Goal: Task Accomplishment & Management: Complete application form

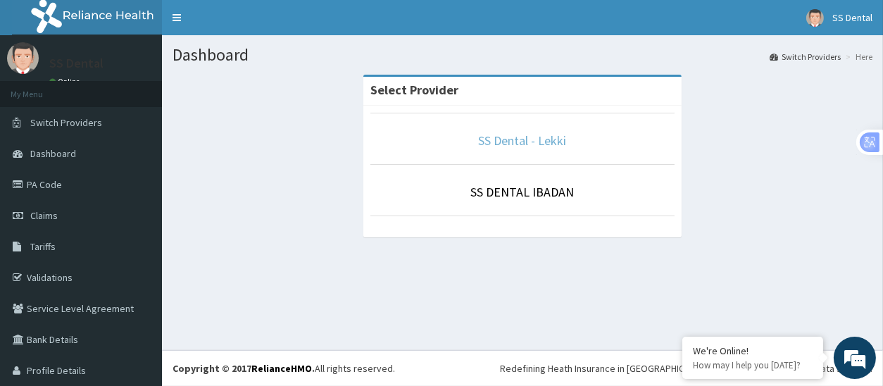
click at [495, 141] on link "SS Dental - Lekki" at bounding box center [523, 140] width 88 height 16
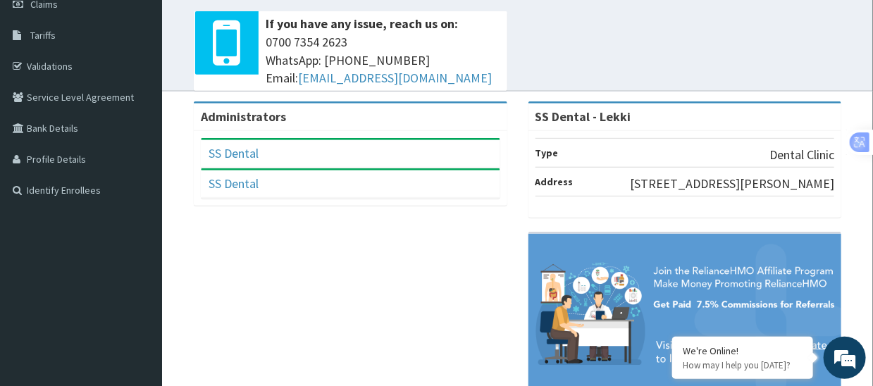
scroll to position [70, 0]
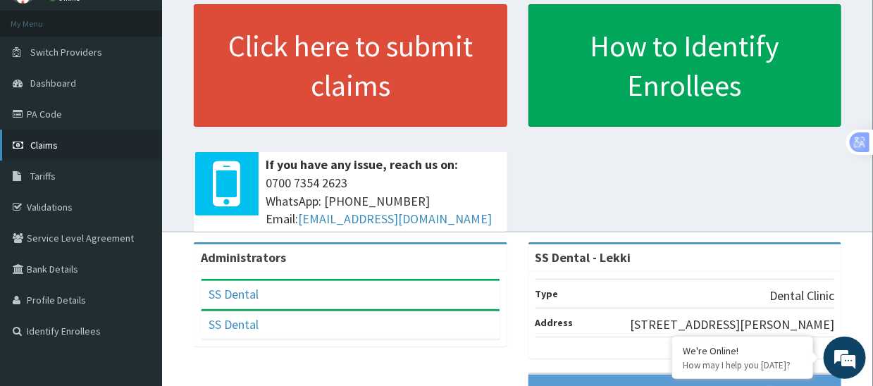
click at [46, 145] on span "Claims" at bounding box center [43, 145] width 27 height 13
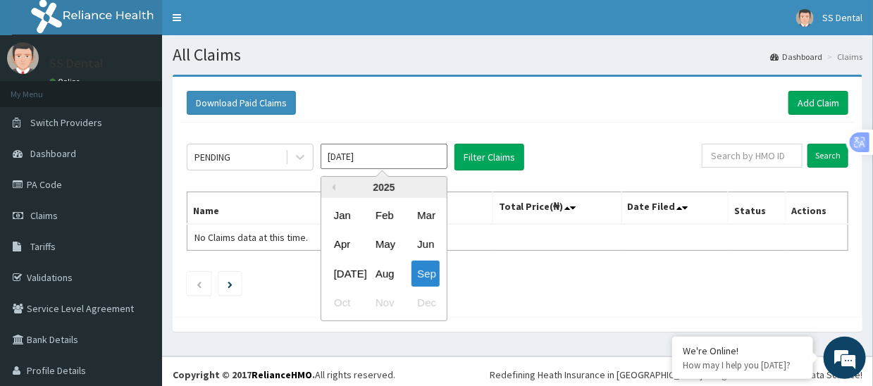
click at [403, 157] on input "[DATE]" at bounding box center [384, 156] width 127 height 25
drag, startPoint x: 379, startPoint y: 273, endPoint x: 380, endPoint y: 259, distance: 14.1
click at [380, 268] on div "Aug" at bounding box center [384, 274] width 28 height 26
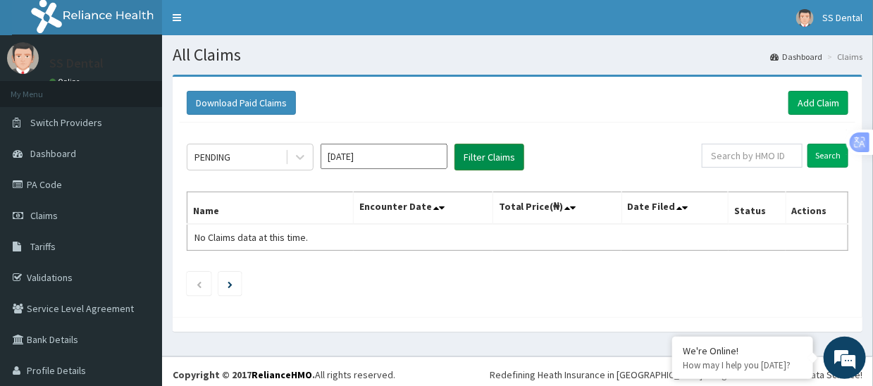
click at [488, 153] on button "Filter Claims" at bounding box center [489, 157] width 70 height 27
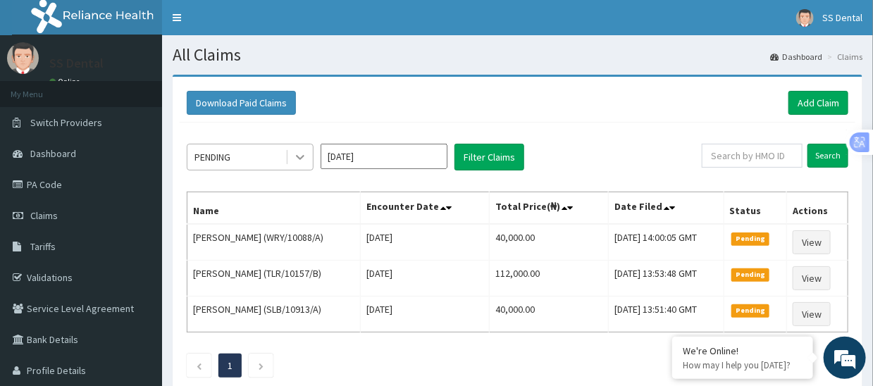
click at [297, 159] on icon at bounding box center [300, 157] width 14 height 14
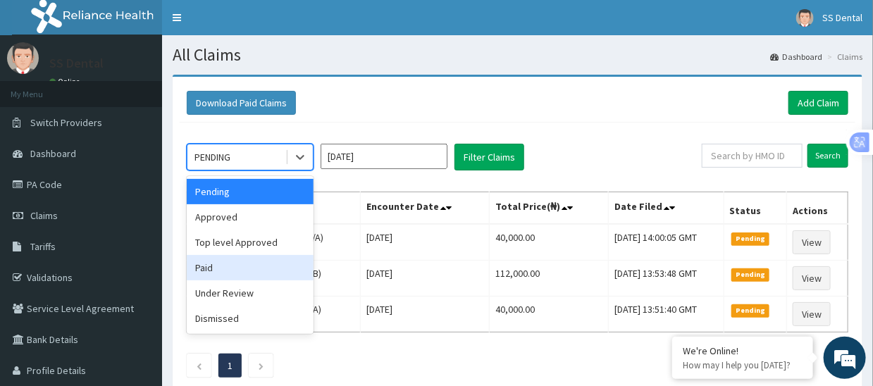
click at [228, 266] on div "Paid" at bounding box center [250, 267] width 127 height 25
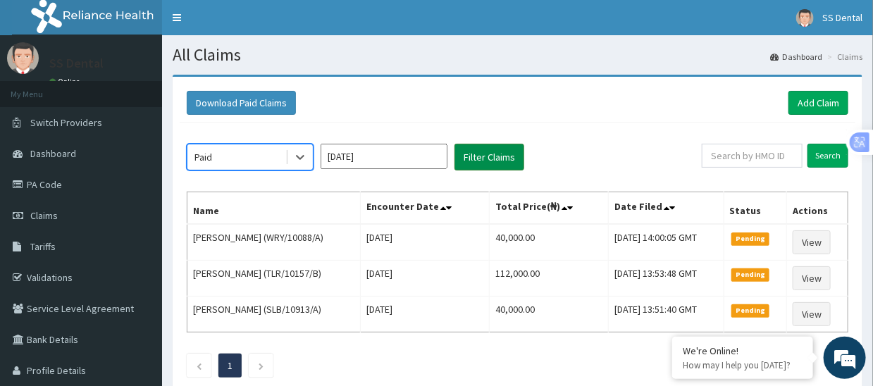
click at [479, 156] on button "Filter Claims" at bounding box center [489, 157] width 70 height 27
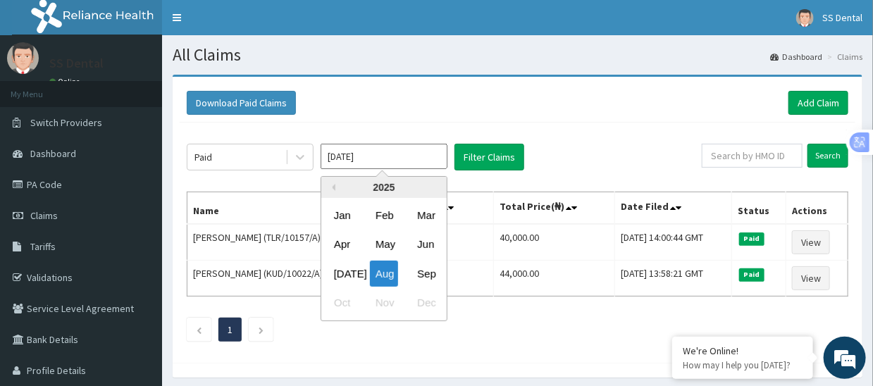
click at [438, 154] on input "Aug 2025" at bounding box center [384, 156] width 127 height 25
drag, startPoint x: 344, startPoint y: 270, endPoint x: 456, endPoint y: 194, distance: 135.4
click at [346, 271] on div "Jul" at bounding box center [342, 274] width 28 height 26
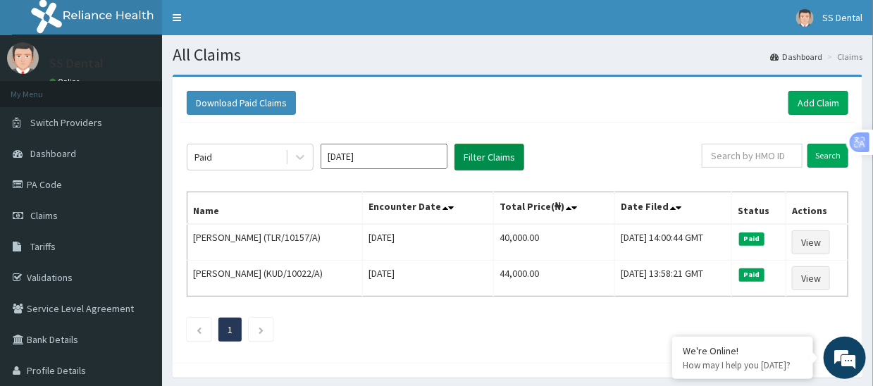
click at [483, 151] on button "Filter Claims" at bounding box center [489, 157] width 70 height 27
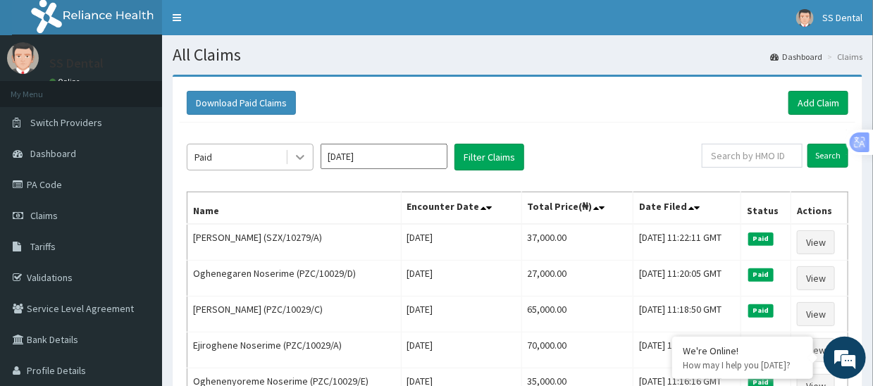
click at [296, 153] on icon at bounding box center [300, 157] width 14 height 14
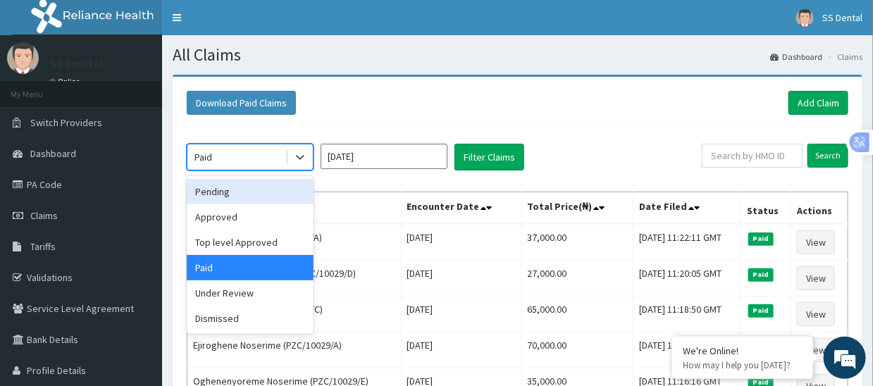
click at [235, 193] on div "Pending" at bounding box center [250, 191] width 127 height 25
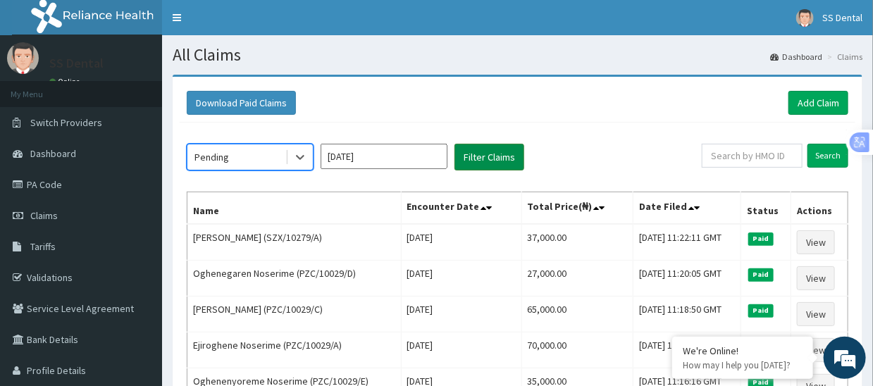
click at [501, 159] on button "Filter Claims" at bounding box center [489, 157] width 70 height 27
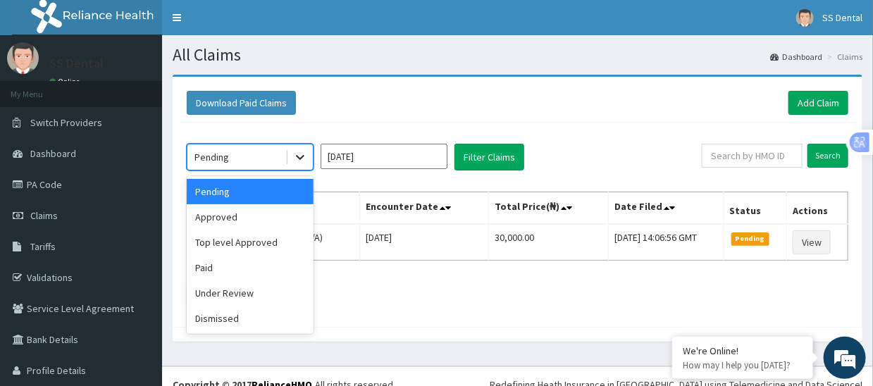
click at [296, 154] on icon at bounding box center [300, 157] width 14 height 14
click at [271, 246] on div "Top level Approved" at bounding box center [250, 242] width 127 height 25
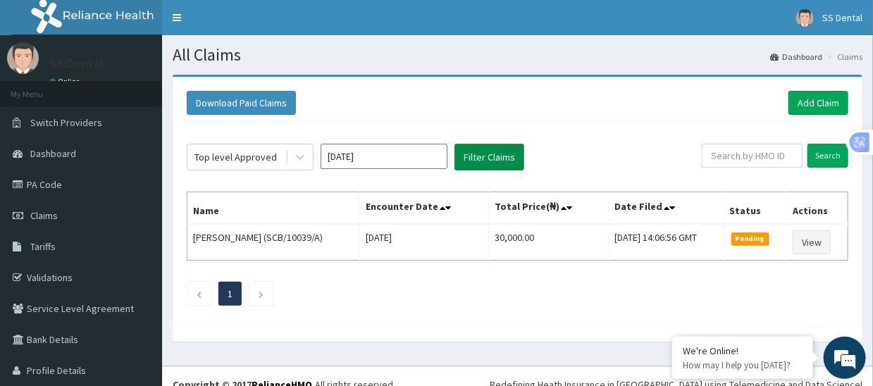
click at [476, 157] on button "Filter Claims" at bounding box center [489, 157] width 70 height 27
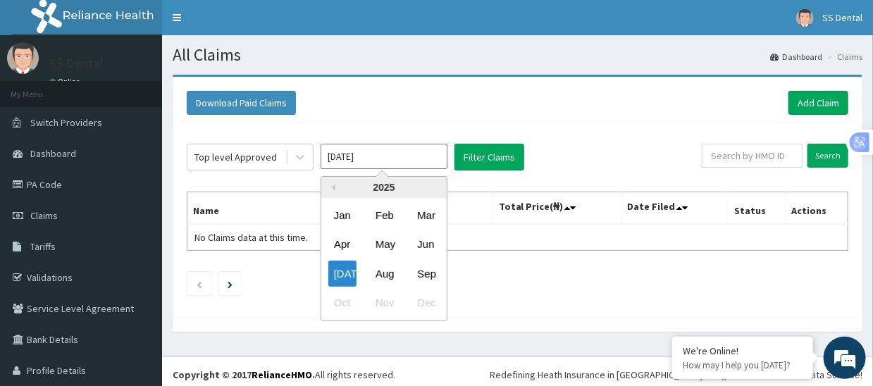
click at [421, 154] on input "Jul 2025" at bounding box center [384, 156] width 127 height 25
drag, startPoint x: 378, startPoint y: 273, endPoint x: 454, endPoint y: 227, distance: 88.8
click at [381, 273] on div "Aug" at bounding box center [384, 274] width 28 height 26
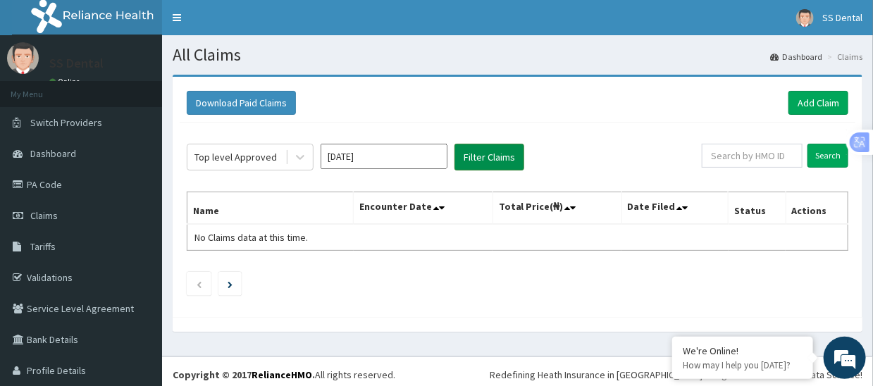
click at [490, 159] on button "Filter Claims" at bounding box center [489, 157] width 70 height 27
click at [430, 157] on input "Aug 2025" at bounding box center [384, 156] width 127 height 25
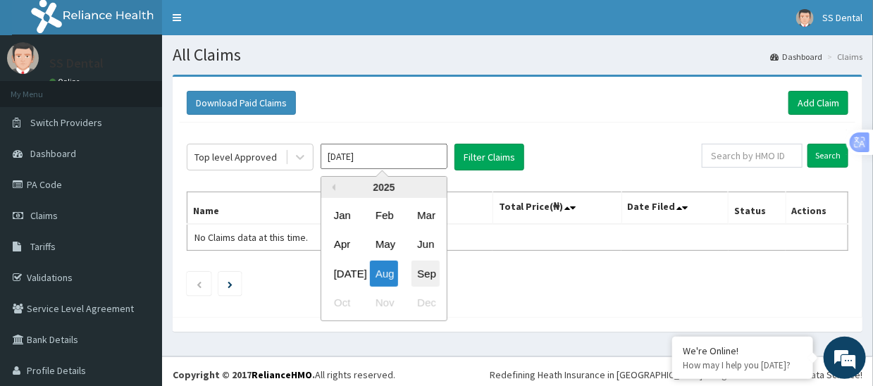
click at [428, 268] on div "Sep" at bounding box center [425, 274] width 28 height 26
type input "[DATE]"
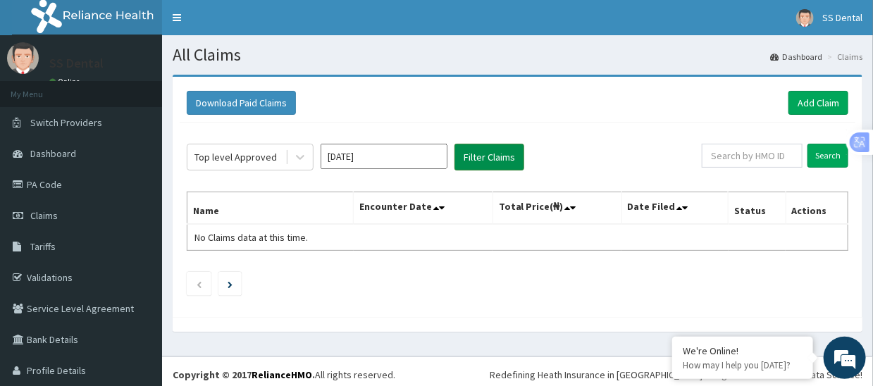
click at [485, 156] on button "Filter Claims" at bounding box center [489, 157] width 70 height 27
click at [812, 97] on link "Add Claim" at bounding box center [818, 103] width 60 height 24
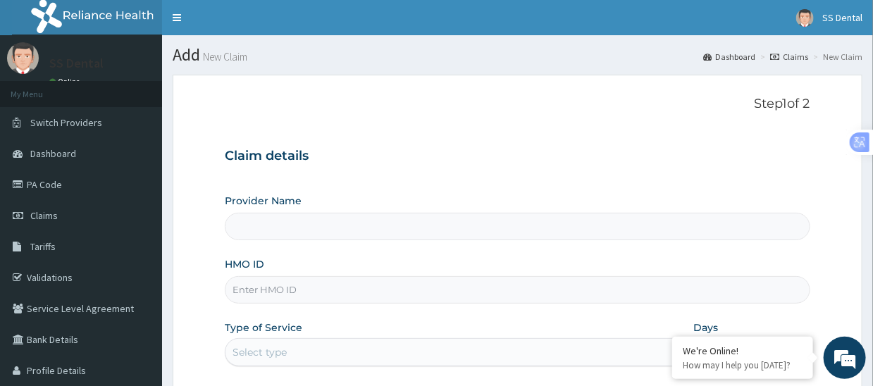
type input "SS Dental - Lekki"
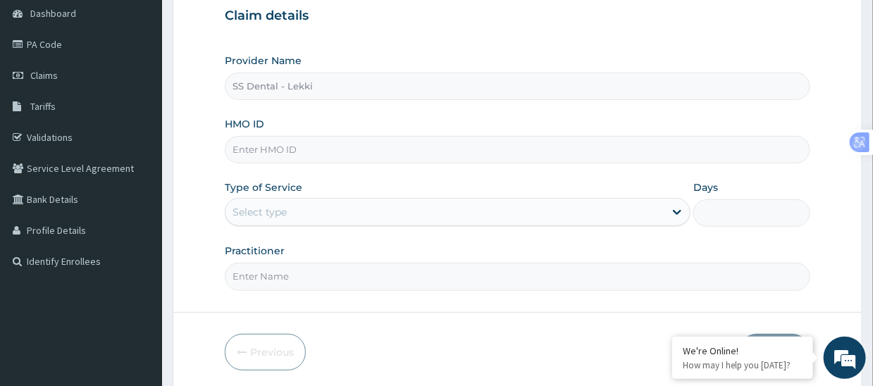
scroll to position [141, 0]
click at [392, 148] on input "HMO ID" at bounding box center [517, 148] width 585 height 27
type input "APN/10002/A"
click at [398, 215] on div "Select type" at bounding box center [444, 211] width 439 height 23
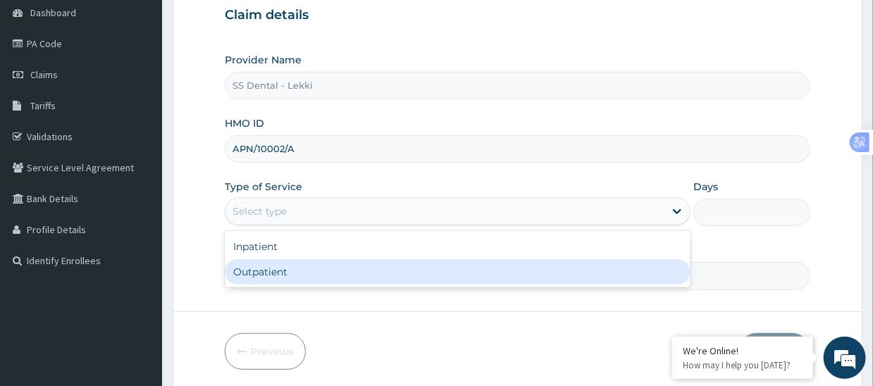
click at [376, 268] on div "Outpatient" at bounding box center [458, 271] width 466 height 25
type input "1"
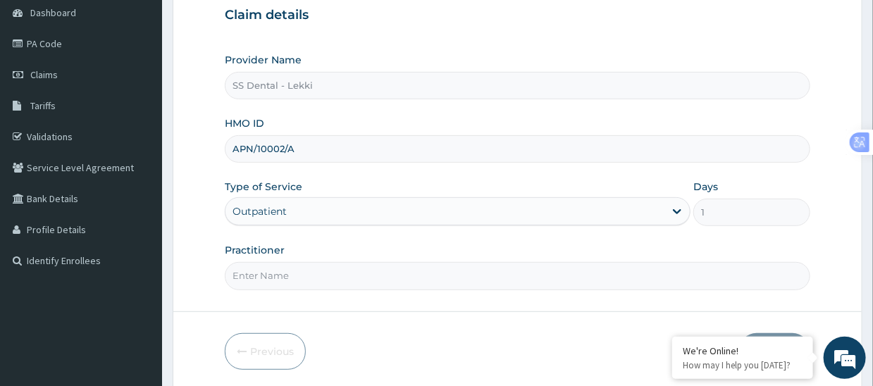
click at [354, 273] on input "Practitioner" at bounding box center [517, 275] width 585 height 27
drag, startPoint x: 354, startPoint y: 273, endPoint x: 57, endPoint y: 271, distance: 296.6
click at [58, 272] on div "R EL Toggle navigation SS Dental SS Dental - accounts@ssdentalclinicltd.com Mem…" at bounding box center [436, 148] width 873 height 579
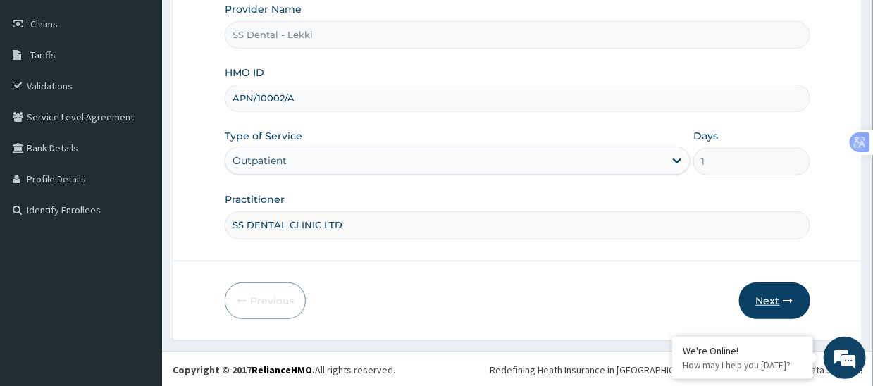
type input "SS DENTAL CLINIC LTD"
click at [764, 297] on button "Next" at bounding box center [774, 301] width 71 height 37
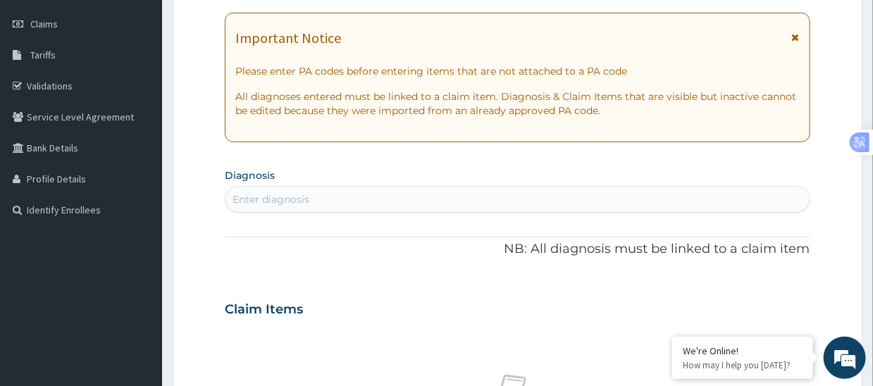
scroll to position [0, 0]
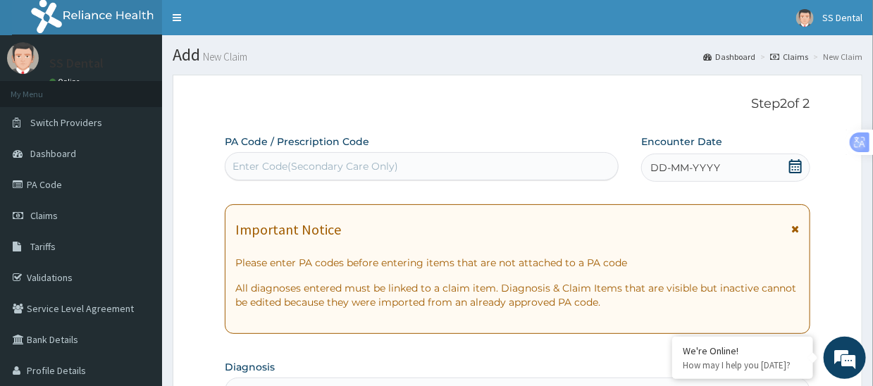
click at [371, 169] on div "Enter Code(Secondary Care Only)" at bounding box center [315, 166] width 166 height 14
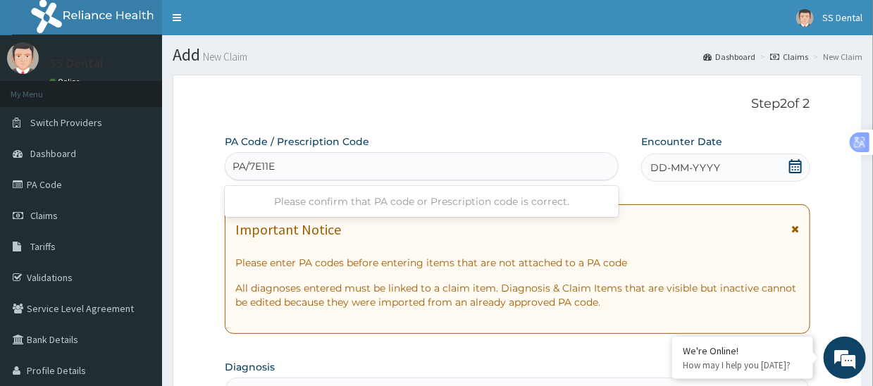
type input "PA/7E11E4"
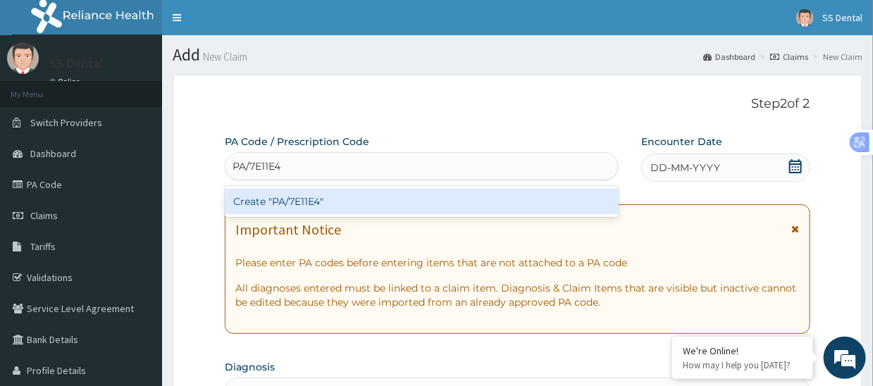
click at [356, 199] on div "Create "PA/7E11E4"" at bounding box center [422, 201] width 394 height 25
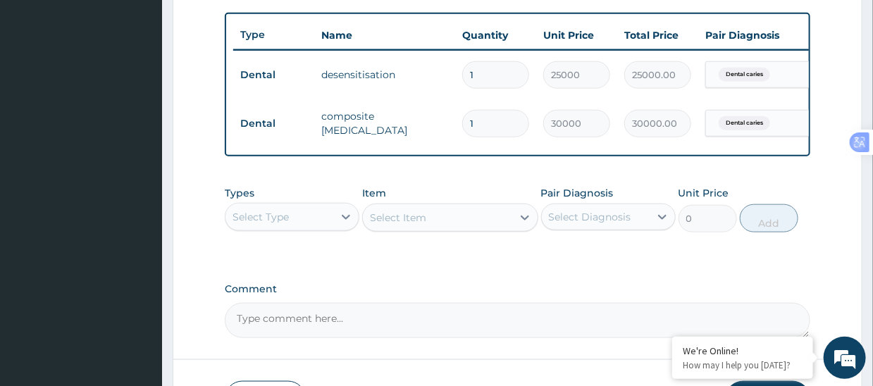
scroll to position [582, 0]
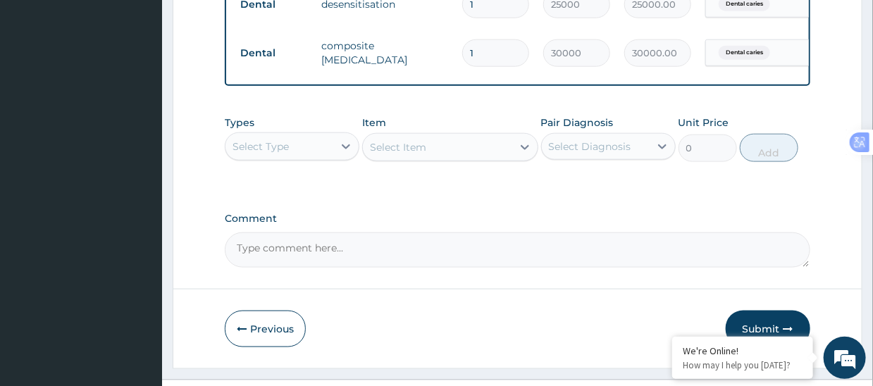
click at [385, 256] on textarea "Comment" at bounding box center [517, 249] width 585 height 35
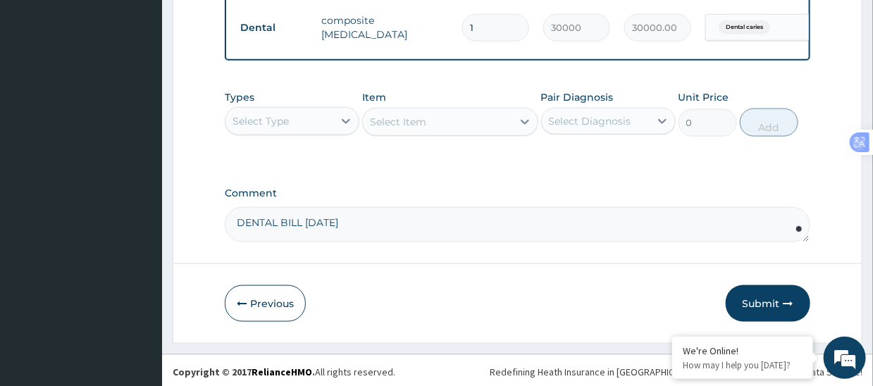
scroll to position [621, 0]
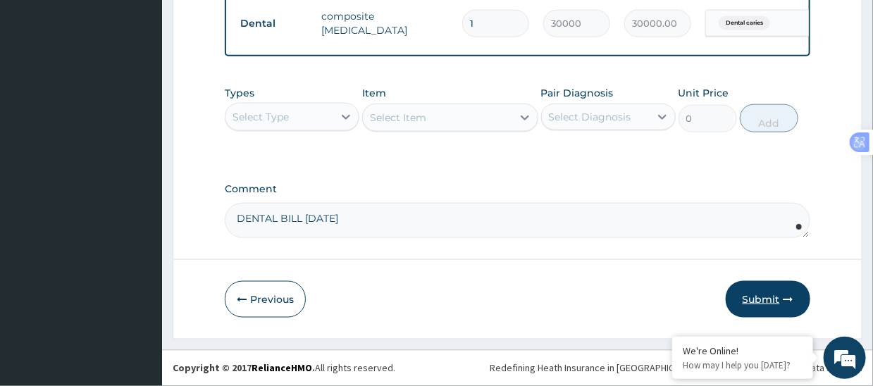
type textarea "DENTAL BILL SEPT 2025"
click at [766, 294] on button "Submit" at bounding box center [768, 299] width 85 height 37
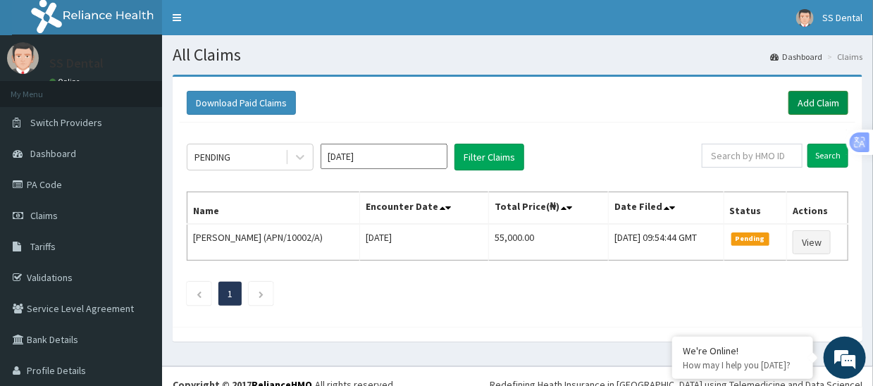
click at [799, 102] on link "Add Claim" at bounding box center [818, 103] width 60 height 24
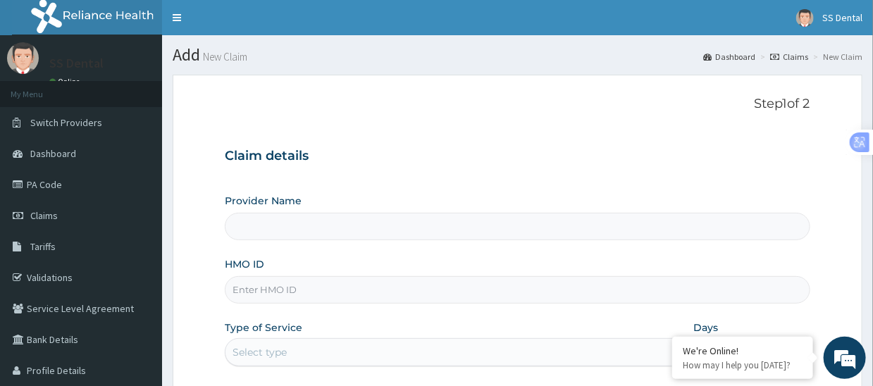
click at [360, 288] on input "HMO ID" at bounding box center [517, 289] width 585 height 27
type input "SS Dental - Lekki"
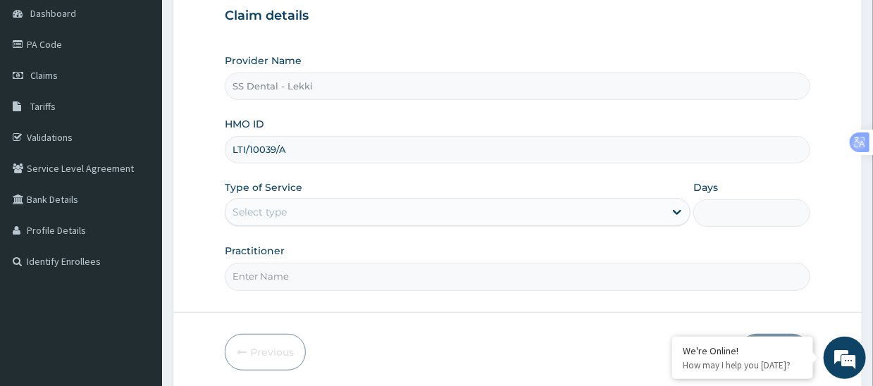
scroll to position [141, 0]
type input "LTI/10039/A"
click at [357, 217] on div "Select type" at bounding box center [444, 211] width 439 height 23
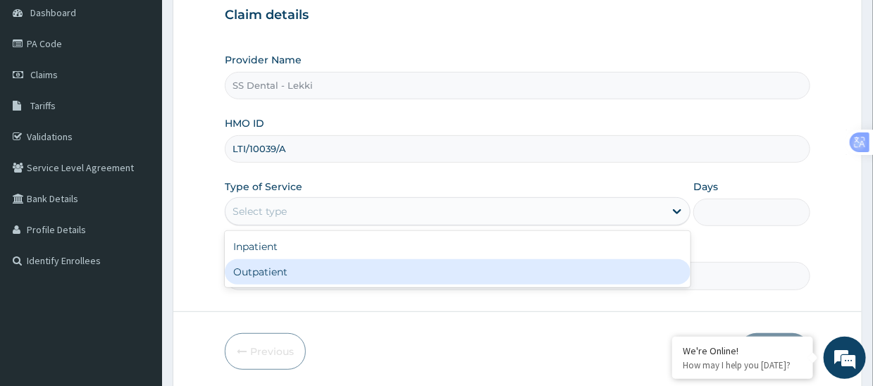
click at [349, 271] on div "Outpatient" at bounding box center [458, 271] width 466 height 25
type input "1"
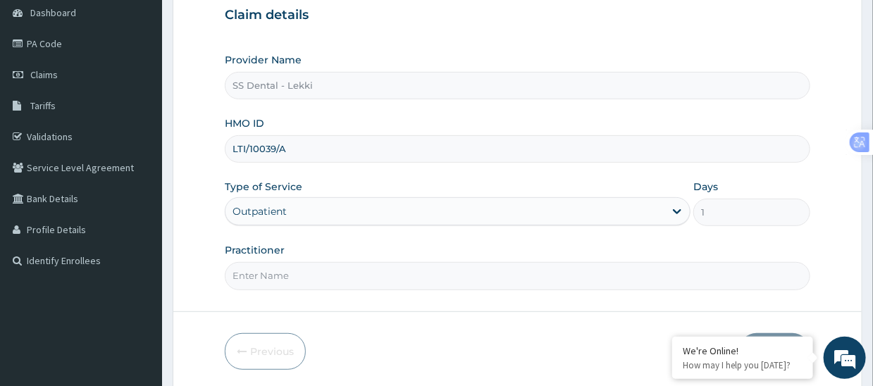
click at [339, 278] on input "Practitioner" at bounding box center [517, 275] width 585 height 27
paste input "SS DENTAL CLINIC LTD"
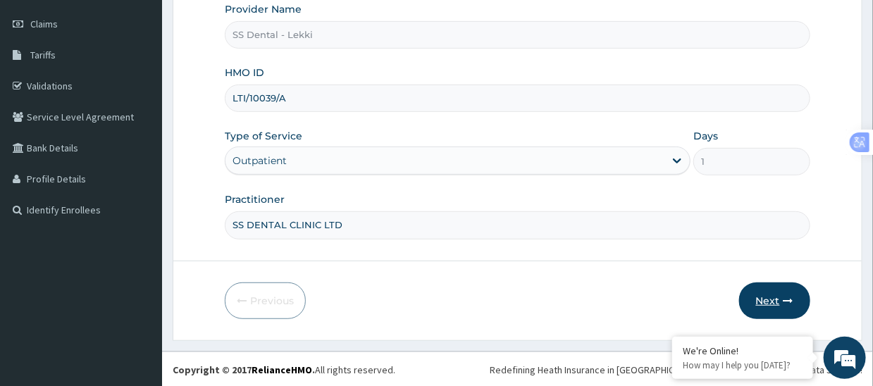
type input "SS DENTAL CLINIC LTD"
click at [764, 296] on button "Next" at bounding box center [774, 301] width 71 height 37
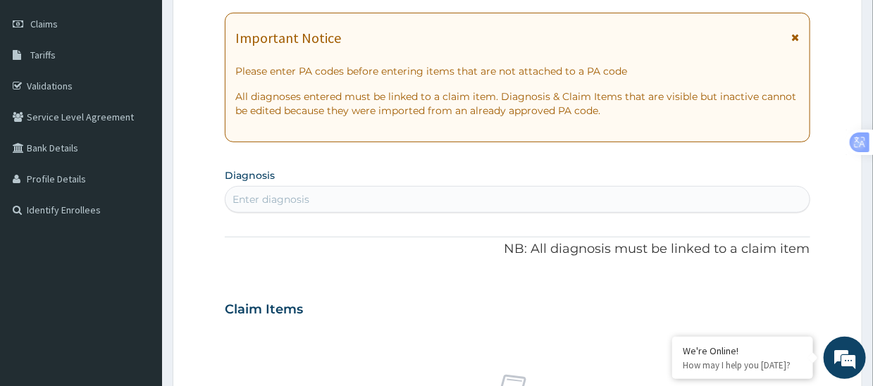
scroll to position [51, 0]
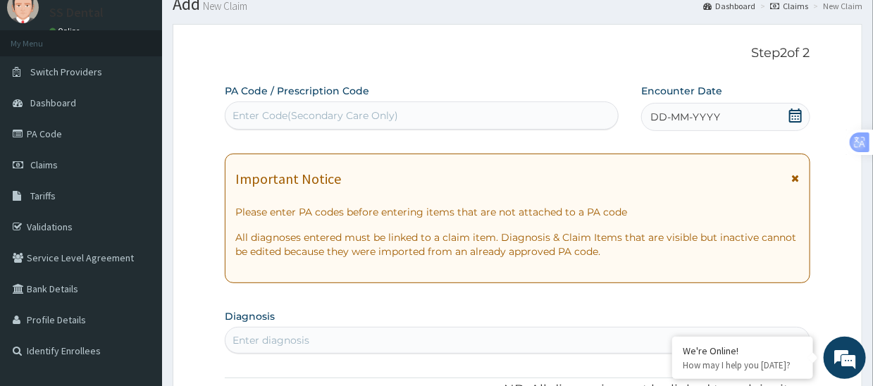
click at [387, 116] on div "Enter Code(Secondary Care Only)" at bounding box center [315, 115] width 166 height 14
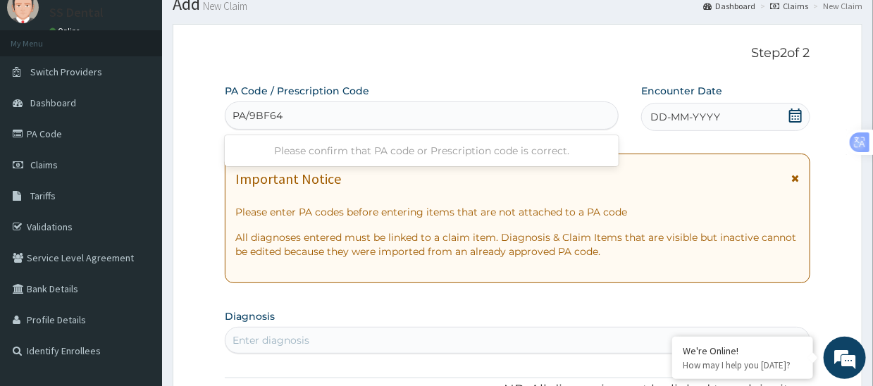
type input "PA/9BF649"
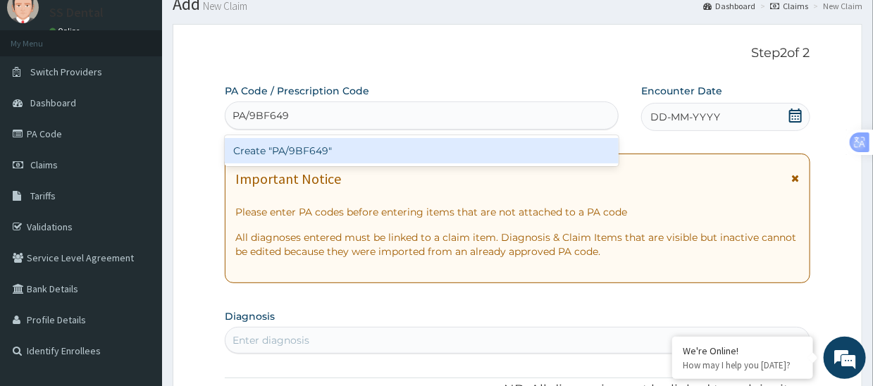
click at [345, 149] on div "Create "PA/9BF649"" at bounding box center [422, 150] width 394 height 25
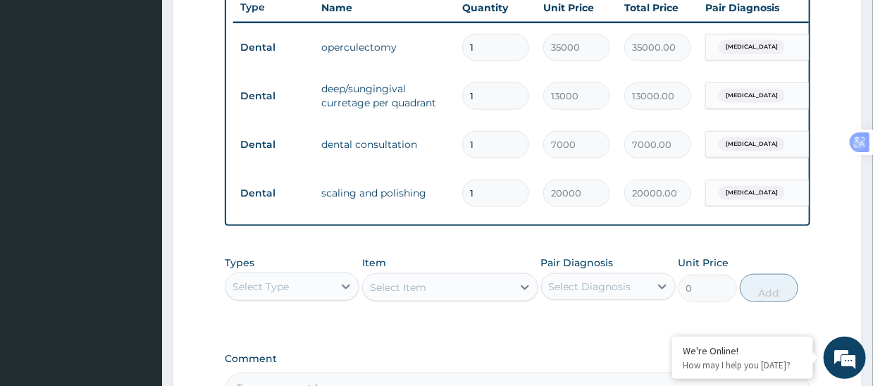
scroll to position [719, 0]
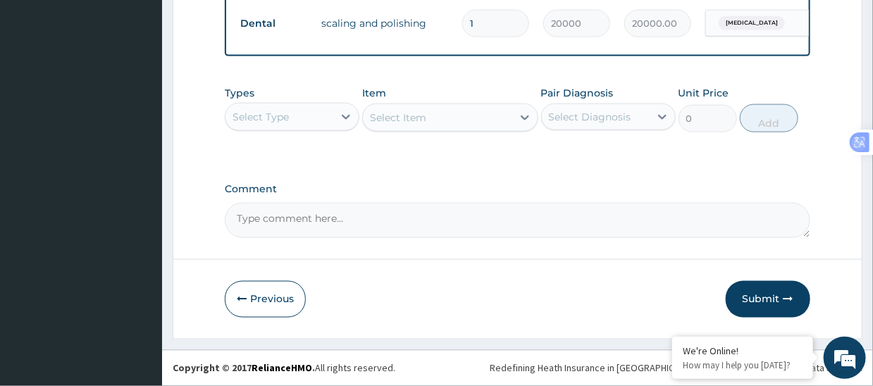
click at [419, 217] on textarea "Comment" at bounding box center [517, 220] width 585 height 35
type textarea "DENTAL BILL SEPT 2025"
drag, startPoint x: 765, startPoint y: 289, endPoint x: 719, endPoint y: 288, distance: 46.5
click at [765, 290] on button "Submit" at bounding box center [768, 299] width 85 height 37
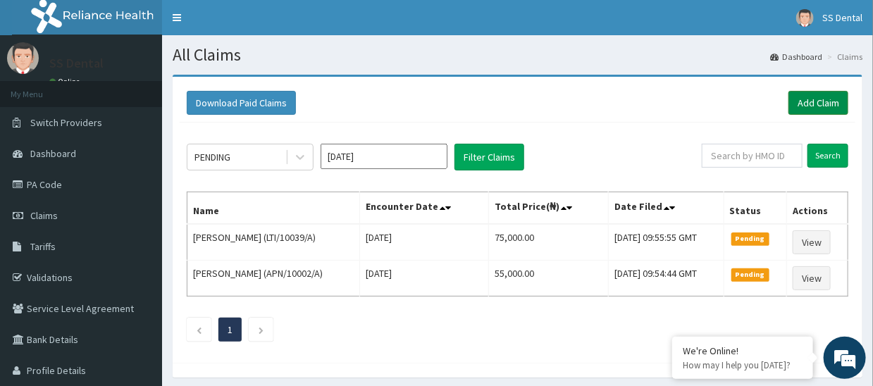
click at [807, 100] on link "Add Claim" at bounding box center [818, 103] width 60 height 24
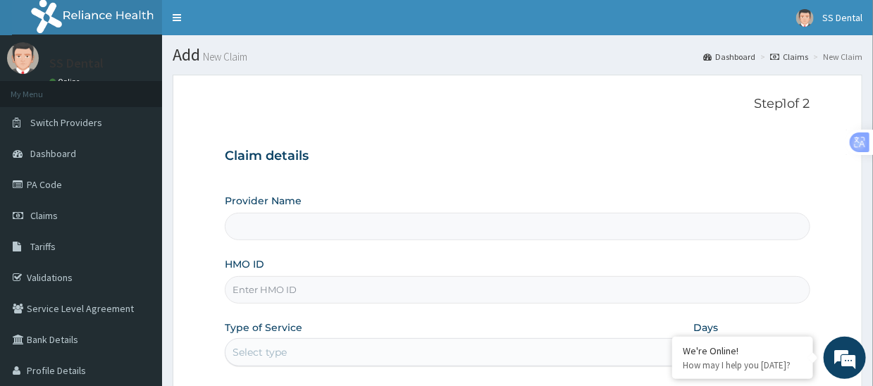
click at [337, 287] on input "HMO ID" at bounding box center [517, 289] width 585 height 27
type input "SS Dental - Lekki"
type input "LT/10039/C"
click at [328, 350] on div "Select type" at bounding box center [444, 352] width 439 height 23
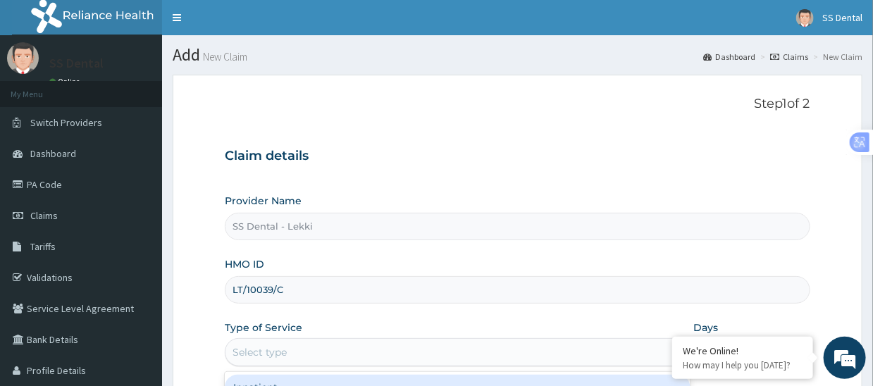
scroll to position [141, 0]
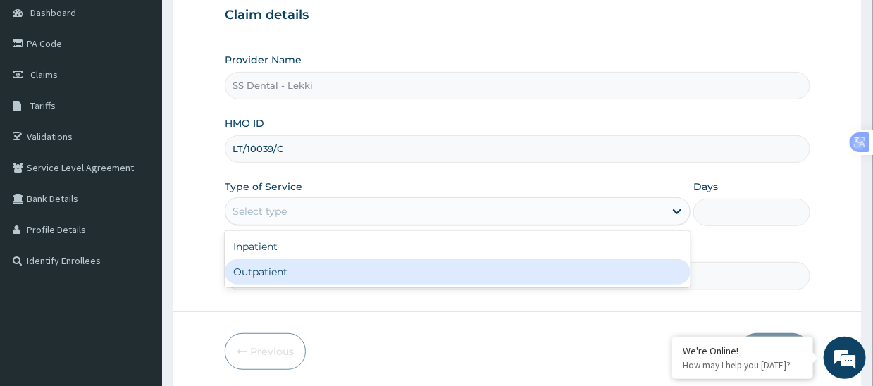
click at [301, 266] on div "Outpatient" at bounding box center [458, 271] width 466 height 25
type input "1"
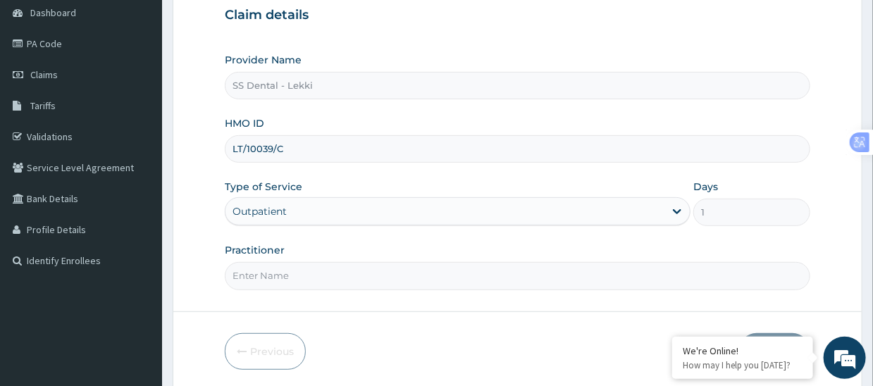
click at [302, 270] on input "Practitioner" at bounding box center [517, 275] width 585 height 27
paste input "SS DENTAL CLINIC LTD"
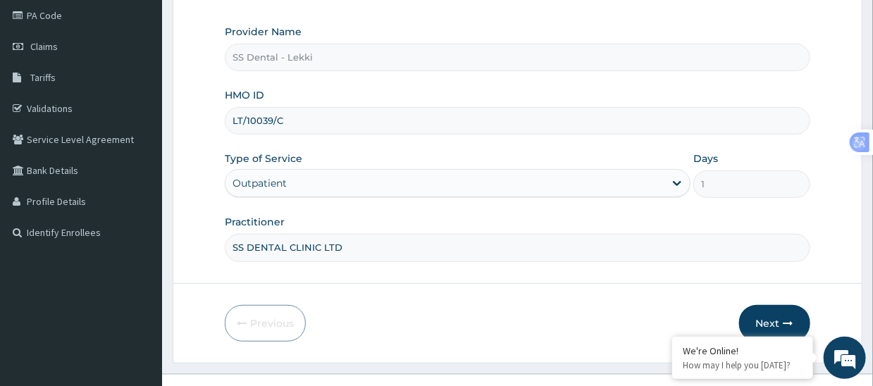
scroll to position [192, 0]
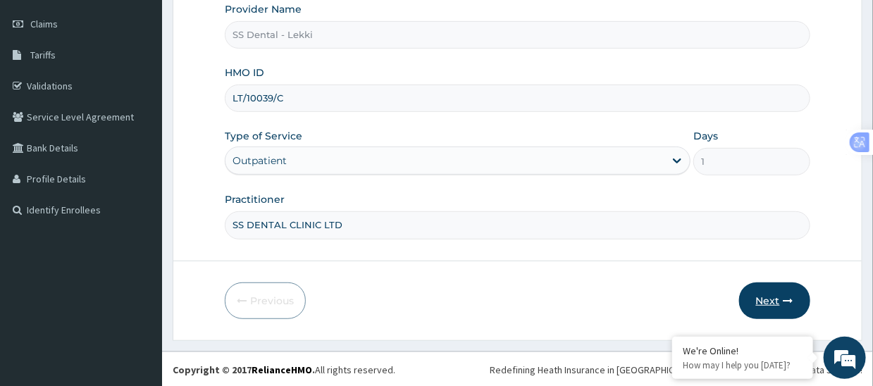
type input "SS DENTAL CLINIC LTD"
click at [783, 297] on button "Next" at bounding box center [774, 301] width 71 height 37
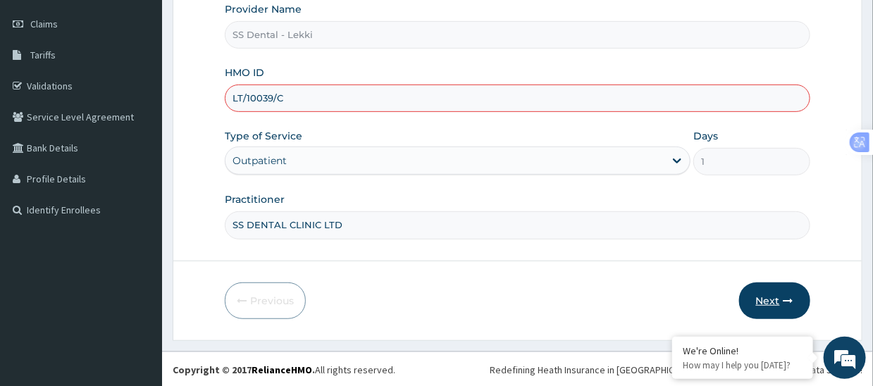
click at [773, 299] on button "Next" at bounding box center [774, 301] width 71 height 37
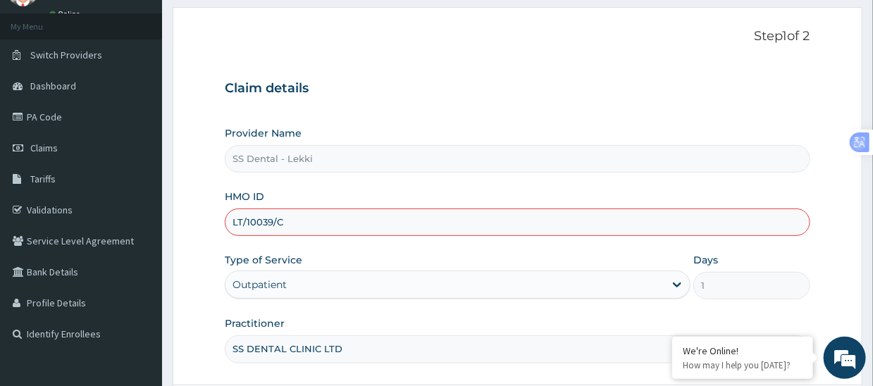
scroll to position [0, 0]
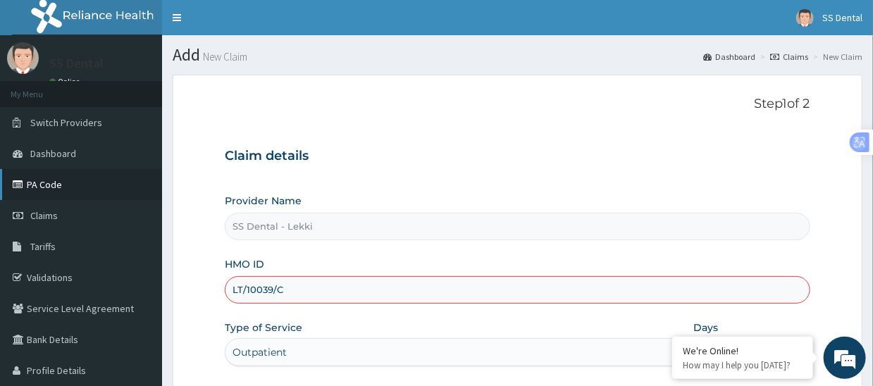
click at [46, 189] on link "PA Code" at bounding box center [81, 184] width 162 height 31
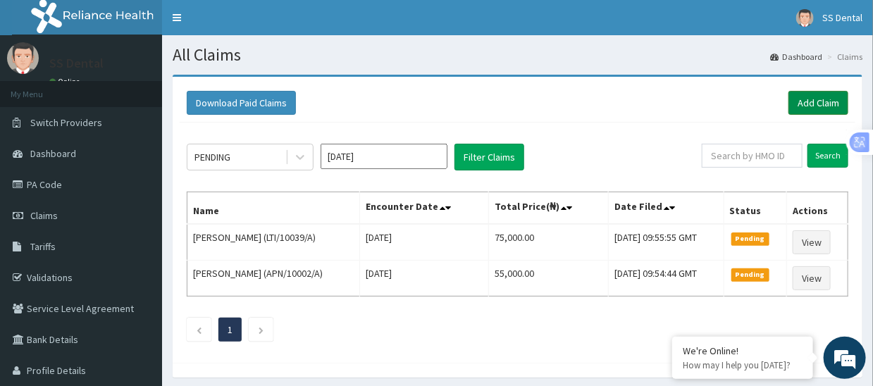
click at [820, 100] on link "Add Claim" at bounding box center [818, 103] width 60 height 24
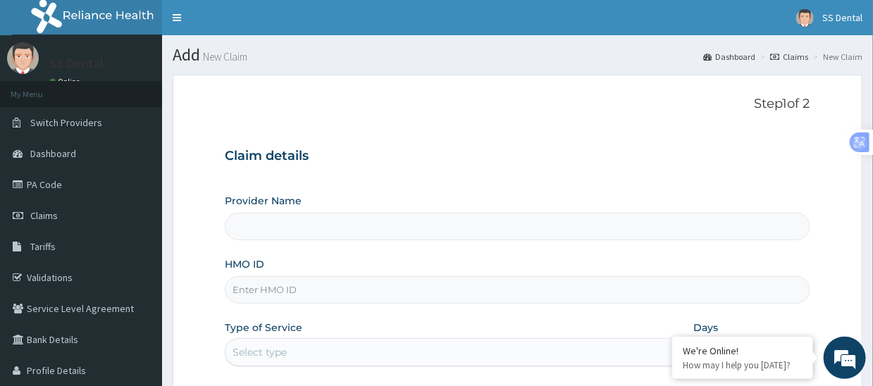
type input "SS Dental - Lekki"
click at [306, 288] on input "HMO ID" at bounding box center [517, 289] width 585 height 27
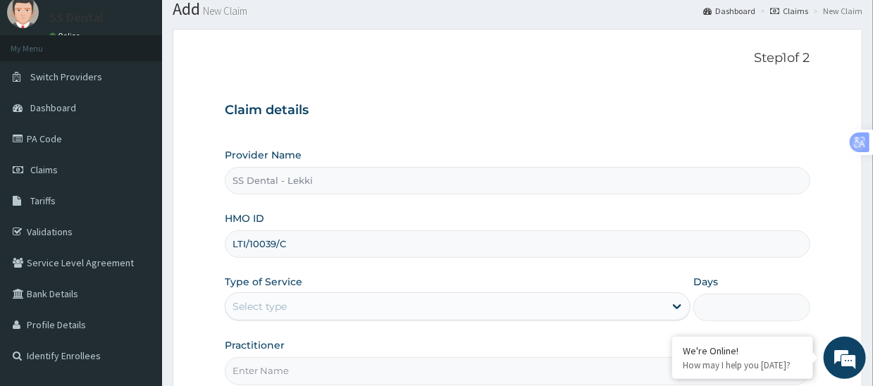
scroll to position [70, 0]
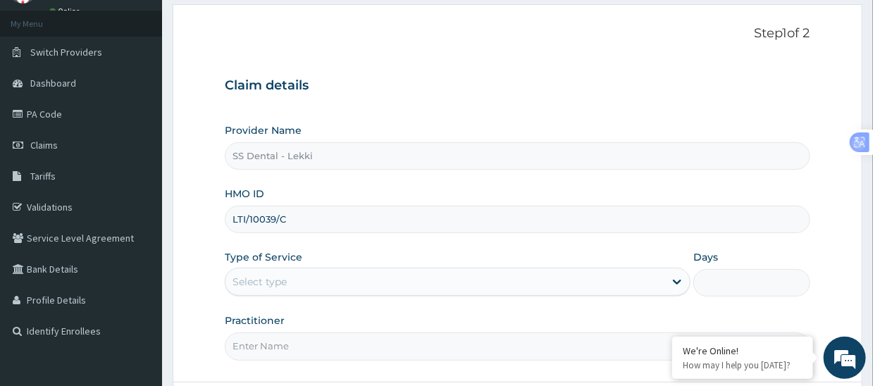
type input "LTI/10039/C"
click at [309, 280] on div "Select type" at bounding box center [444, 282] width 439 height 23
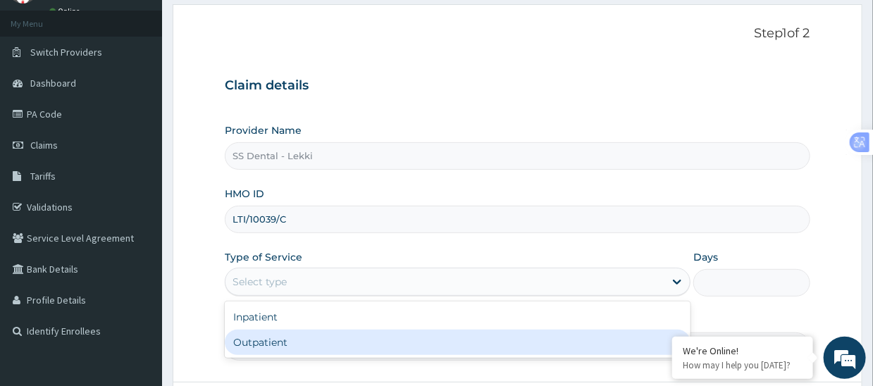
click at [304, 337] on div "Outpatient" at bounding box center [458, 342] width 466 height 25
type input "1"
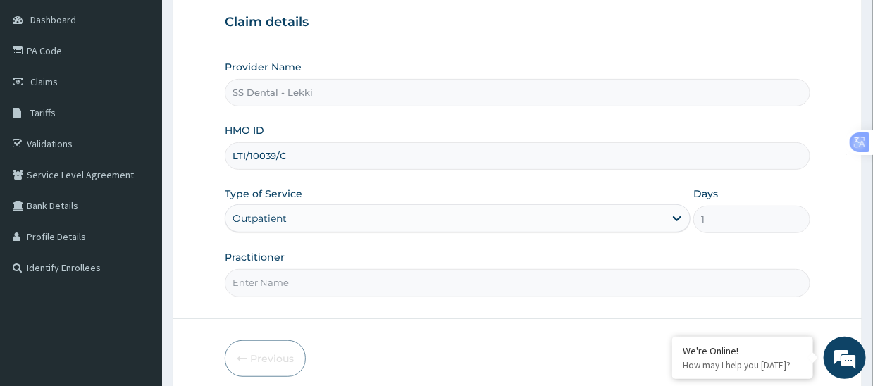
scroll to position [192, 0]
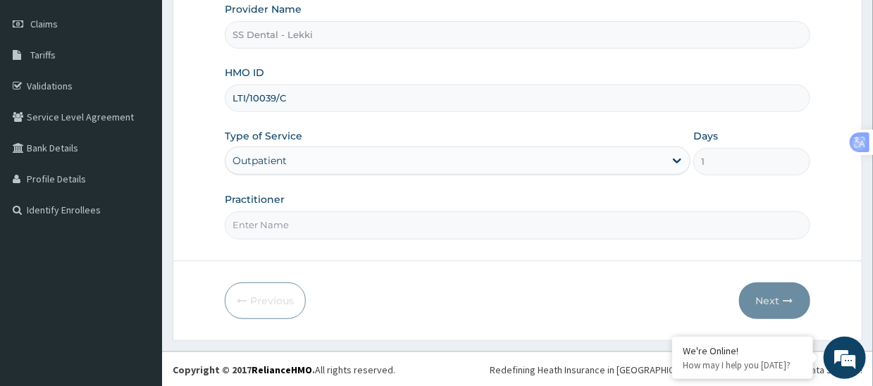
click at [342, 225] on input "Practitioner" at bounding box center [517, 224] width 585 height 27
paste input "SS DENTAL CLINIC LTD"
type input "SS DENTAL CLINIC LTD"
click at [769, 297] on button "Next" at bounding box center [774, 301] width 71 height 37
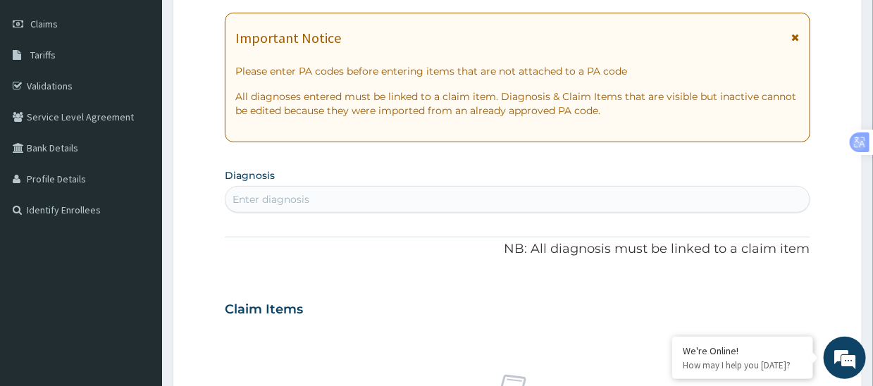
scroll to position [0, 0]
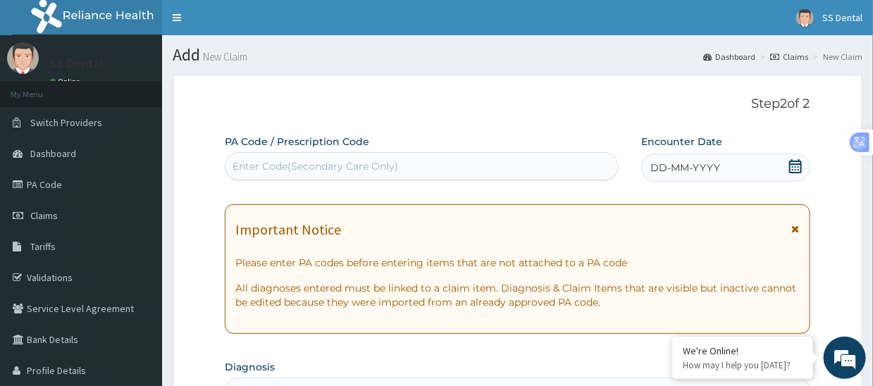
click at [371, 159] on div "Enter Code(Secondary Care Only)" at bounding box center [315, 166] width 166 height 14
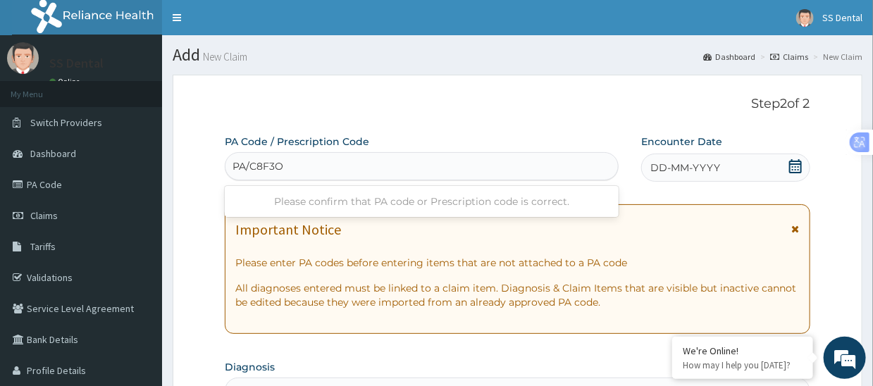
type input "PA/C8F3OC"
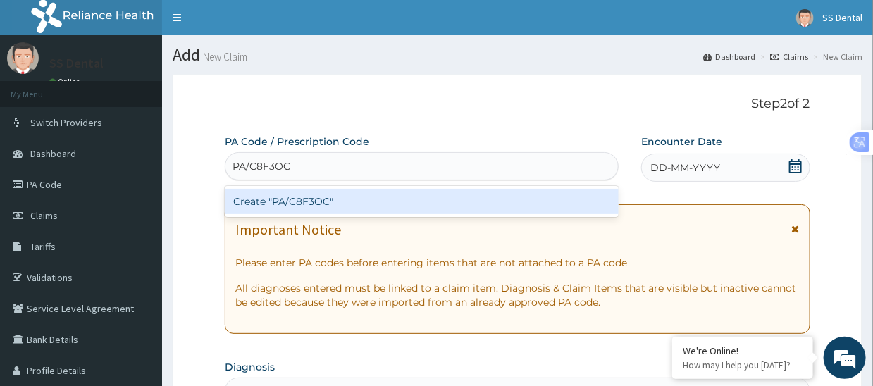
click at [371, 204] on div "Create "PA/C8F3OC"" at bounding box center [422, 201] width 394 height 25
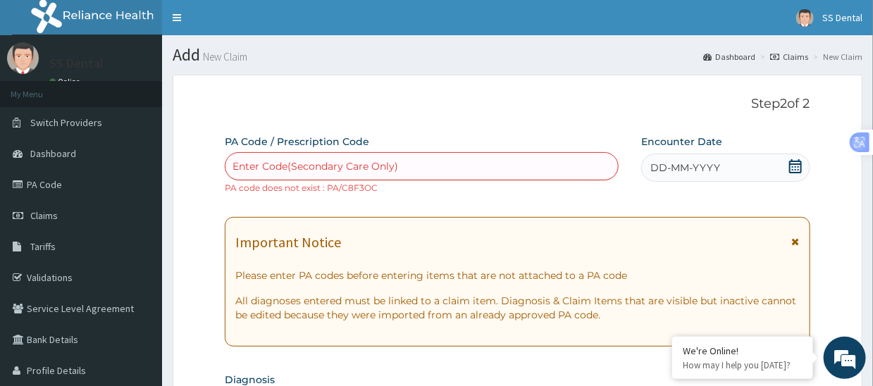
click at [412, 163] on div "Enter Code(Secondary Care Only)" at bounding box center [421, 166] width 392 height 23
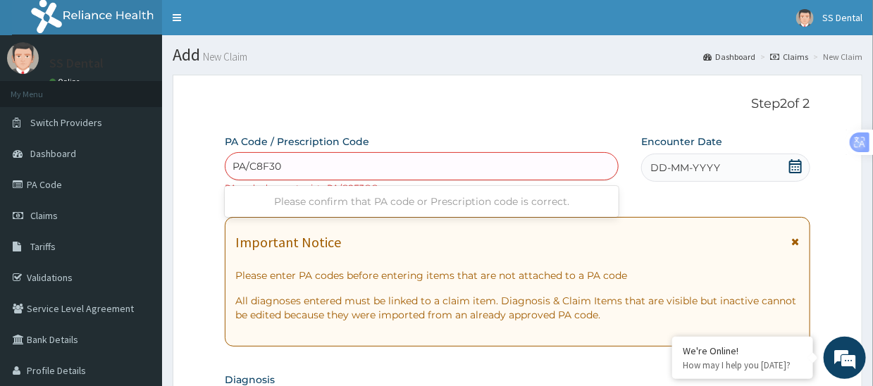
type input "PA/C8F30C"
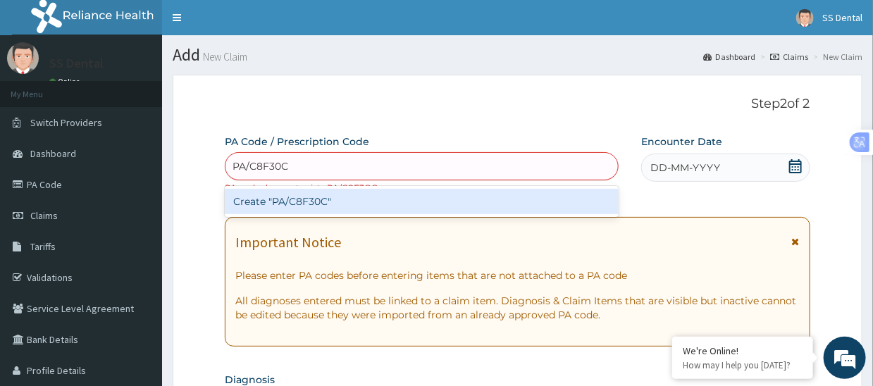
click at [344, 198] on div "Create "PA/C8F30C"" at bounding box center [422, 201] width 394 height 25
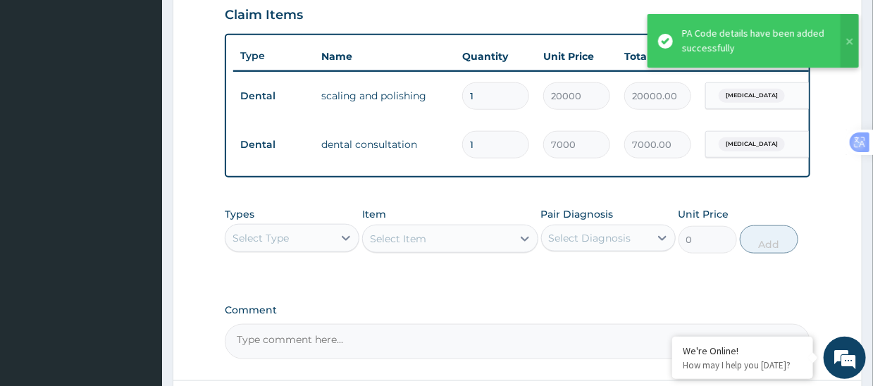
scroll to position [582, 0]
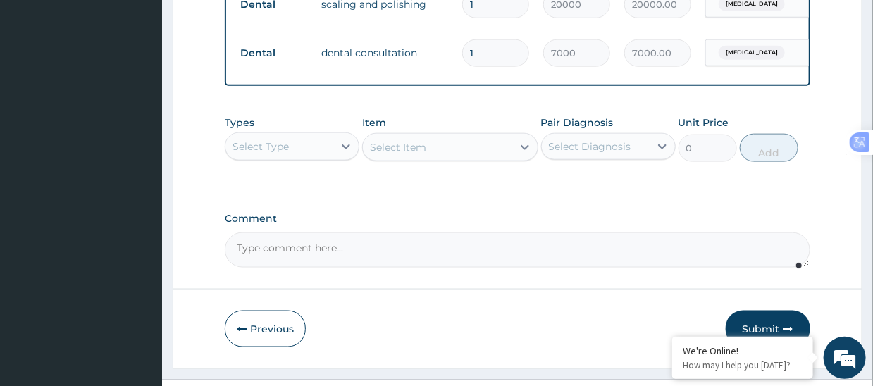
click at [375, 262] on textarea "Comment" at bounding box center [517, 249] width 585 height 35
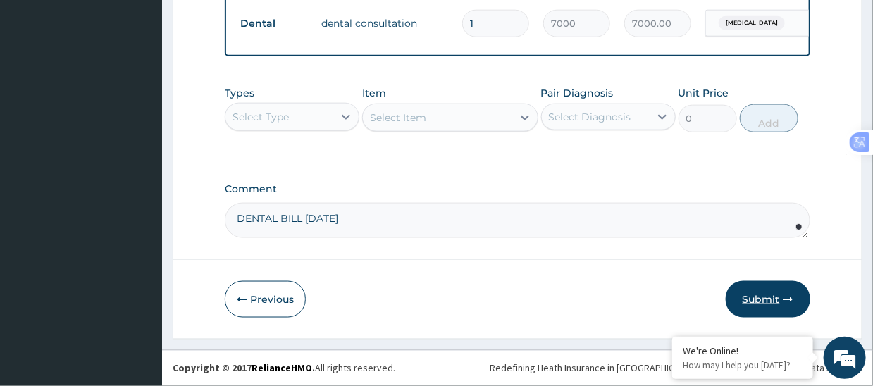
type textarea "DENTAL BILL [DATE]"
click at [752, 295] on button "Submit" at bounding box center [768, 299] width 85 height 37
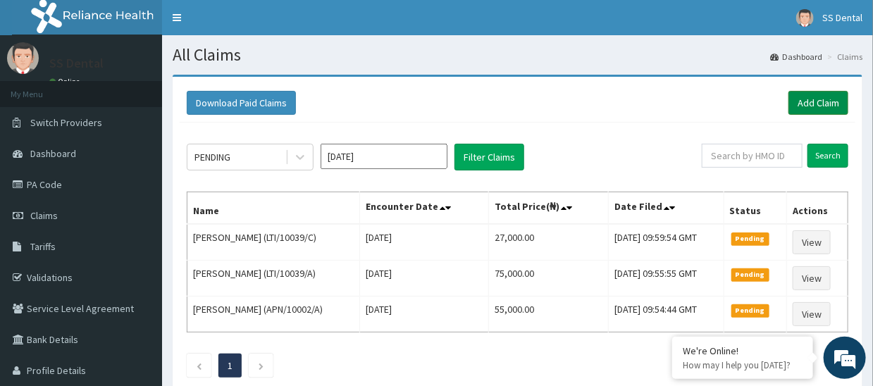
click at [802, 104] on link "Add Claim" at bounding box center [818, 103] width 60 height 24
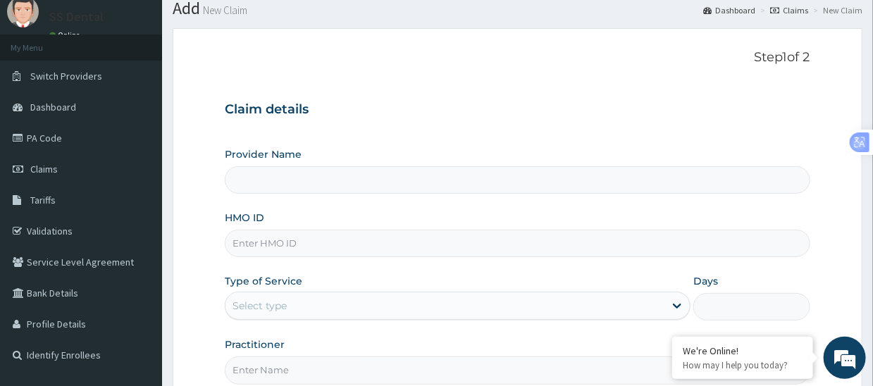
scroll to position [141, 0]
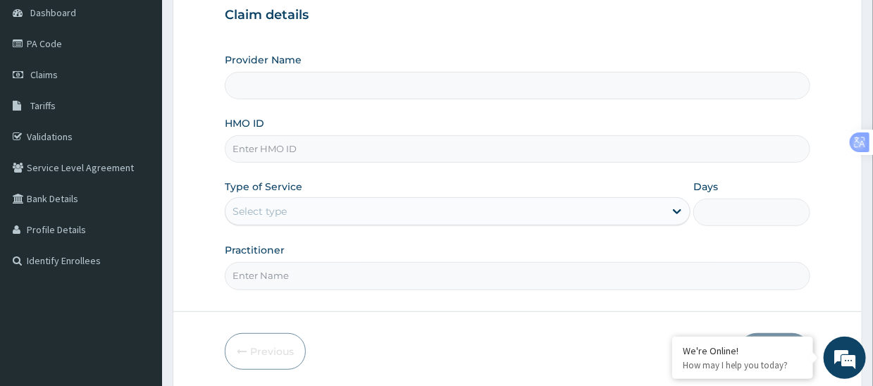
type input "SS Dental - Lekki"
click at [372, 150] on input "HMO ID" at bounding box center [517, 148] width 585 height 27
type input "RHO/10030/A"
click at [358, 216] on div "Select type" at bounding box center [444, 211] width 439 height 23
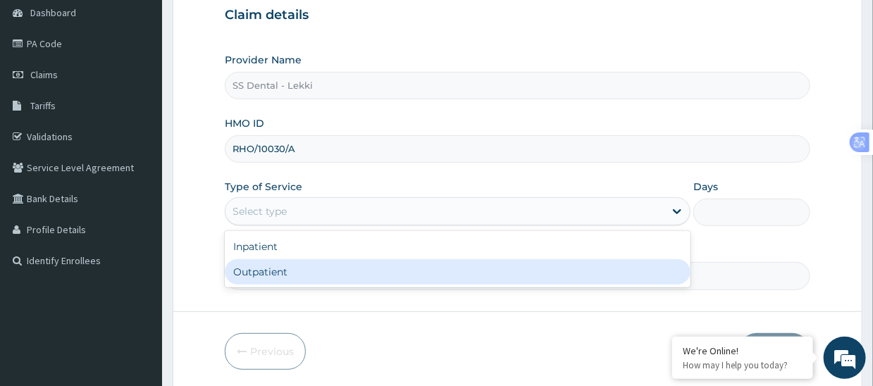
click at [322, 271] on div "Outpatient" at bounding box center [458, 271] width 466 height 25
type input "1"
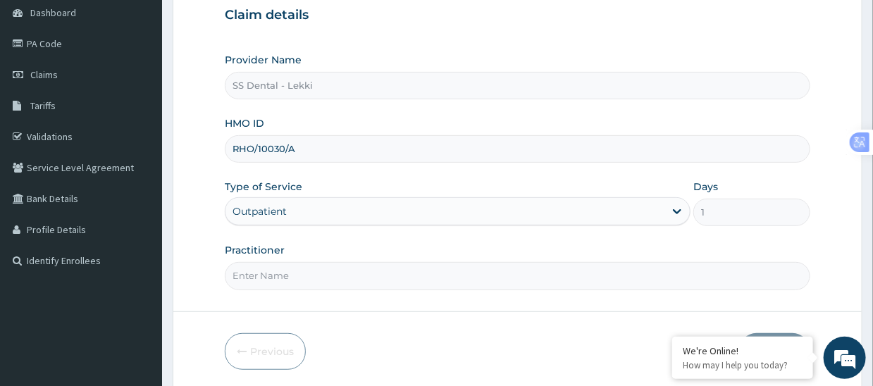
click at [310, 268] on input "Practitioner" at bounding box center [517, 275] width 585 height 27
paste input "SS DENTAL CLINIC LTD"
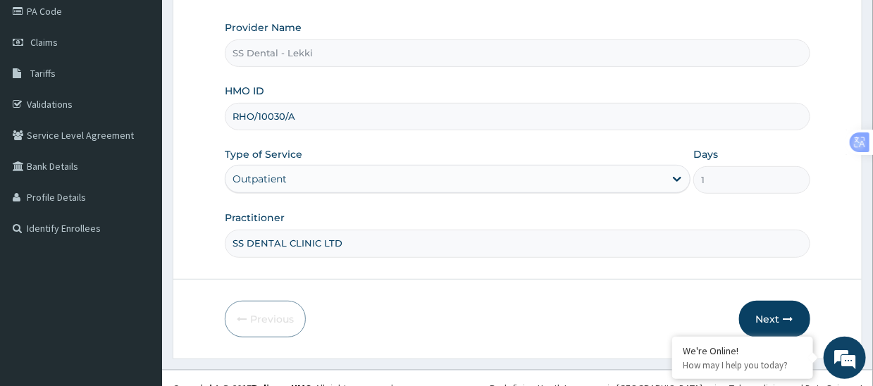
scroll to position [192, 0]
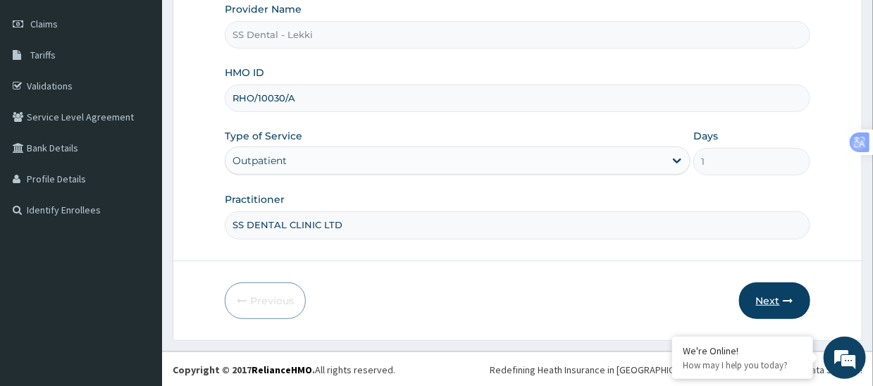
type input "SS DENTAL CLINIC LTD"
click at [776, 299] on button "Next" at bounding box center [774, 301] width 71 height 37
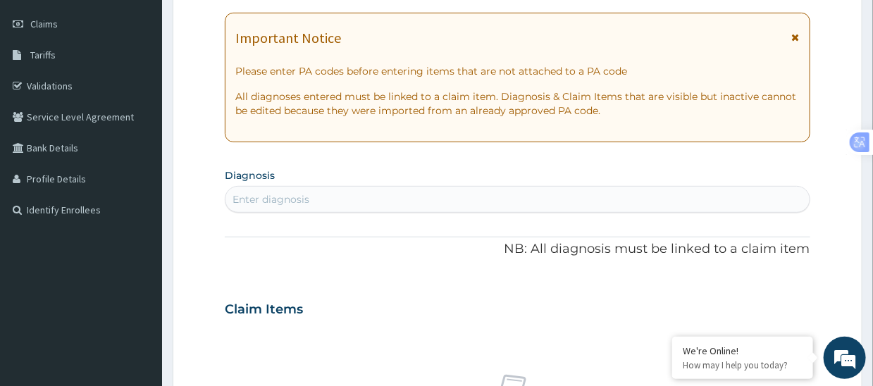
scroll to position [0, 0]
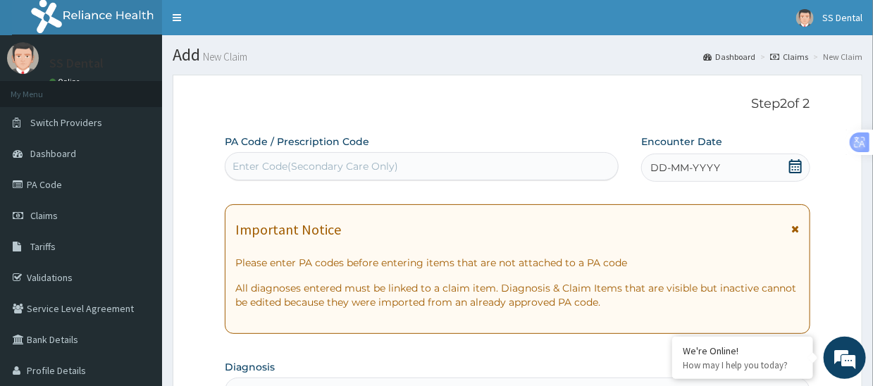
click at [369, 163] on div "Enter Code(Secondary Care Only)" at bounding box center [315, 166] width 166 height 14
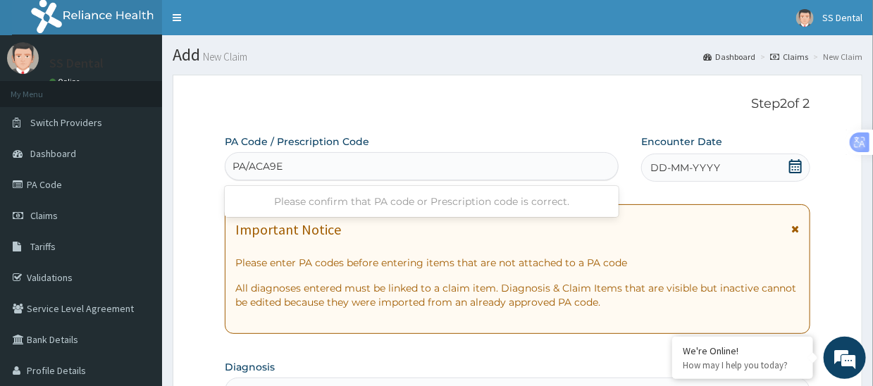
type input "PA/ACA9E7"
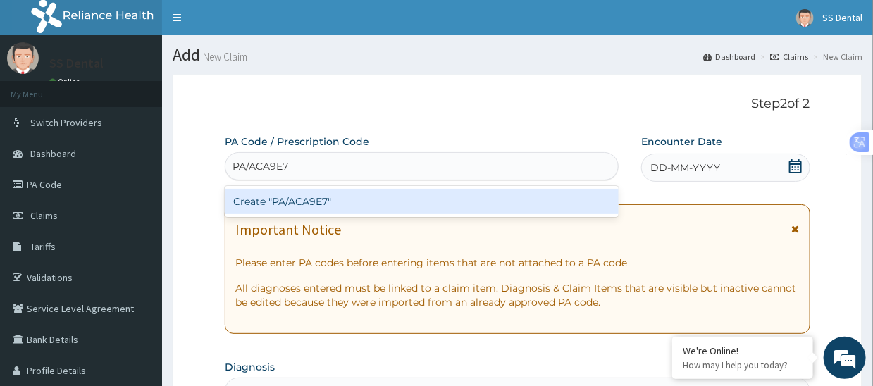
click at [344, 200] on div "Create "PA/ACA9E7"" at bounding box center [422, 201] width 394 height 25
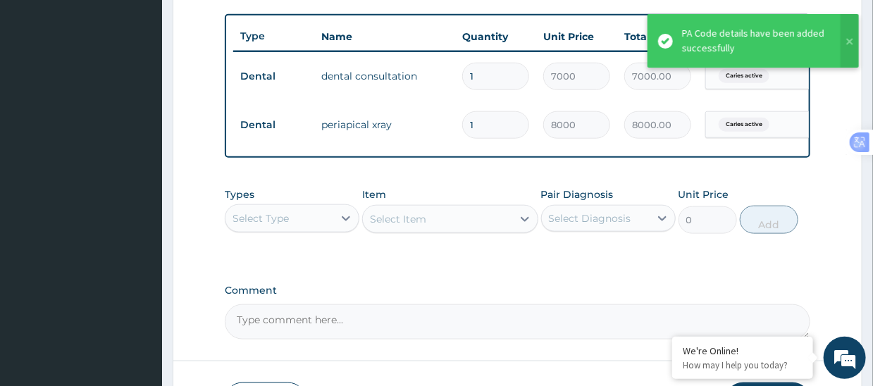
scroll to position [582, 0]
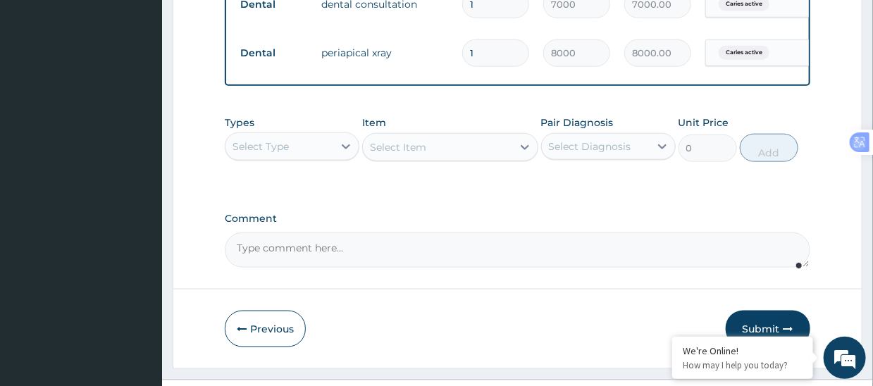
click at [371, 259] on textarea "Comment" at bounding box center [517, 249] width 585 height 35
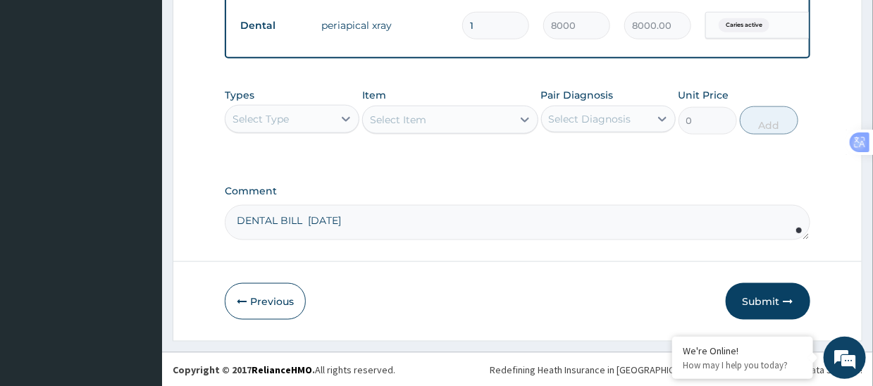
scroll to position [621, 0]
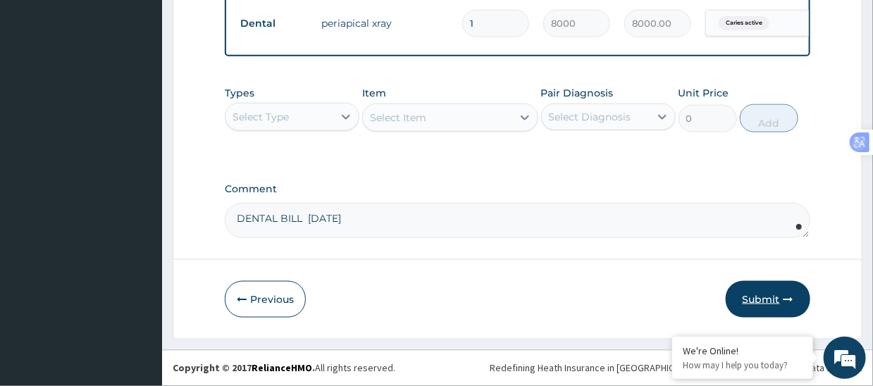
type textarea "DENTAL BILL [DATE]"
click at [763, 299] on button "Submit" at bounding box center [768, 299] width 85 height 37
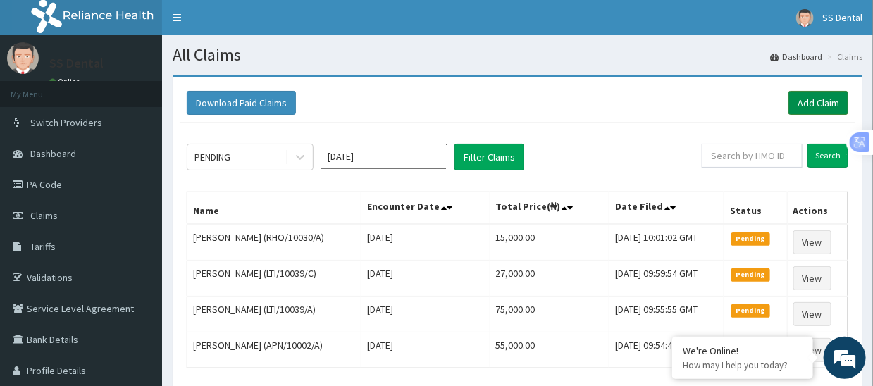
click at [822, 101] on link "Add Claim" at bounding box center [818, 103] width 60 height 24
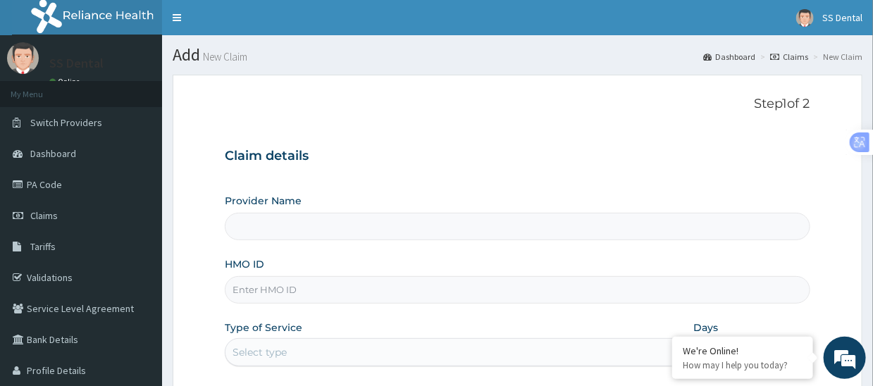
click at [427, 290] on input "HMO ID" at bounding box center [517, 289] width 585 height 27
type input "SS Dental - Lekki"
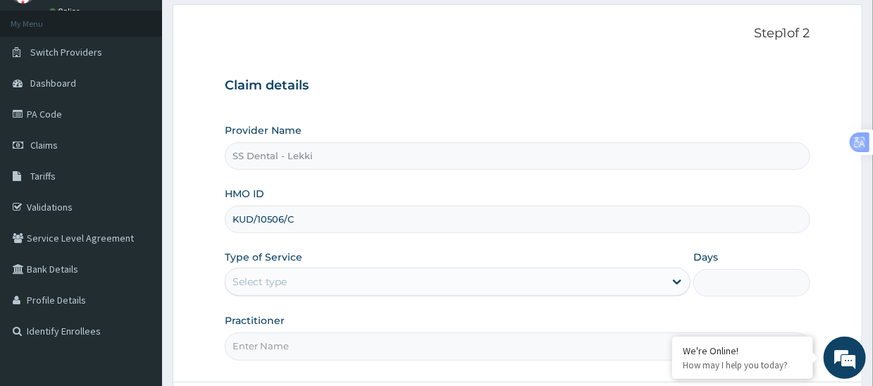
type input "KUD/10506/C"
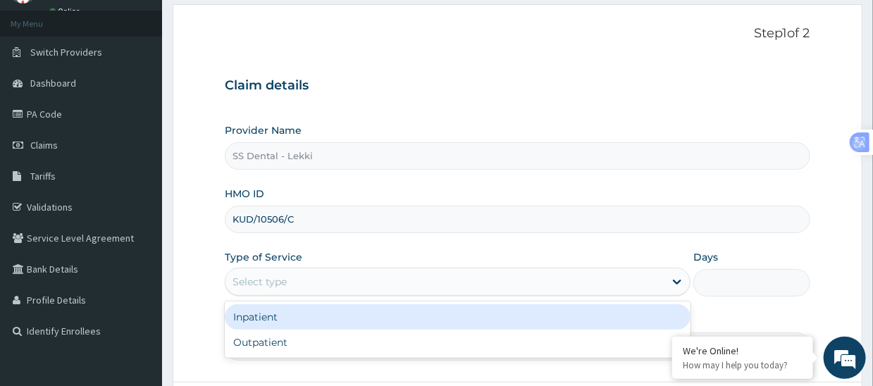
click at [317, 279] on div "Select type" at bounding box center [444, 282] width 439 height 23
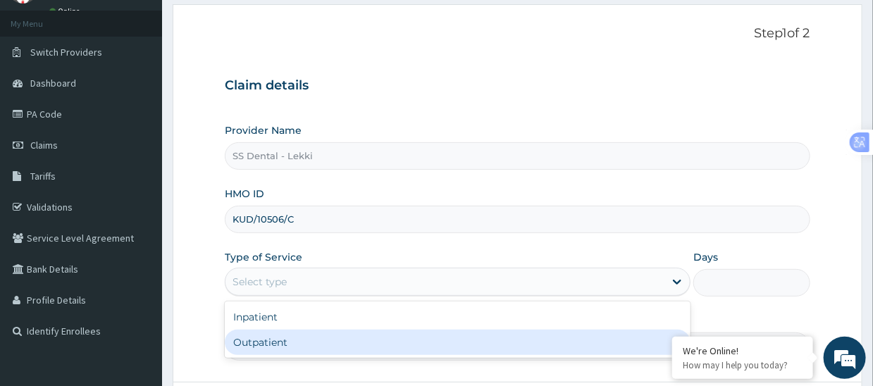
click at [316, 343] on div "Outpatient" at bounding box center [458, 342] width 466 height 25
type input "1"
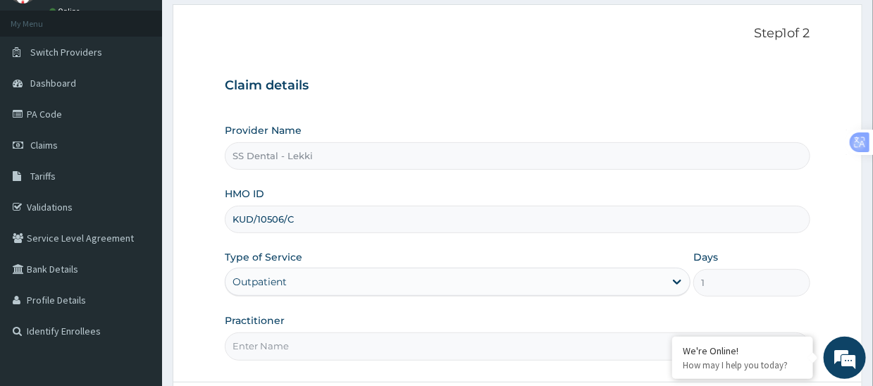
scroll to position [192, 0]
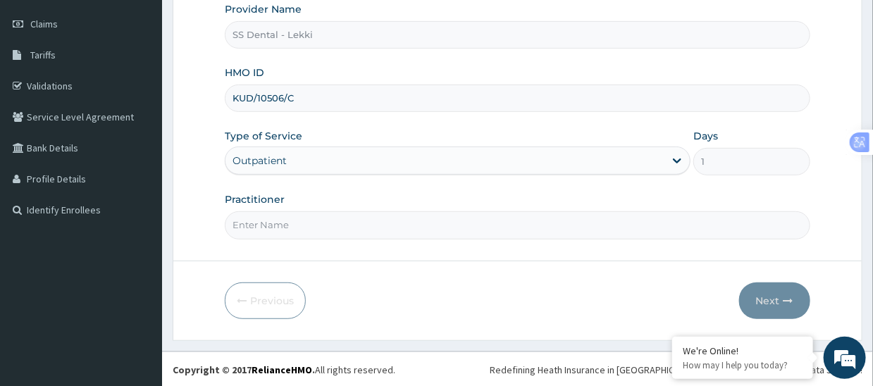
click at [347, 234] on input "Practitioner" at bounding box center [517, 224] width 585 height 27
paste input "SS DENTAL CLINIC LTD"
type input "SS DENTAL CLINIC LTD"
click at [768, 297] on button "Next" at bounding box center [774, 301] width 71 height 37
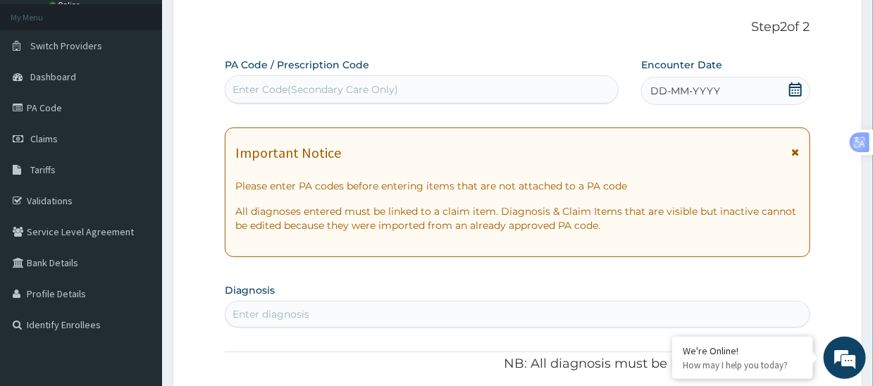
scroll to position [0, 0]
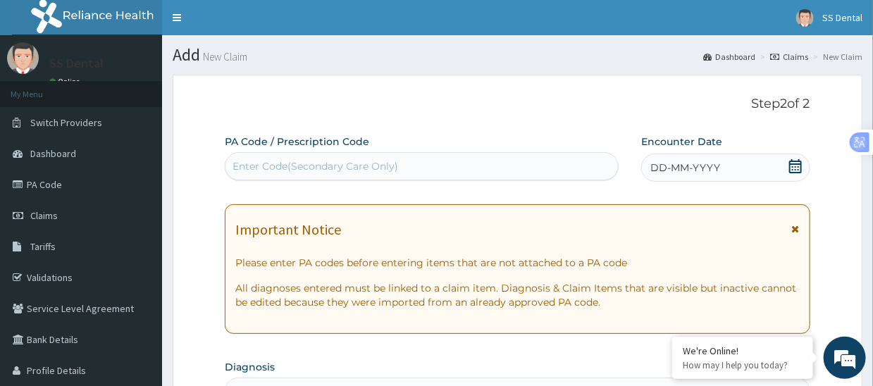
click at [428, 170] on div "Enter Code(Secondary Care Only)" at bounding box center [421, 166] width 392 height 23
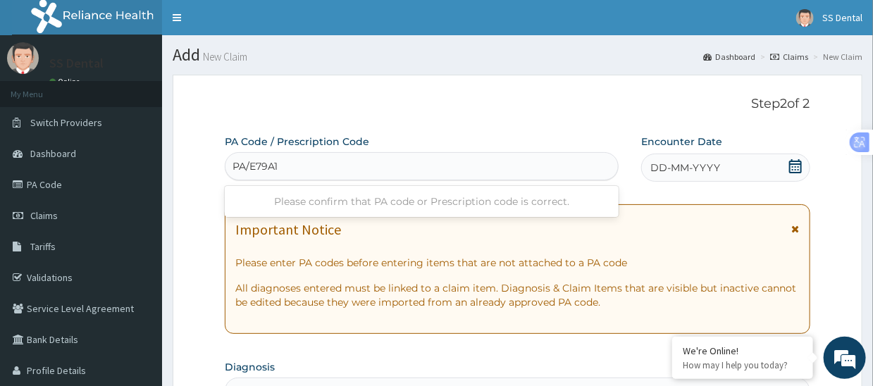
type input "PA/E79A1F"
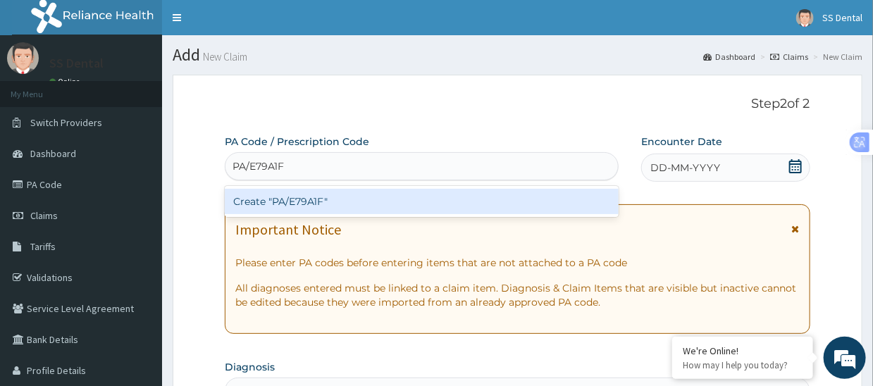
click at [385, 205] on div "Create "PA/E79A1F"" at bounding box center [422, 201] width 394 height 25
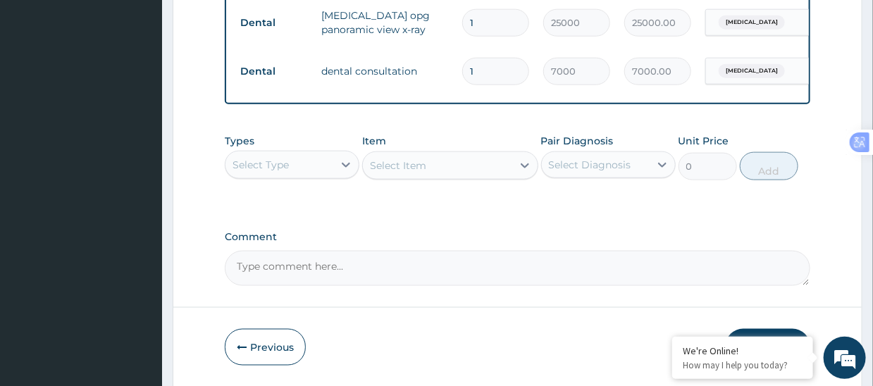
scroll to position [670, 0]
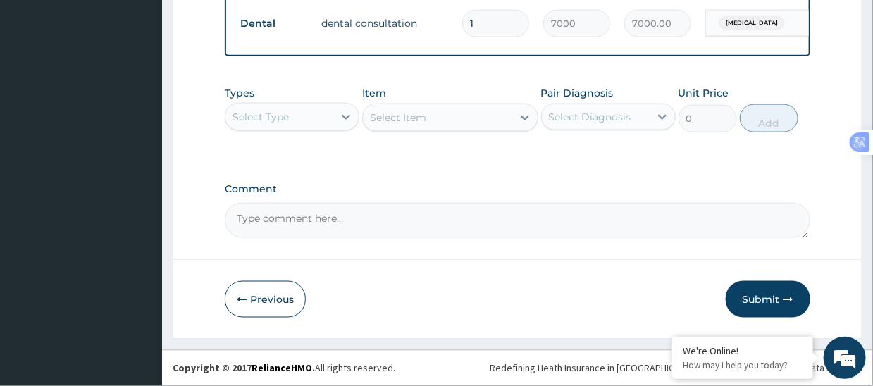
click at [385, 226] on textarea "Comment" at bounding box center [517, 220] width 585 height 35
type textarea "DENTAL BILL SEPT 2025"
click at [764, 295] on button "Submit" at bounding box center [768, 299] width 85 height 37
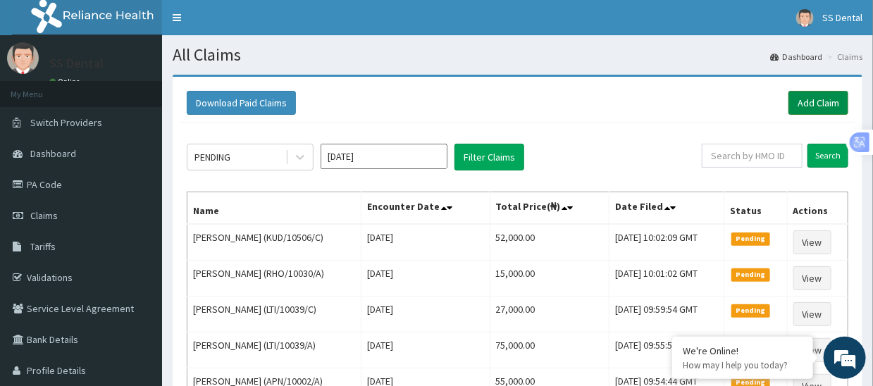
click at [813, 100] on link "Add Claim" at bounding box center [818, 103] width 60 height 24
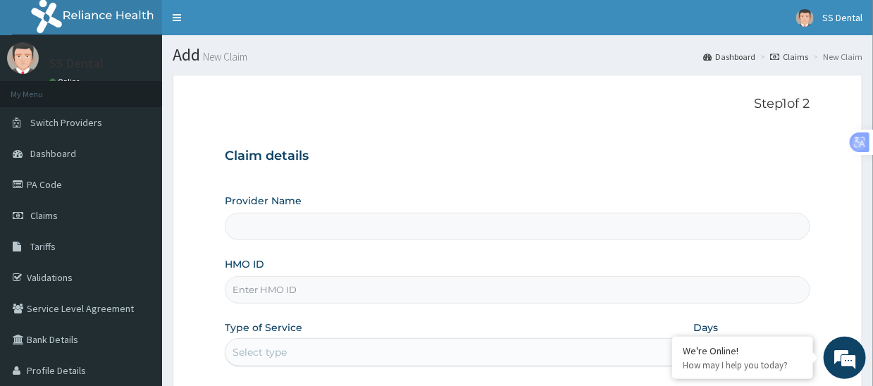
click at [369, 290] on input "HMO ID" at bounding box center [517, 289] width 585 height 27
type input "SS Dental - Lekki"
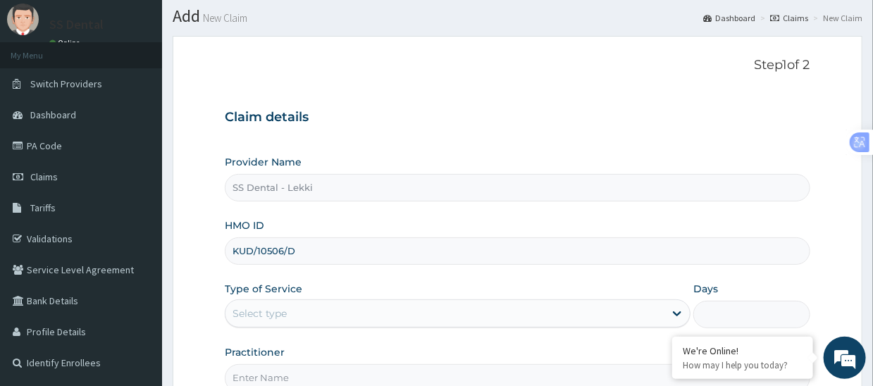
scroll to position [70, 0]
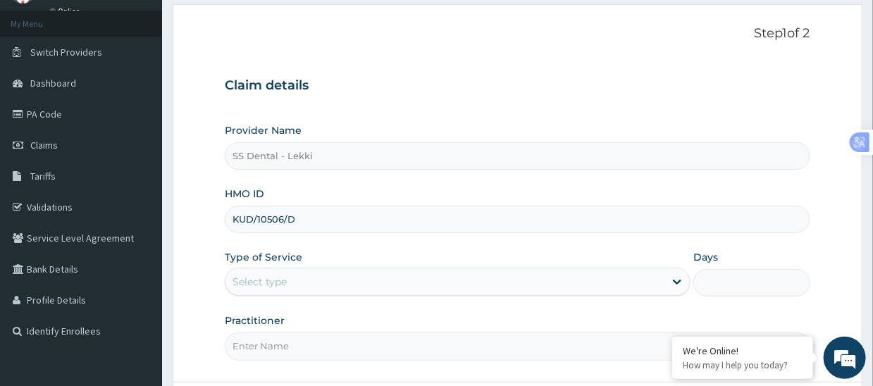
type input "KUD/10506/D"
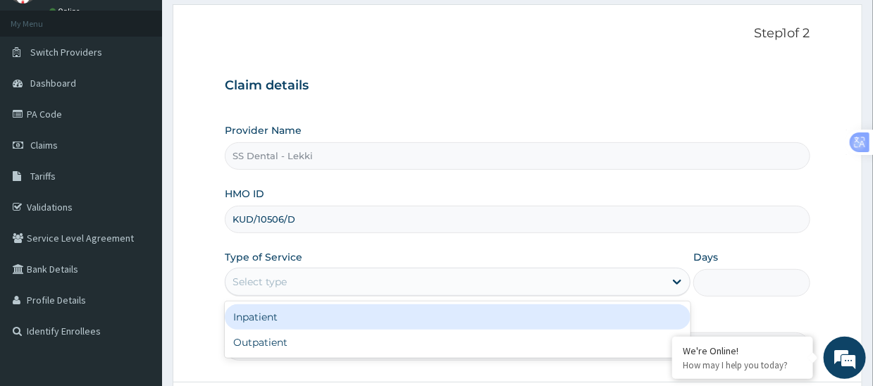
click at [366, 282] on div "Select type" at bounding box center [444, 282] width 439 height 23
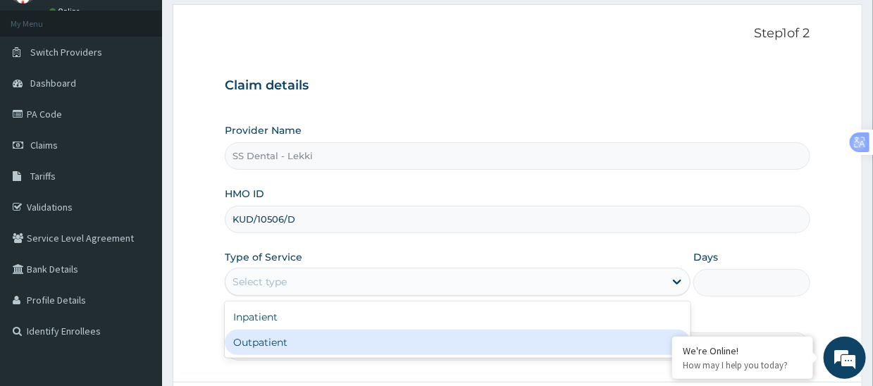
click at [351, 339] on div "Outpatient" at bounding box center [458, 342] width 466 height 25
type input "1"
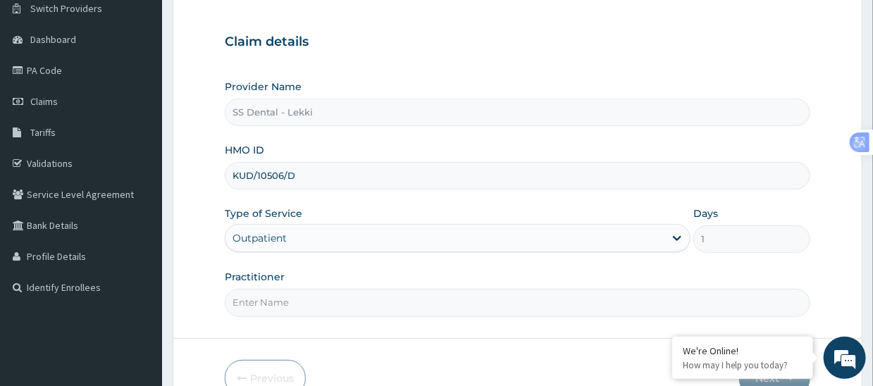
scroll to position [192, 0]
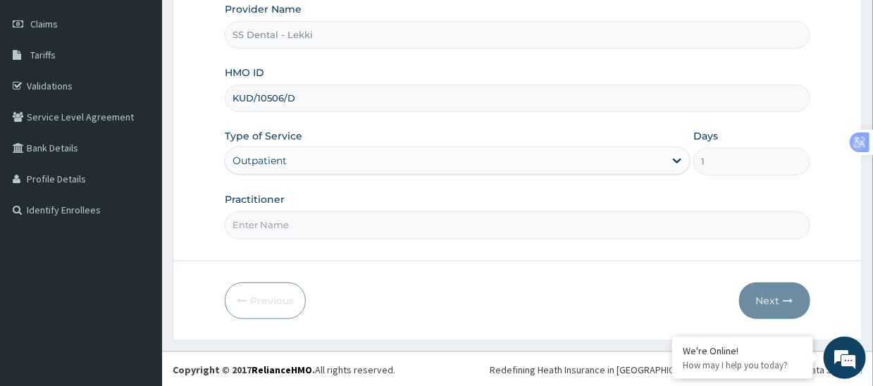
click at [344, 225] on input "Practitioner" at bounding box center [517, 224] width 585 height 27
paste input "SS DENTAL CLINIC LTD"
type input "SS DENTAL CLINIC LTD"
click at [766, 294] on button "Next" at bounding box center [774, 301] width 71 height 37
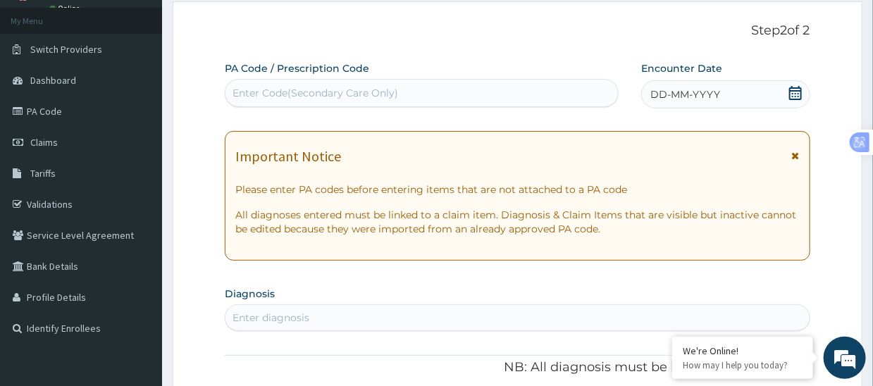
scroll to position [0, 0]
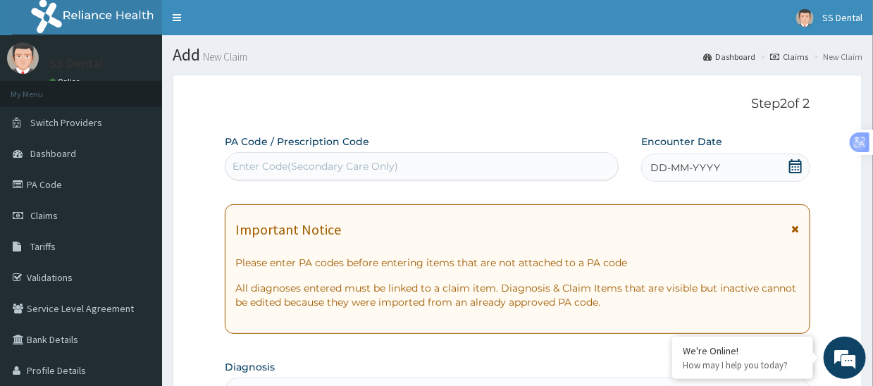
click at [410, 163] on div "Enter Code(Secondary Care Only)" at bounding box center [421, 166] width 392 height 23
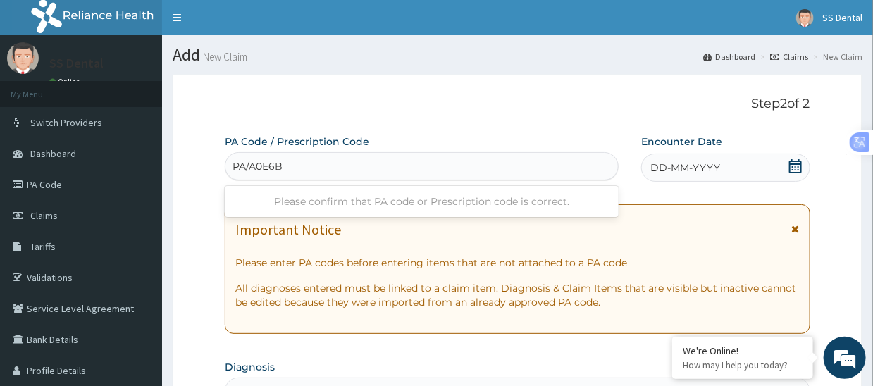
type input "PA/A0E6B2"
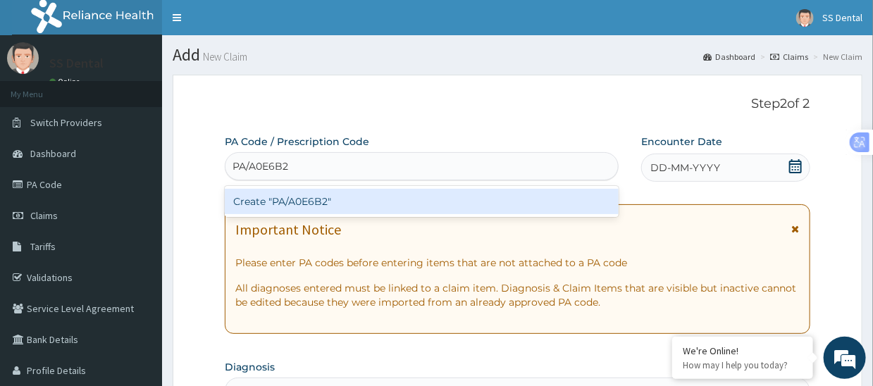
click at [381, 204] on div "Create "PA/A0E6B2"" at bounding box center [422, 201] width 394 height 25
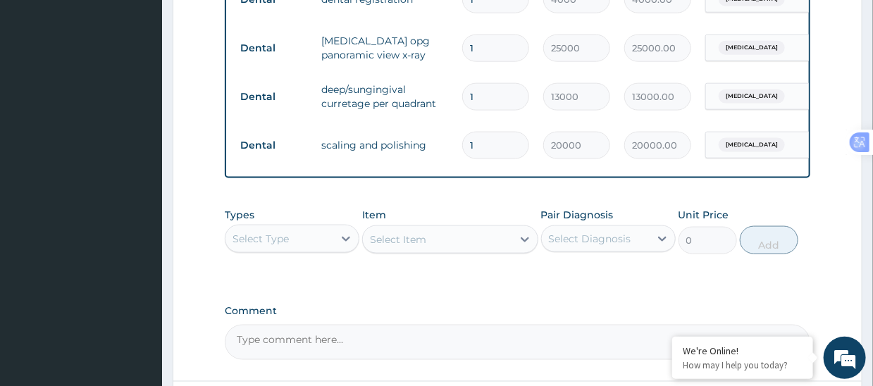
scroll to position [728, 0]
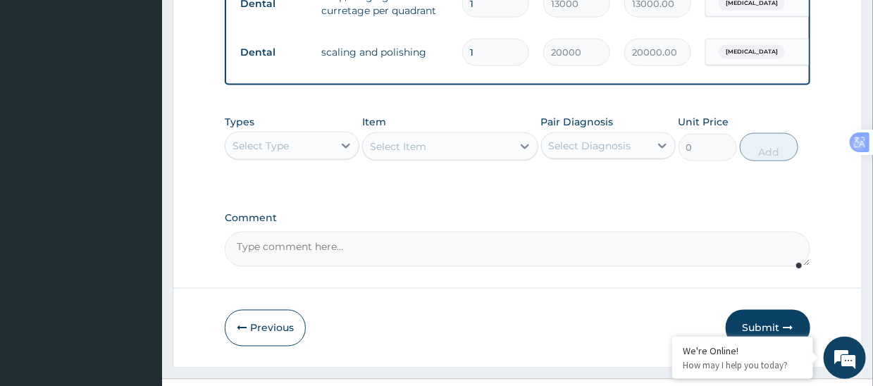
click at [467, 254] on textarea "Comment" at bounding box center [517, 249] width 585 height 35
paste textarea "SS DENTAL CLINIC LTD"
type textarea "S"
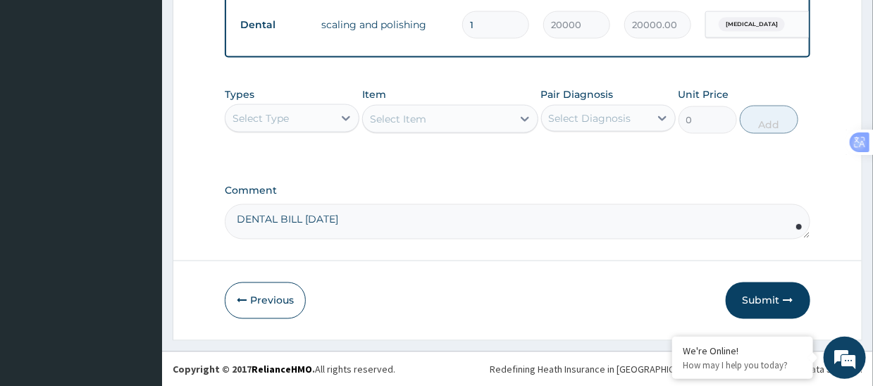
scroll to position [767, 0]
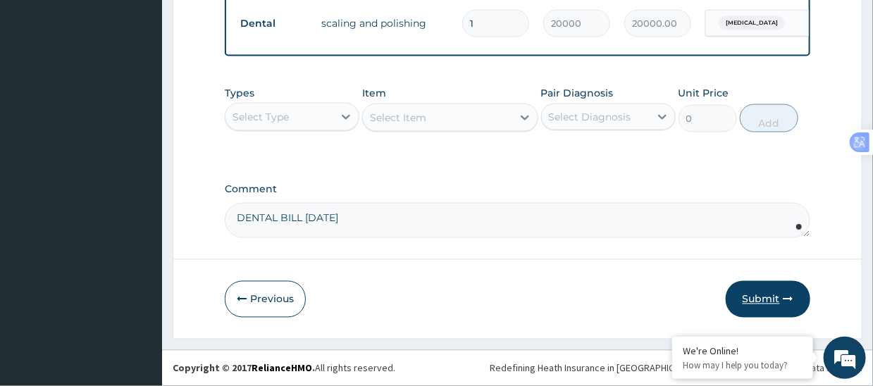
type textarea "DENTAL BILL [DATE]"
click at [764, 294] on button "Submit" at bounding box center [768, 299] width 85 height 37
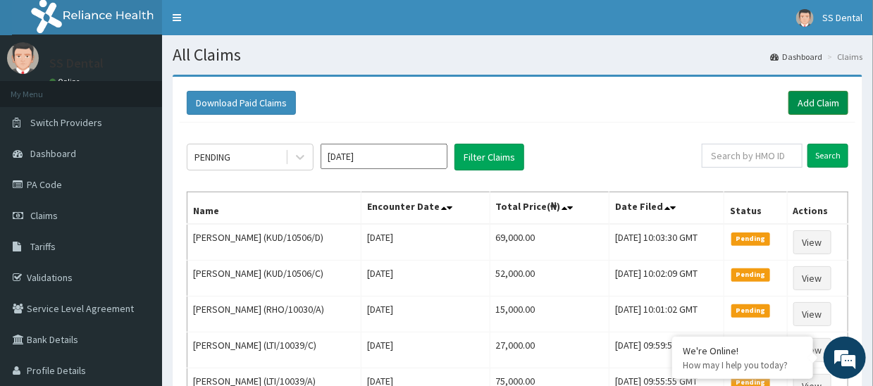
click at [821, 100] on link "Add Claim" at bounding box center [818, 103] width 60 height 24
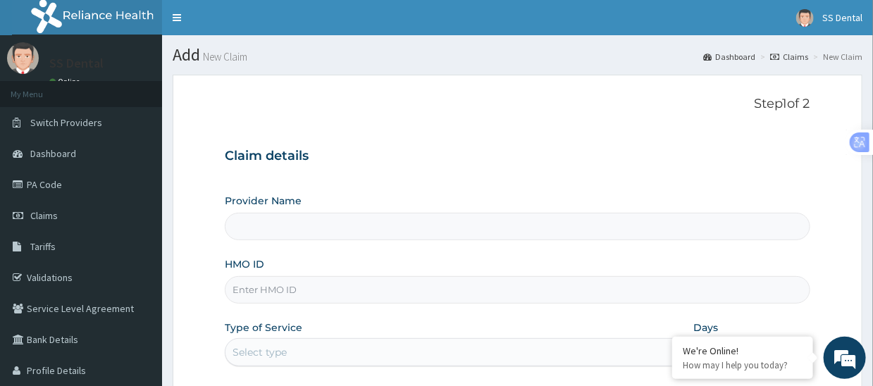
click at [430, 292] on input "HMO ID" at bounding box center [517, 289] width 585 height 27
type input "SS Dental - Lekki"
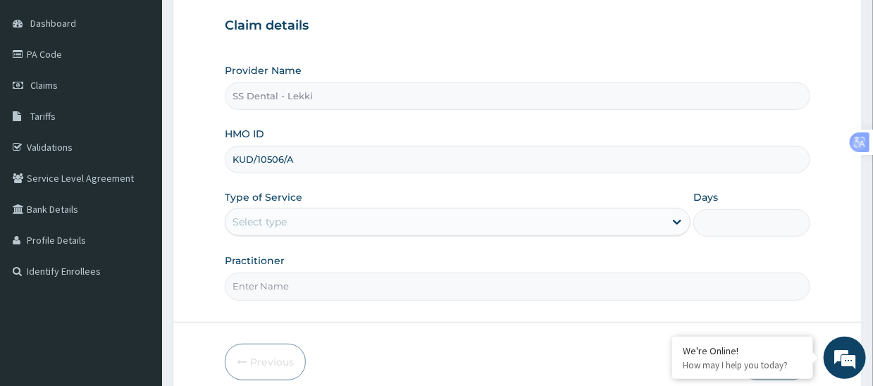
scroll to position [141, 0]
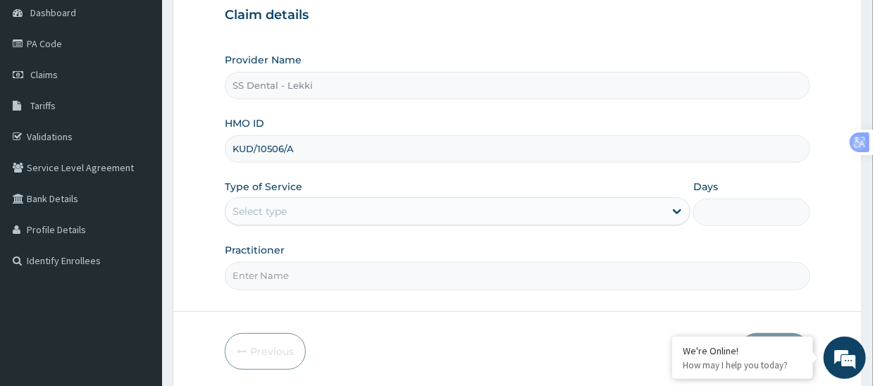
type input "KUD/10506/A"
click at [364, 214] on div "Select type" at bounding box center [444, 211] width 439 height 23
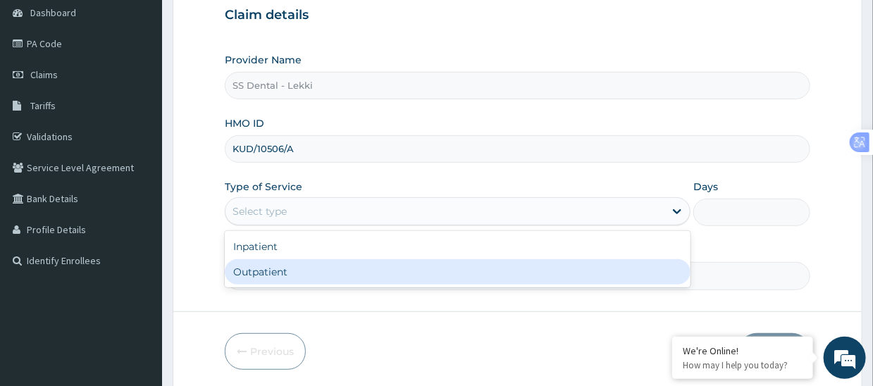
click at [347, 271] on div "Outpatient" at bounding box center [458, 271] width 466 height 25
type input "1"
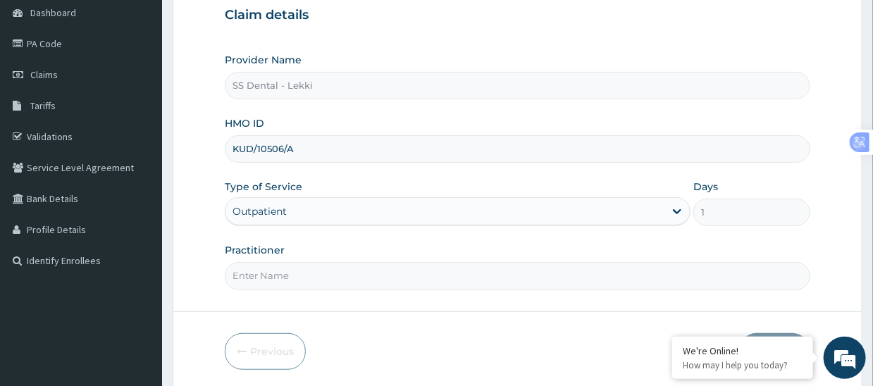
click at [338, 277] on input "Practitioner" at bounding box center [517, 275] width 585 height 27
paste input "SS DENTAL CLINIC LTD"
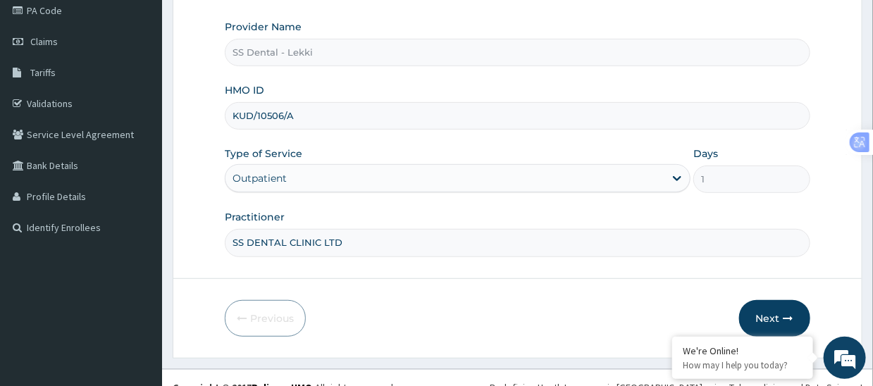
scroll to position [192, 0]
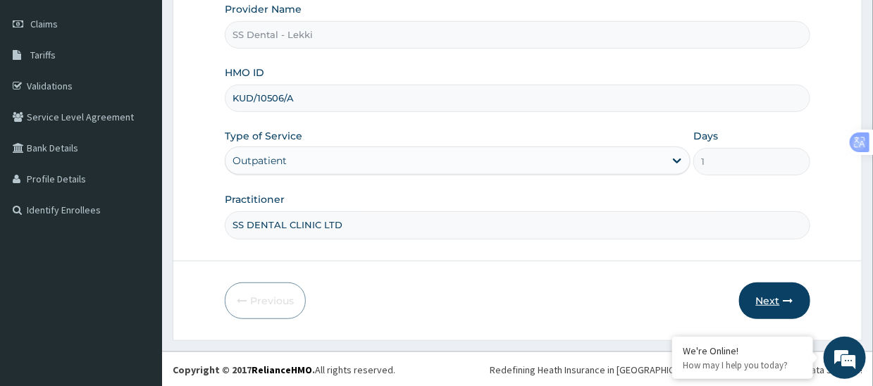
type input "SS DENTAL CLINIC LTD"
click at [779, 293] on button "Next" at bounding box center [774, 301] width 71 height 37
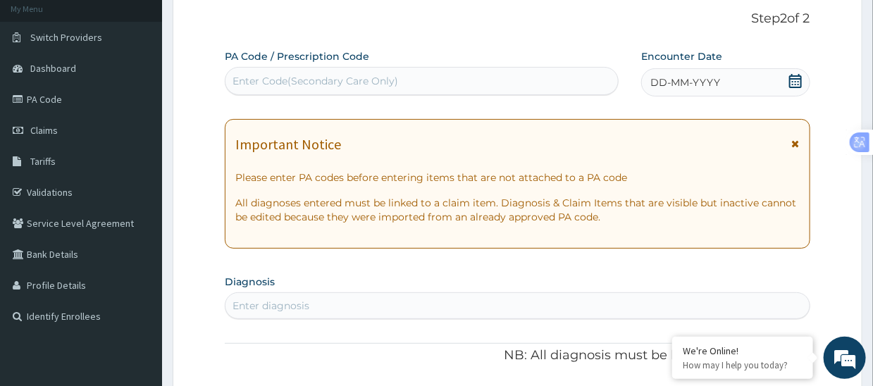
scroll to position [0, 0]
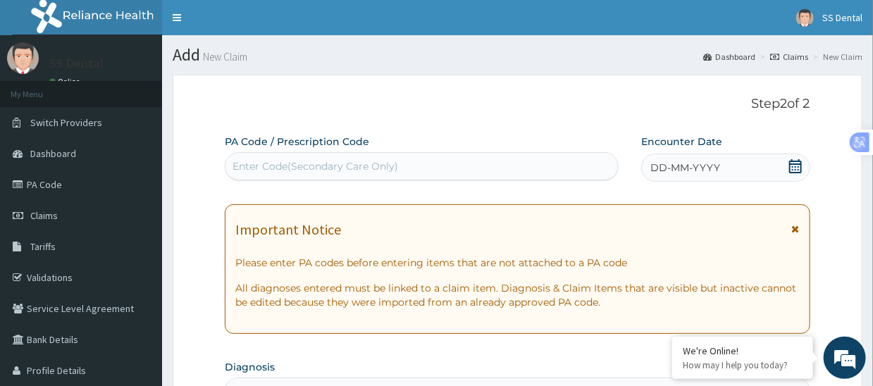
click at [440, 166] on div "Enter Code(Secondary Care Only)" at bounding box center [421, 166] width 392 height 23
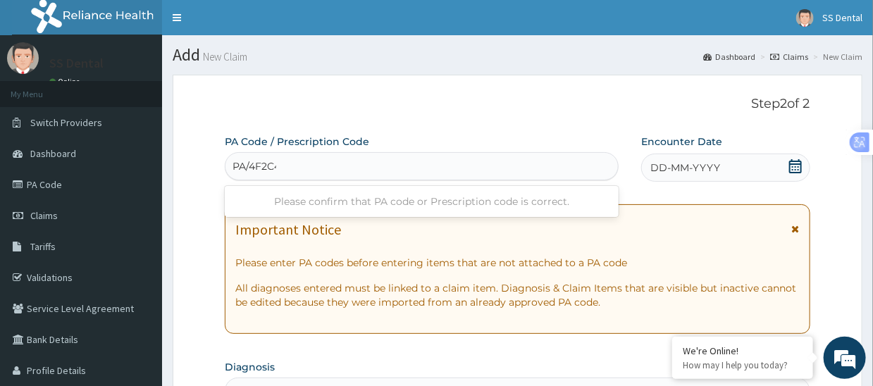
type input "PA/4F2C46"
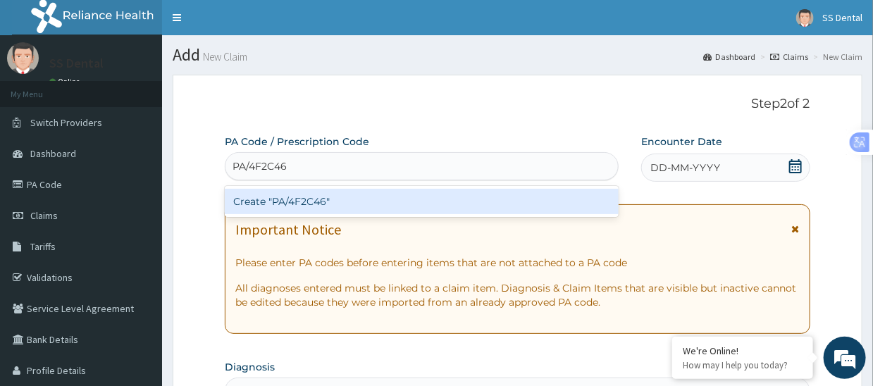
click at [392, 200] on div "Create "PA/4F2C46"" at bounding box center [422, 201] width 394 height 25
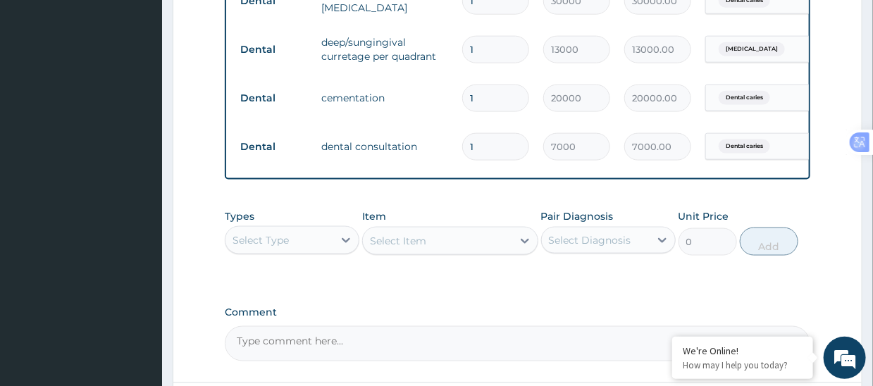
scroll to position [728, 0]
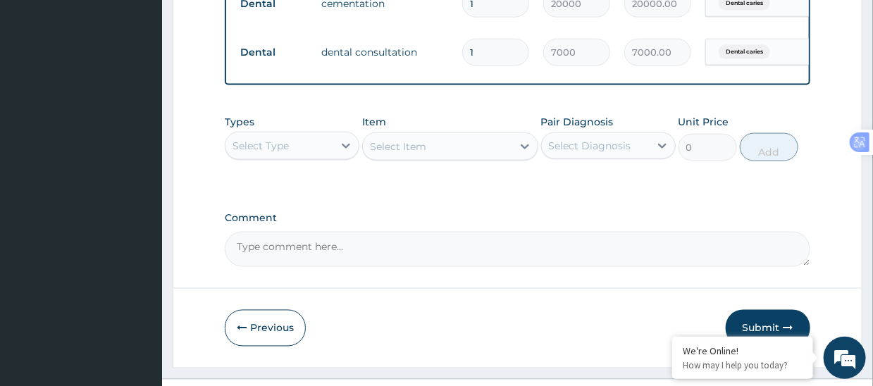
click at [360, 259] on textarea "Comment" at bounding box center [517, 249] width 585 height 35
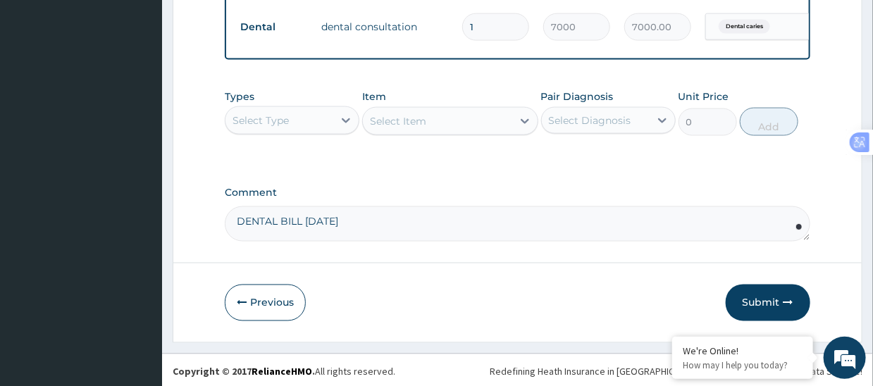
scroll to position [767, 0]
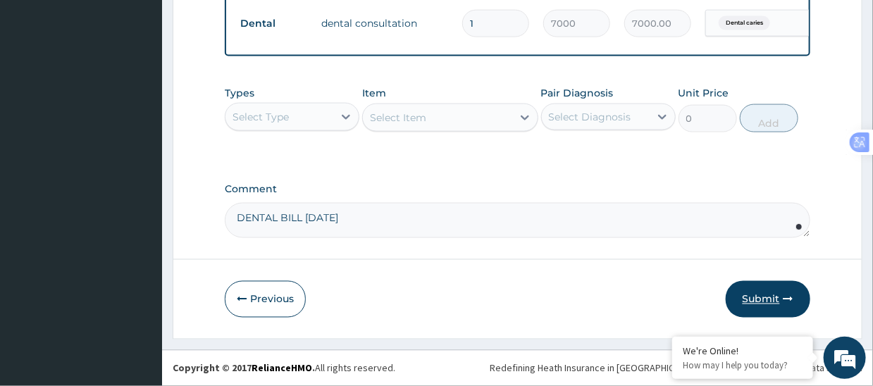
type textarea "DENTAL BILL [DATE]"
click at [764, 296] on button "Submit" at bounding box center [768, 299] width 85 height 37
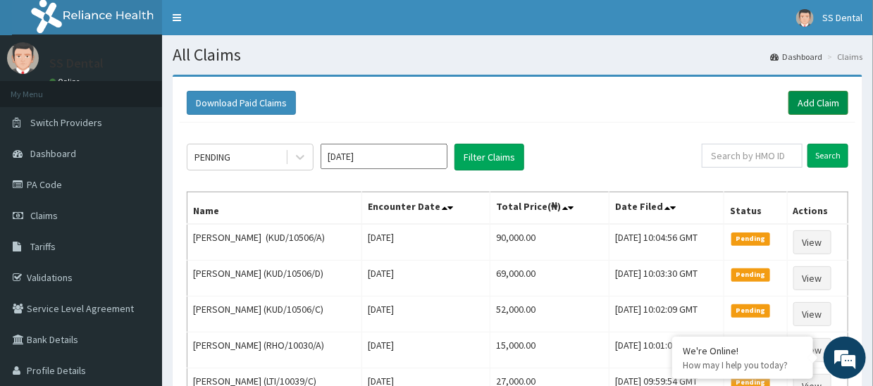
click at [814, 99] on link "Add Claim" at bounding box center [818, 103] width 60 height 24
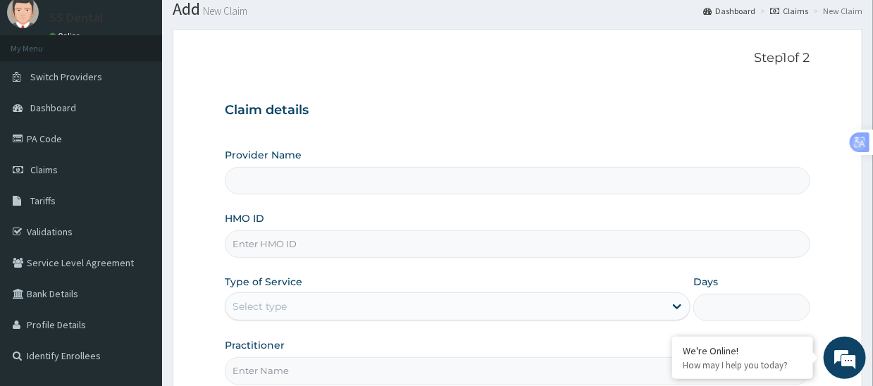
scroll to position [70, 0]
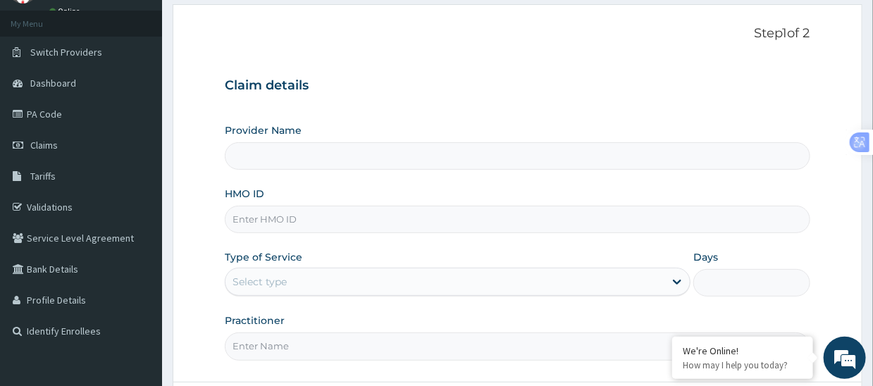
click at [366, 223] on input "HMO ID" at bounding box center [517, 219] width 585 height 27
type input "SS Dental - Lekki"
type input "PLD/10018/B"
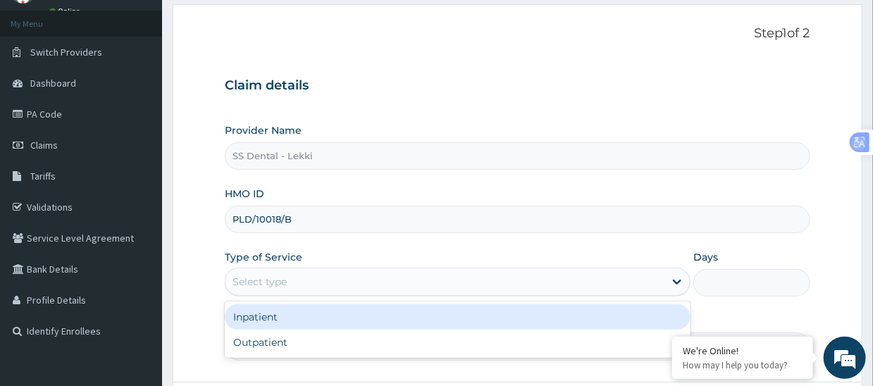
click at [318, 278] on div "Select type" at bounding box center [444, 282] width 439 height 23
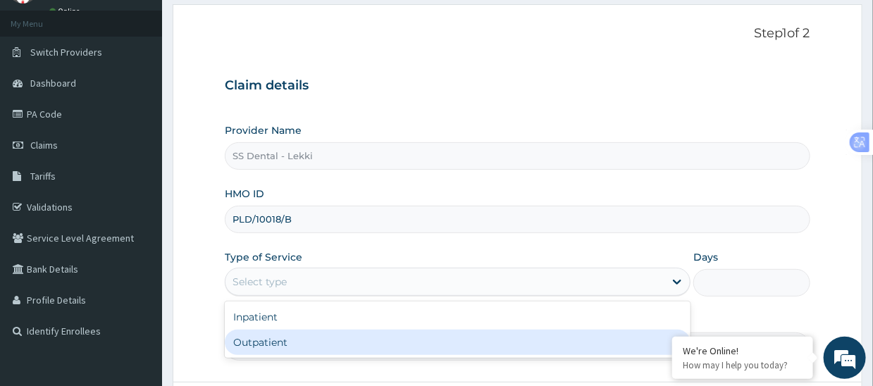
click at [313, 342] on div "Outpatient" at bounding box center [458, 342] width 466 height 25
type input "1"
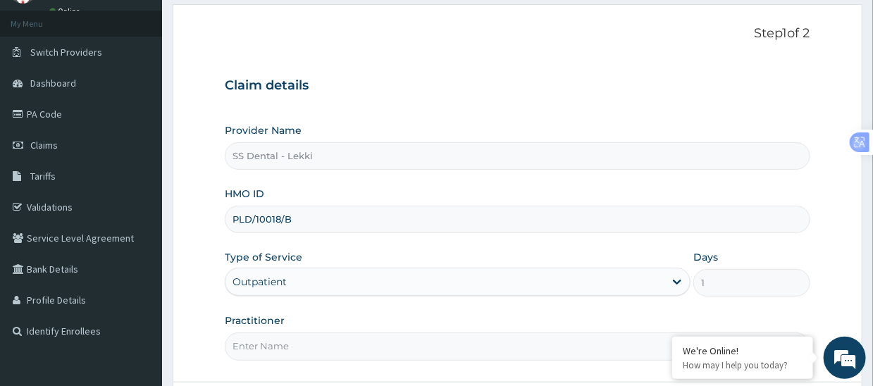
scroll to position [141, 0]
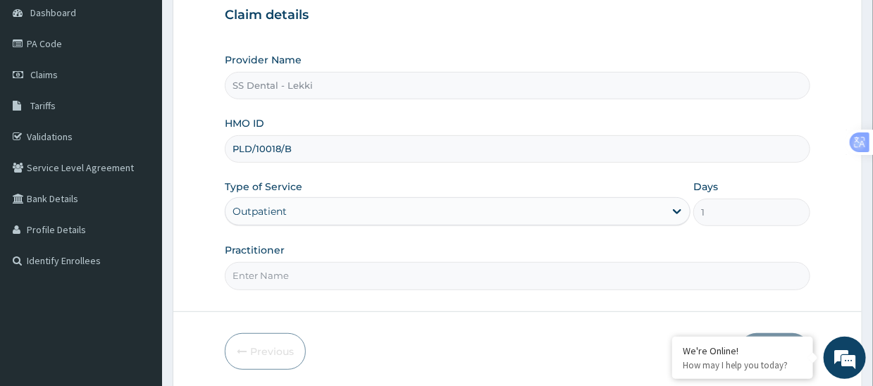
click at [344, 280] on input "Practitioner" at bounding box center [517, 275] width 585 height 27
paste input "SS DENTAL CLINIC LTD"
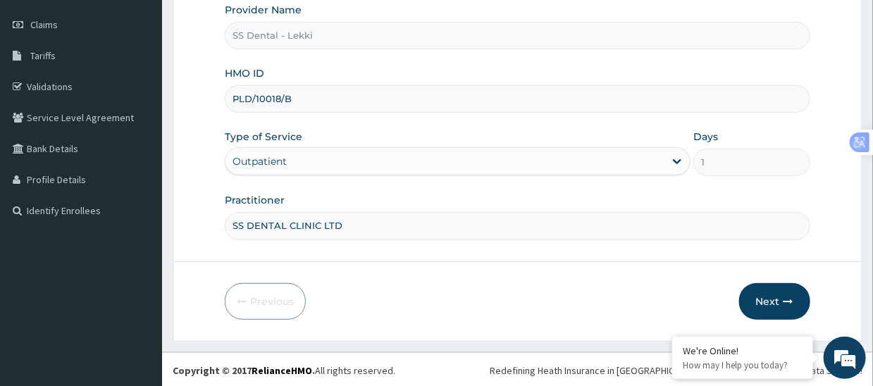
scroll to position [192, 0]
type input "SS DENTAL CLINIC LTD"
click at [764, 294] on button "Next" at bounding box center [774, 301] width 71 height 37
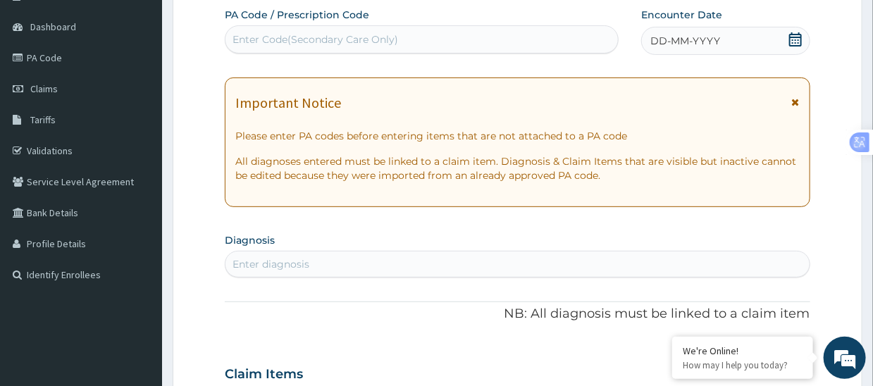
scroll to position [51, 0]
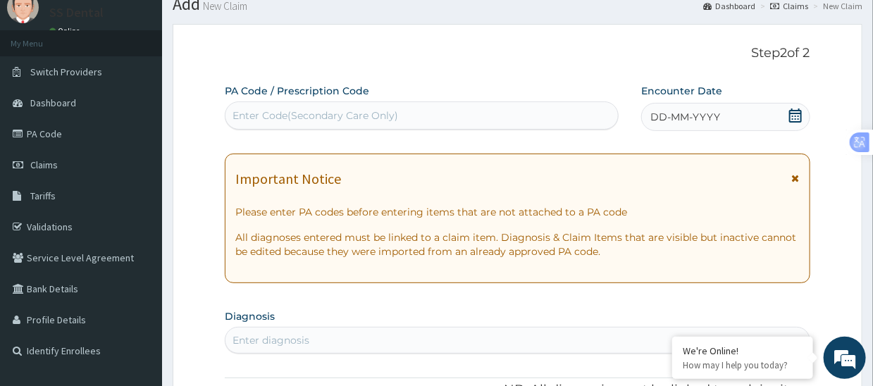
click at [399, 120] on div "Enter Code(Secondary Care Only)" at bounding box center [421, 115] width 392 height 23
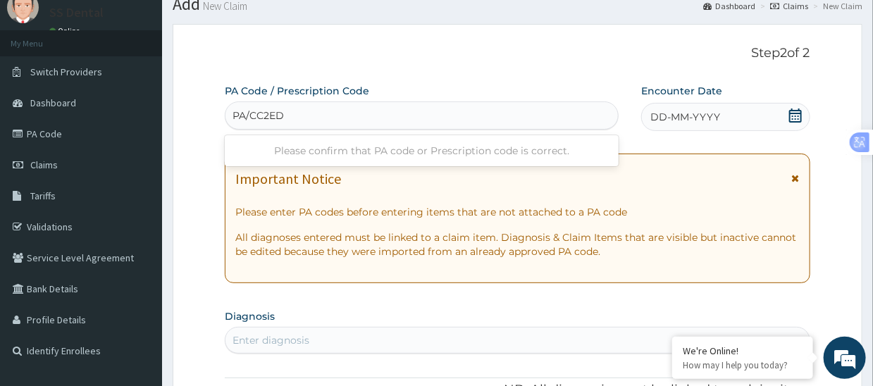
type input "PA/CC2ED8"
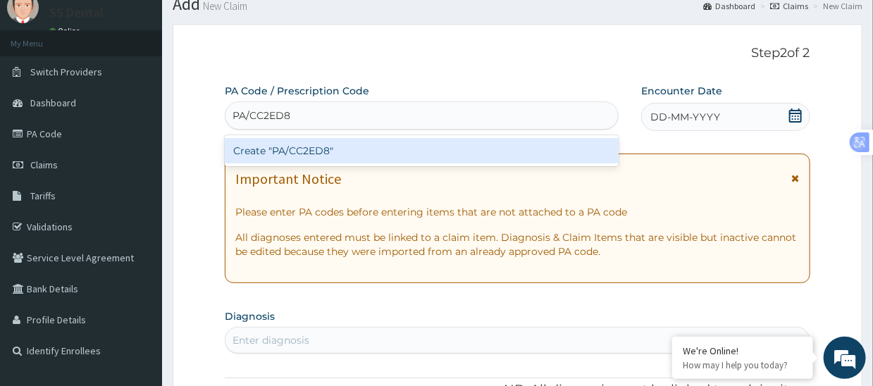
click at [356, 153] on div "Create "PA/CC2ED8"" at bounding box center [422, 150] width 394 height 25
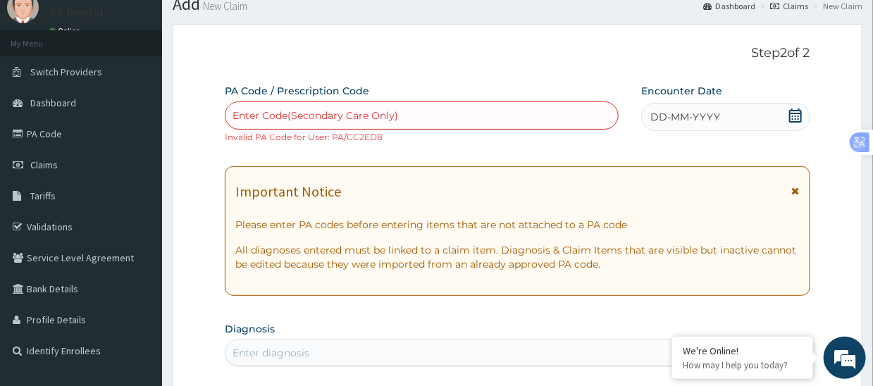
click at [449, 111] on div "Enter Code(Secondary Care Only)" at bounding box center [421, 115] width 392 height 23
click at [422, 118] on div "Enter Code(Secondary Care Only)" at bounding box center [421, 115] width 392 height 23
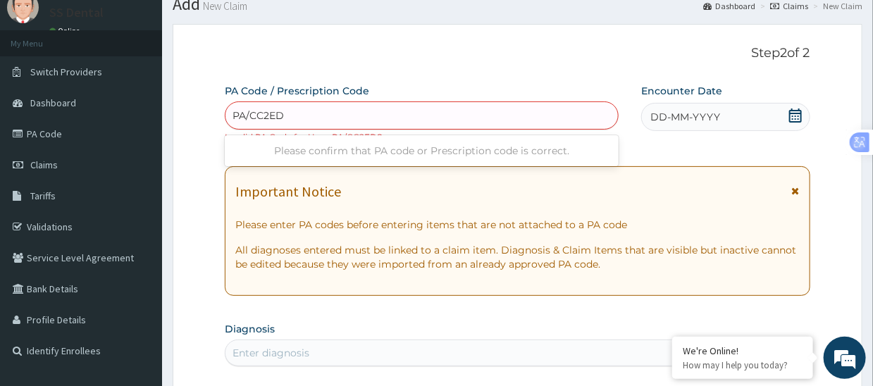
type input "PA/CC2ED8"
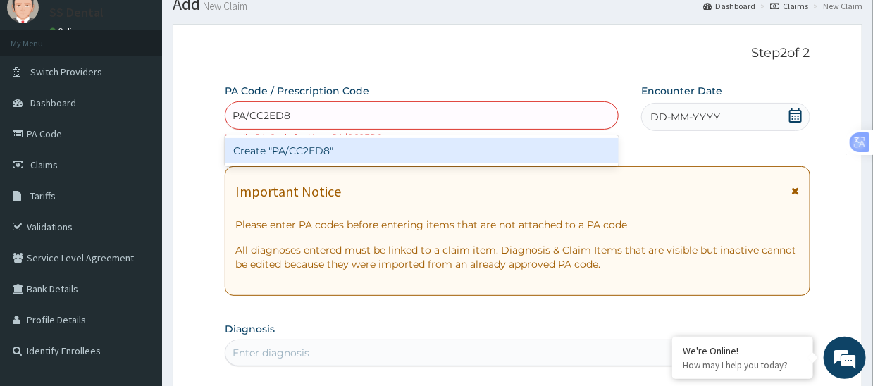
click at [361, 151] on div "Create "PA/CC2ED8"" at bounding box center [422, 150] width 394 height 25
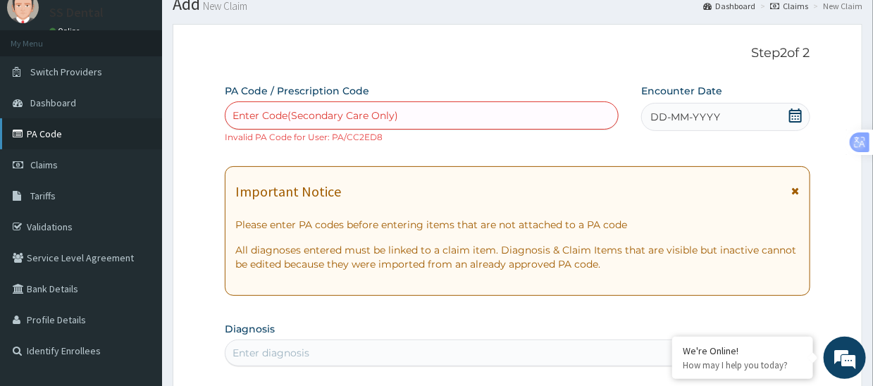
click at [62, 133] on link "PA Code" at bounding box center [81, 133] width 162 height 31
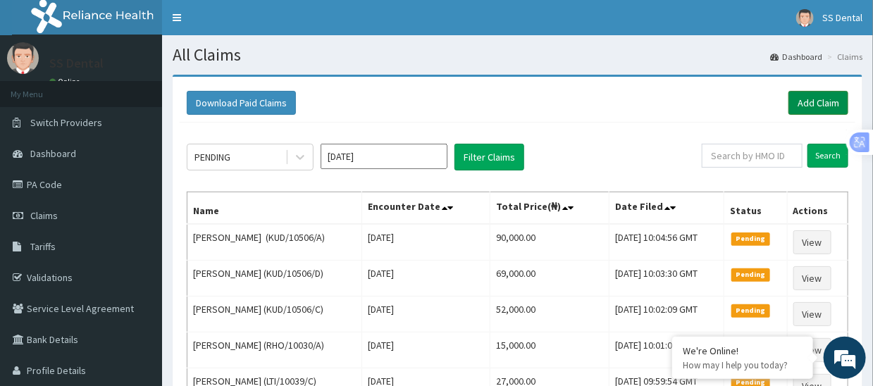
click at [809, 102] on link "Add Claim" at bounding box center [818, 103] width 60 height 24
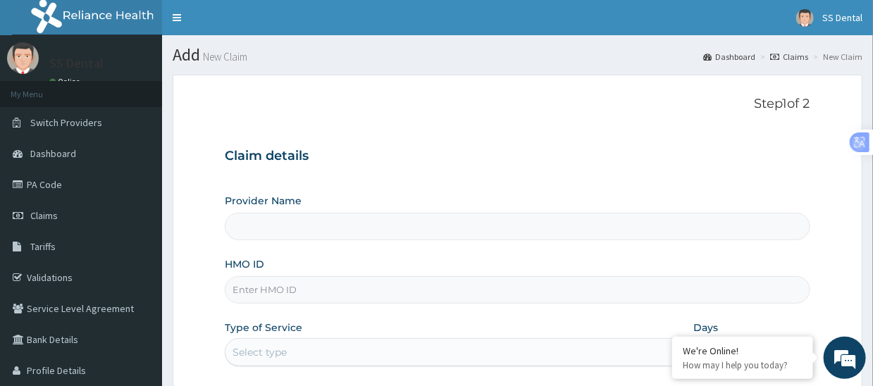
click at [295, 287] on input "HMO ID" at bounding box center [517, 289] width 585 height 27
type input "SS Dental - Lekki"
type input "PLD/10018/B"
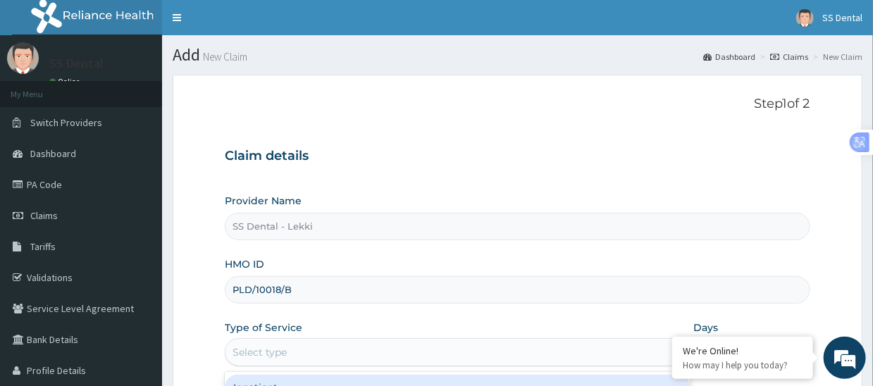
click at [291, 349] on div "Select type" at bounding box center [444, 352] width 439 height 23
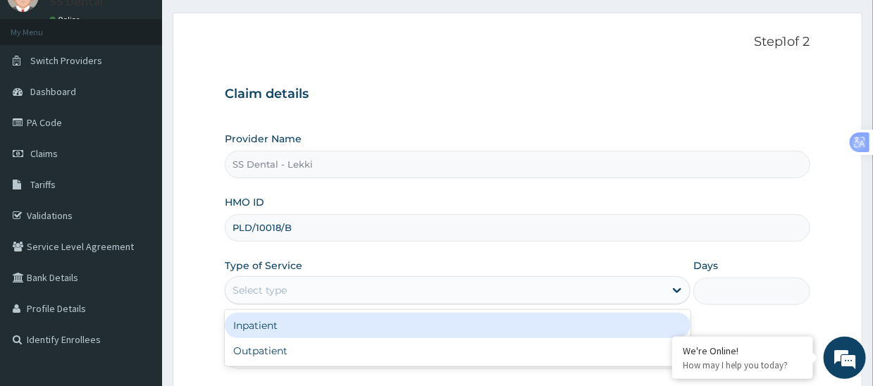
scroll to position [141, 0]
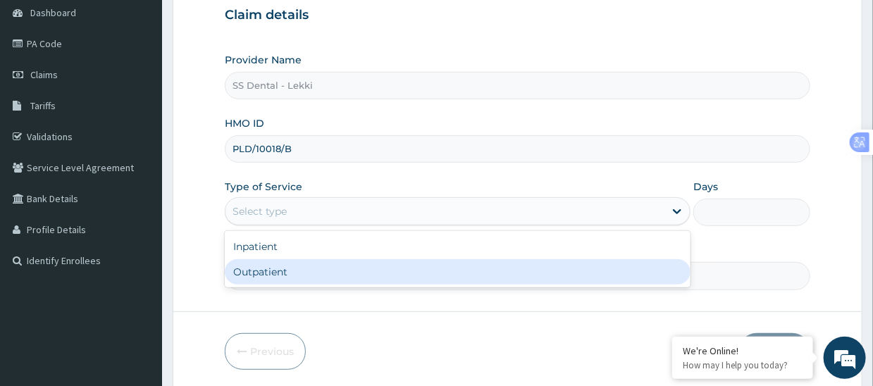
click at [297, 275] on div "Outpatient" at bounding box center [458, 271] width 466 height 25
type input "1"
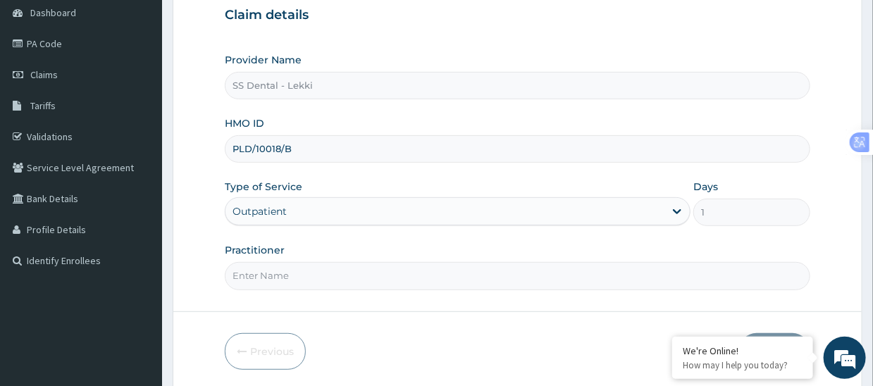
click at [294, 268] on input "Practitioner" at bounding box center [517, 275] width 585 height 27
paste input "PA/CC2ED8"
drag, startPoint x: 321, startPoint y: 276, endPoint x: 171, endPoint y: 273, distance: 150.1
click at [171, 273] on section "Step 1 of 2 Claim details Provider Name SS Dental - Lekki HMO ID PLD/10018/B Ty…" at bounding box center [517, 162] width 711 height 478
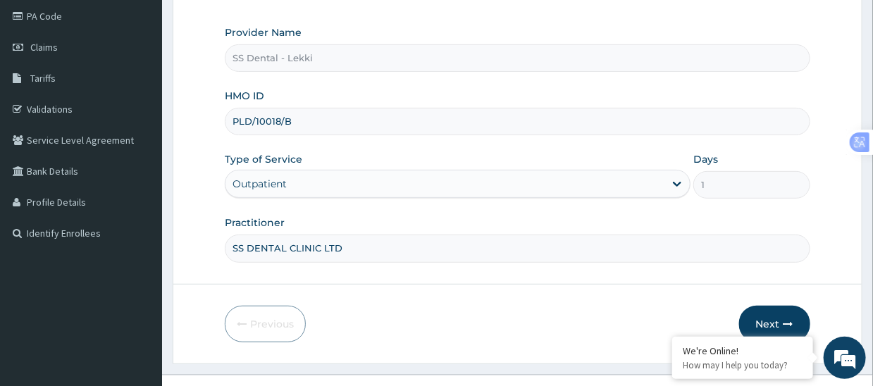
scroll to position [192, 0]
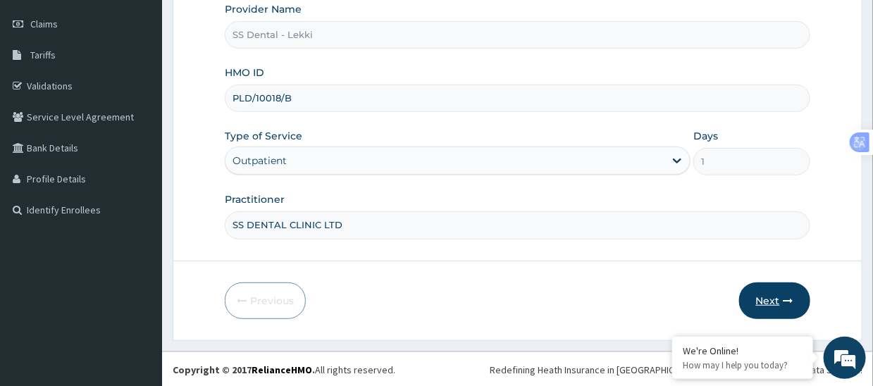
type input "SS DENTAL CLINIC LTD"
click at [775, 296] on button "Next" at bounding box center [774, 301] width 71 height 37
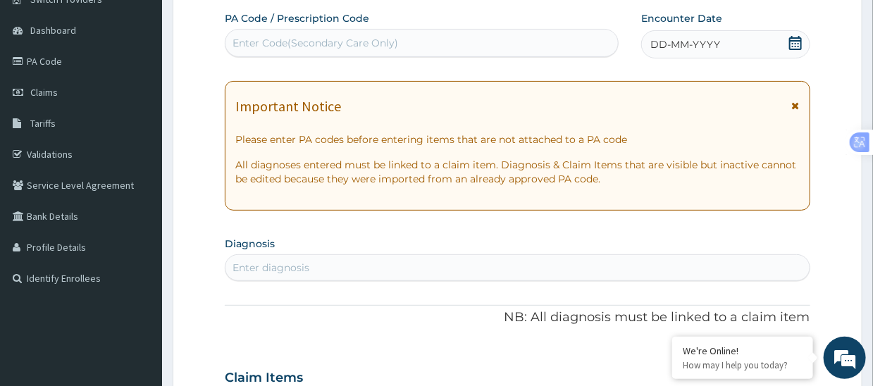
scroll to position [0, 0]
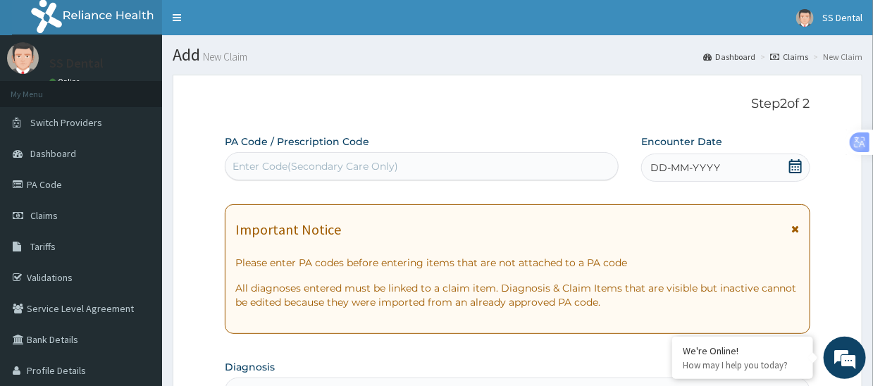
click at [366, 165] on div "Enter Code(Secondary Care Only)" at bounding box center [315, 166] width 166 height 14
paste input "PA/CC2ED8"
type input "PA/CC2ED8"
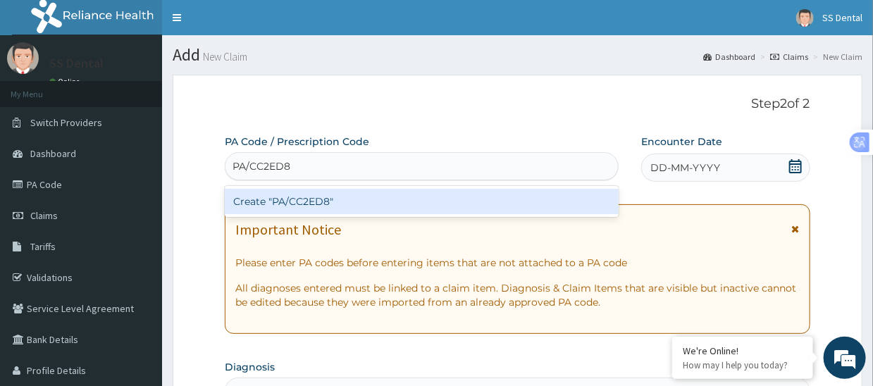
click at [316, 202] on div "Create "PA/CC2ED8"" at bounding box center [422, 201] width 394 height 25
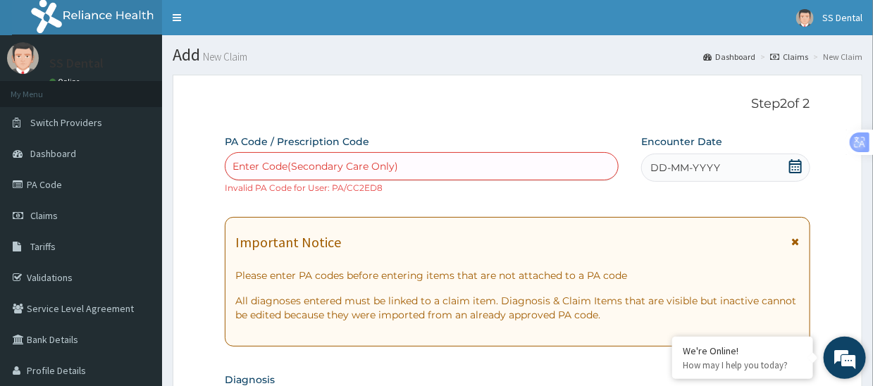
drag, startPoint x: 852, startPoint y: 358, endPoint x: 255, endPoint y: 15, distance: 688.3
click at [852, 358] on em at bounding box center [845, 358] width 38 height 38
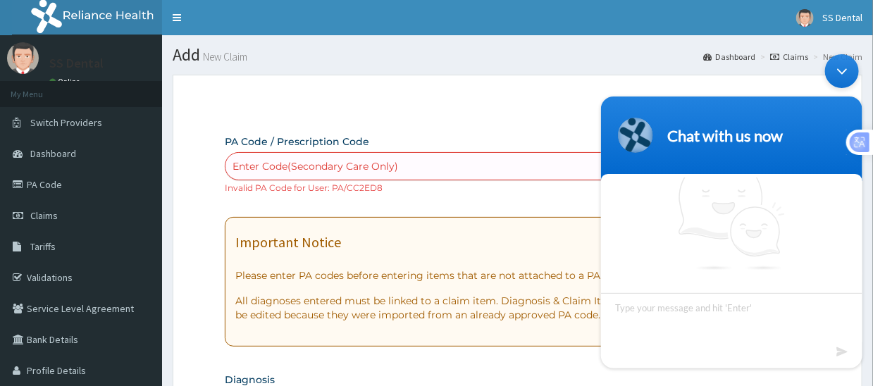
scroll to position [23, 0]
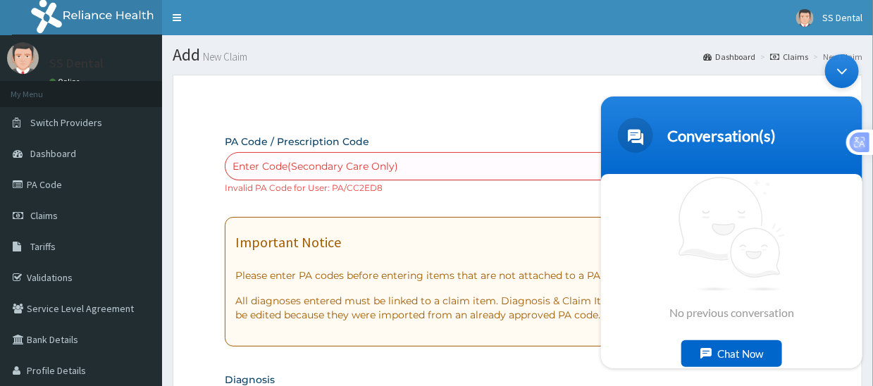
click at [671, 316] on span "No previous conversation" at bounding box center [731, 247] width 125 height 143
click at [727, 351] on div "Chat Now" at bounding box center [731, 353] width 101 height 27
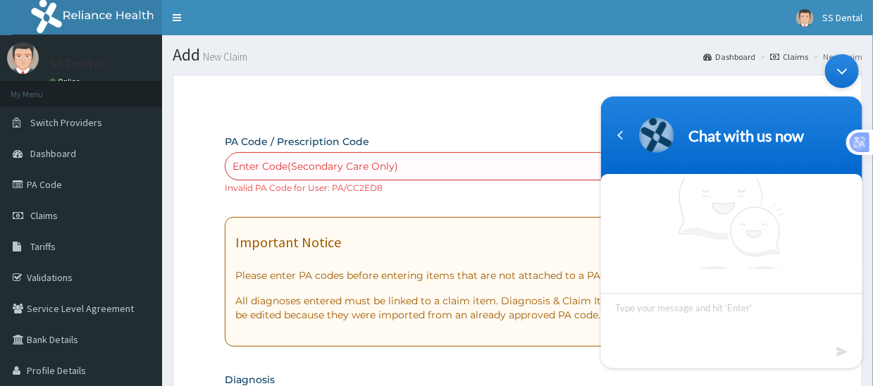
click at [644, 308] on textarea "Type your message and hit 'Enter'" at bounding box center [730, 317] width 261 height 49
type textarea "HI"
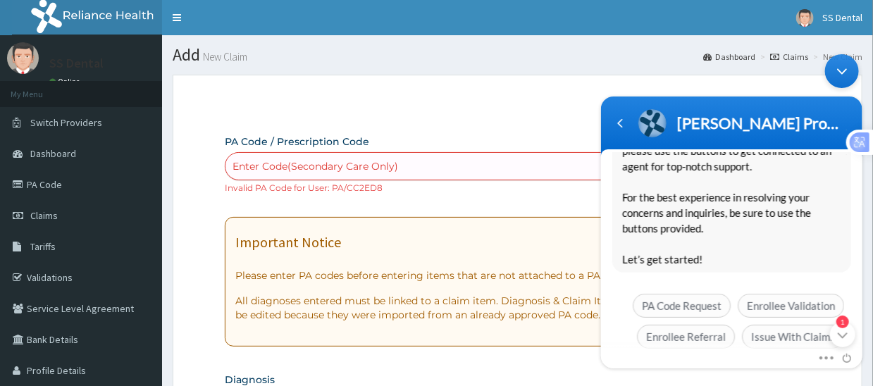
scroll to position [306, 0]
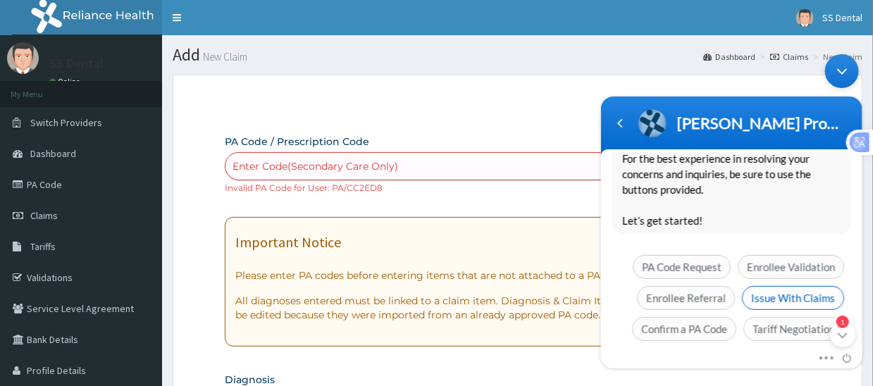
click at [781, 286] on span "Issue With Claims" at bounding box center [792, 298] width 102 height 24
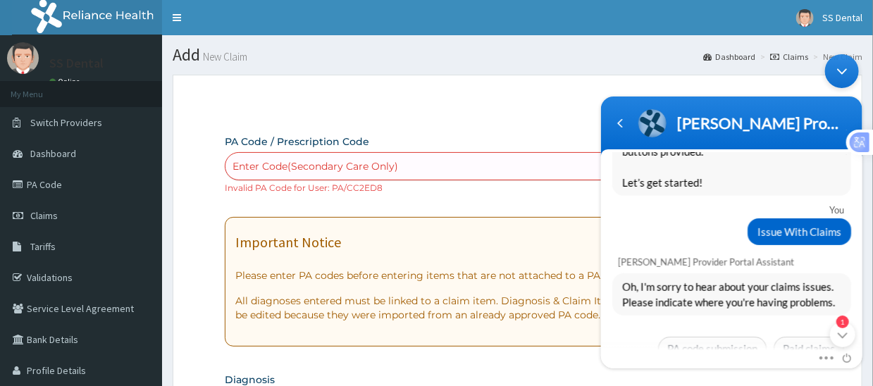
scroll to position [364, 0]
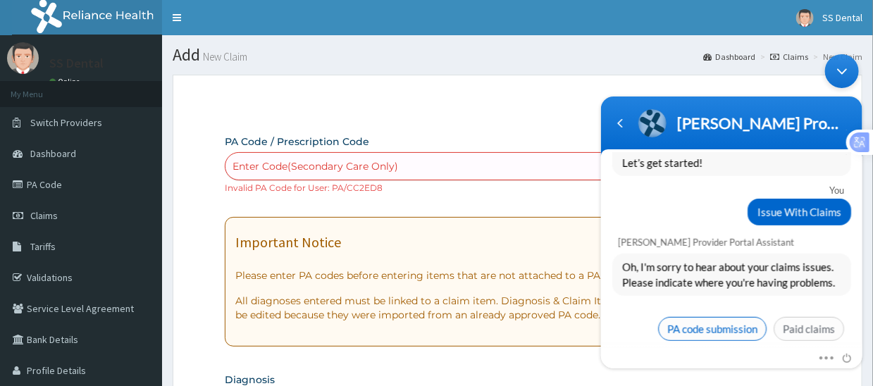
click at [702, 317] on span "PA code submission" at bounding box center [711, 329] width 108 height 24
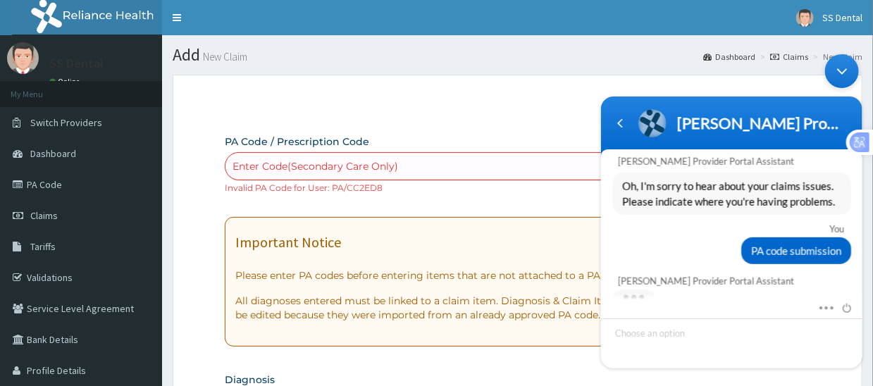
scroll to position [623, 0]
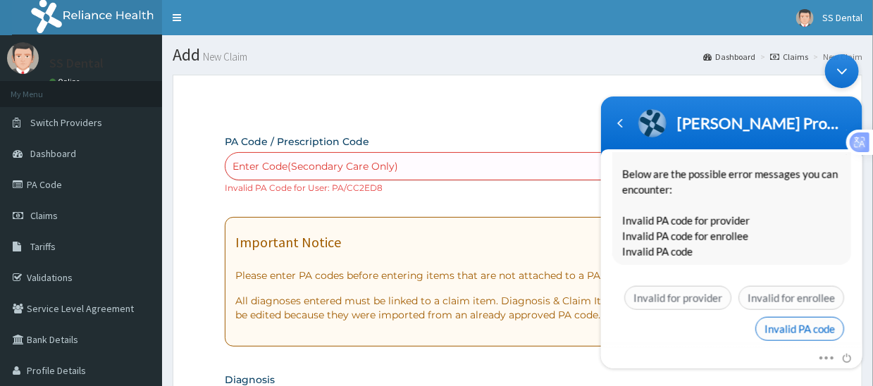
click at [788, 317] on span "Invalid PA code" at bounding box center [799, 329] width 89 height 24
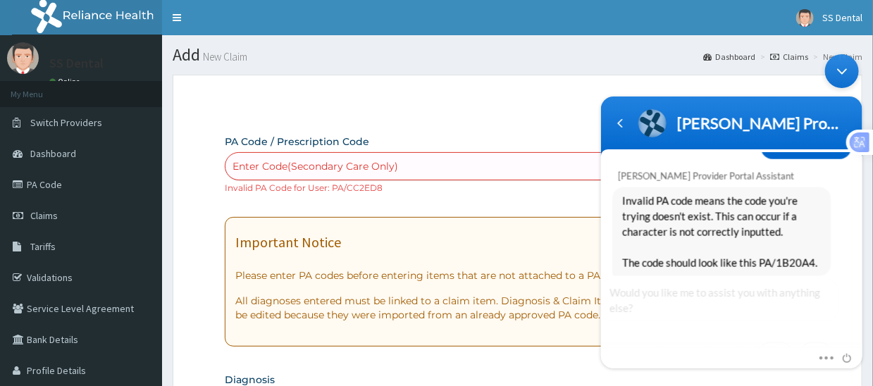
scroll to position [802, 0]
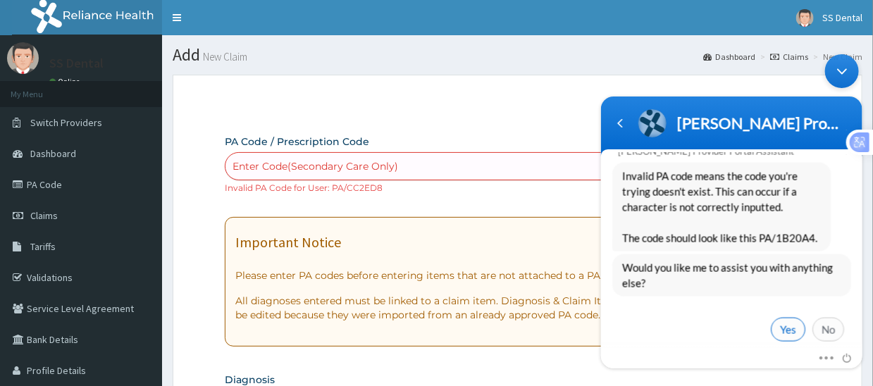
click at [783, 318] on span "Yes" at bounding box center [787, 330] width 35 height 24
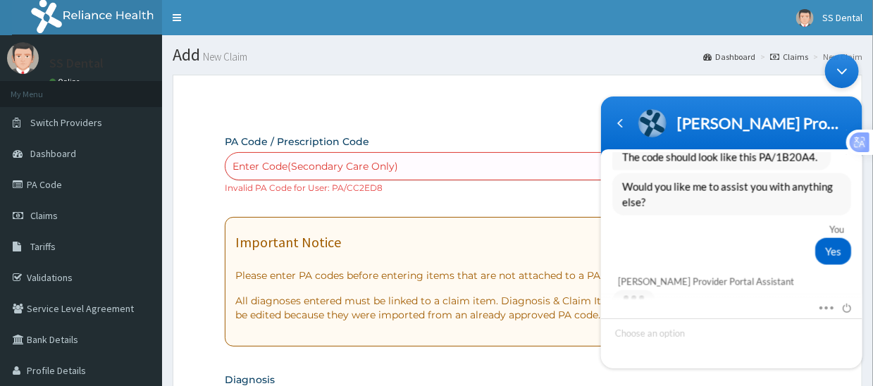
scroll to position [999, 0]
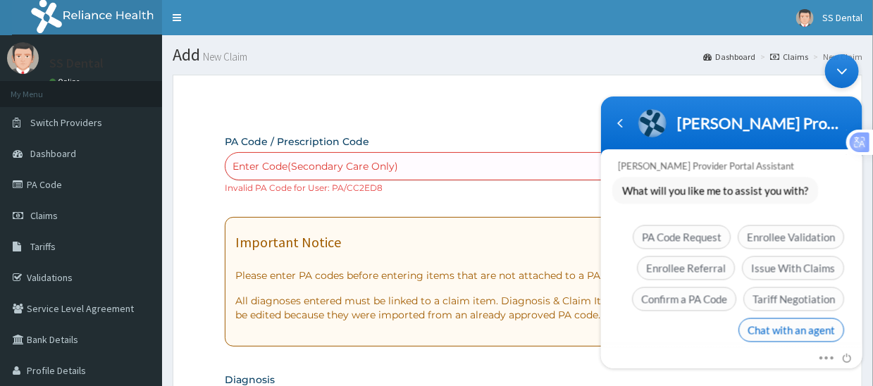
click at [786, 318] on span "Chat with an agent" at bounding box center [791, 330] width 106 height 24
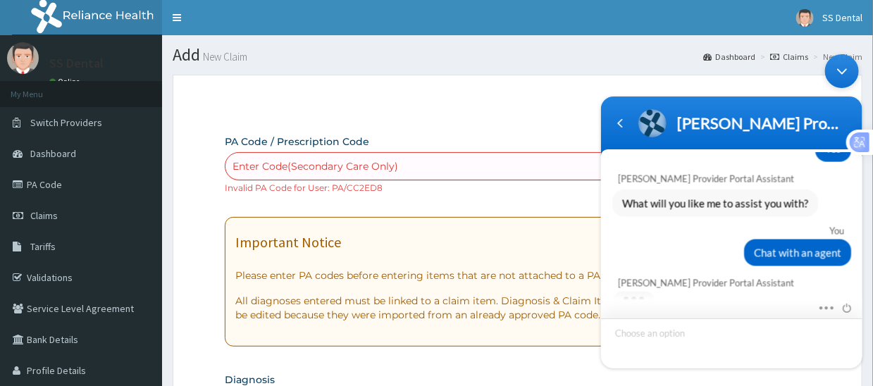
scroll to position [1138, 0]
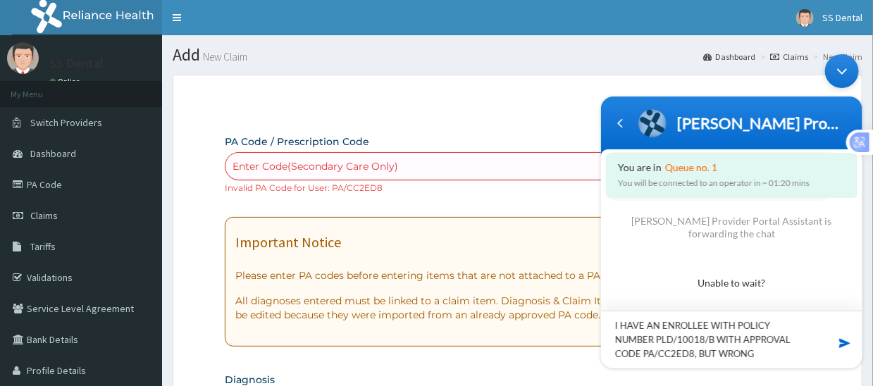
click at [766, 353] on textarea "I HAVE AN ENROLLEE WITH POLICY NUMBER PLD/10018/B WITH APPROVAL CODE PA/CC2ED8,…" at bounding box center [730, 340] width 261 height 58
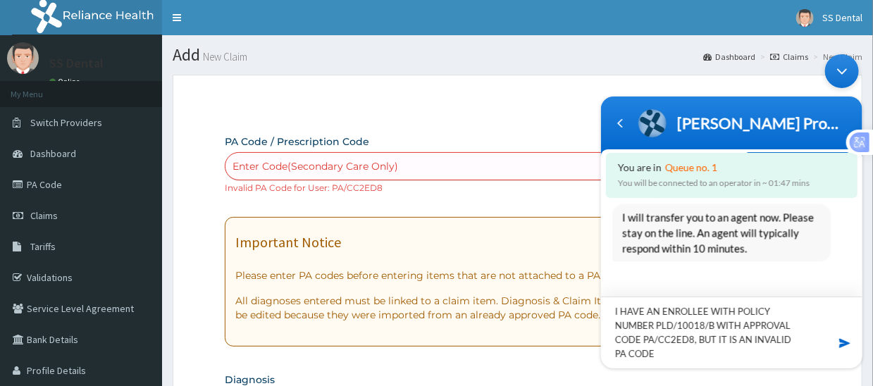
scroll to position [1160, 0]
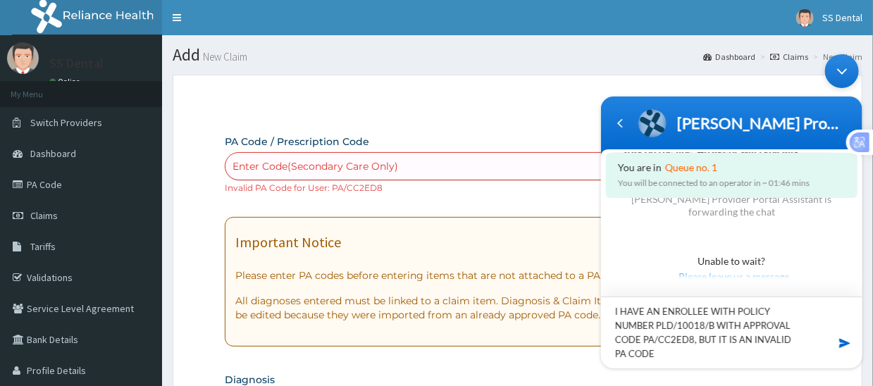
type textarea "I HAVE AN ENROLLEE WITH POLICY NUMBER PLD/10018/B WITH APPROVAL CODE PA/CC2ED8,…"
click at [843, 344] on span at bounding box center [844, 343] width 14 height 14
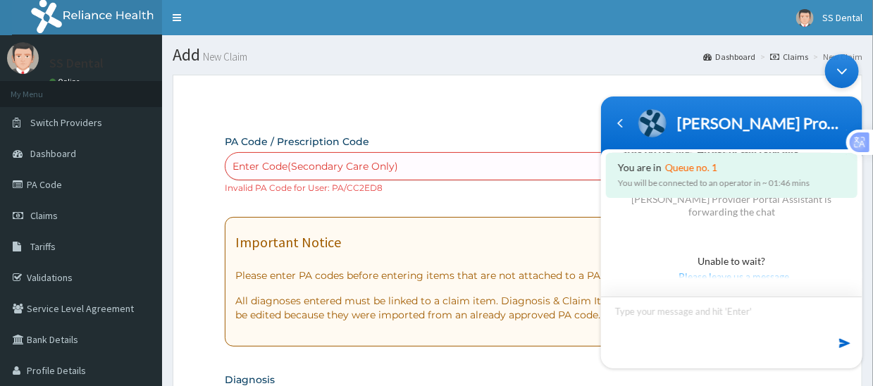
scroll to position [1233, 0]
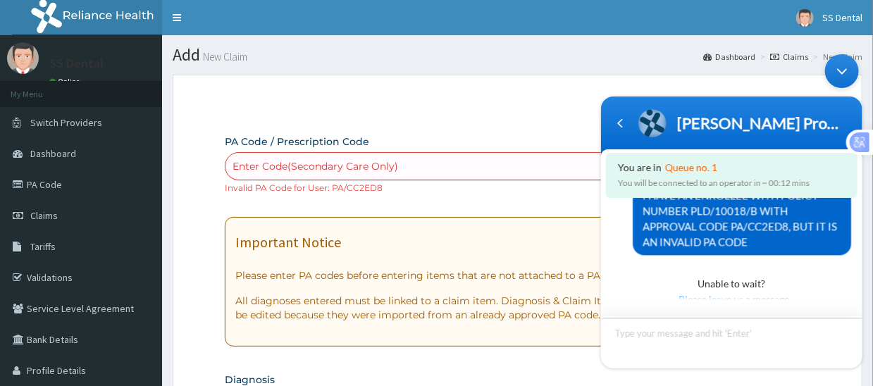
click at [689, 337] on textarea "Type your message and hit 'Enter'" at bounding box center [730, 343] width 261 height 50
type textarea "OK"
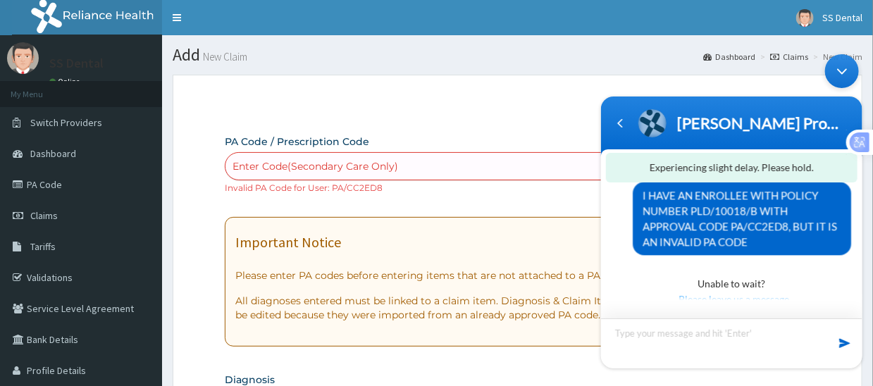
scroll to position [1263, 0]
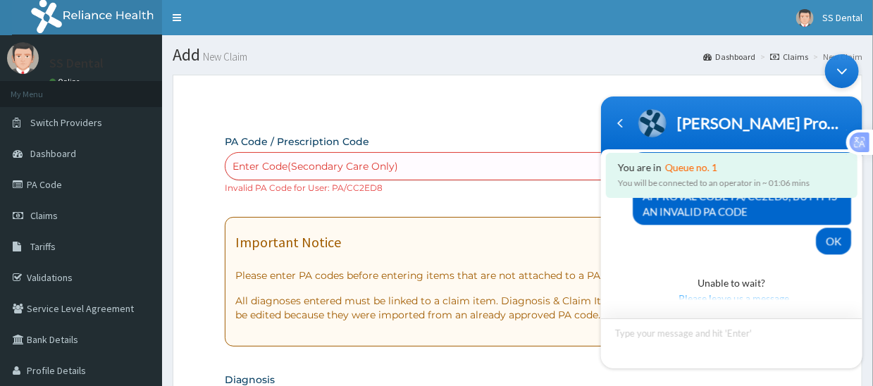
click at [701, 343] on textarea "Type your message and hit 'Enter'" at bounding box center [730, 343] width 261 height 50
click at [669, 342] on textarea "Type your message and hit 'Enter'" at bounding box center [730, 343] width 261 height 50
click at [675, 340] on textarea "Type your message and hit 'Enter'" at bounding box center [730, 343] width 261 height 50
type textarea "WHAT IS HAPPENING"
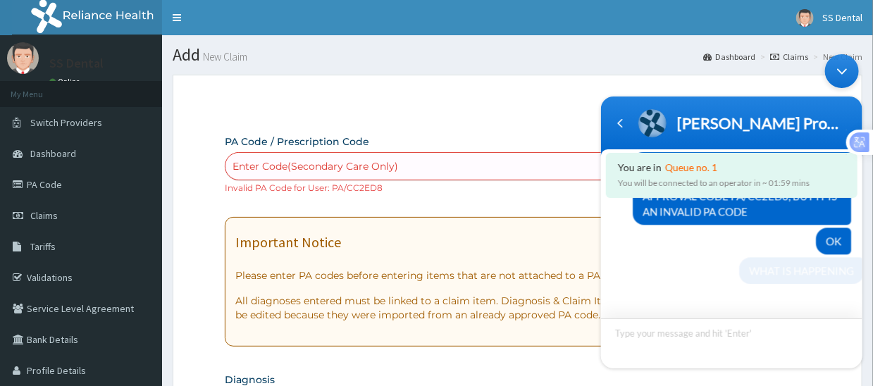
scroll to position [1293, 0]
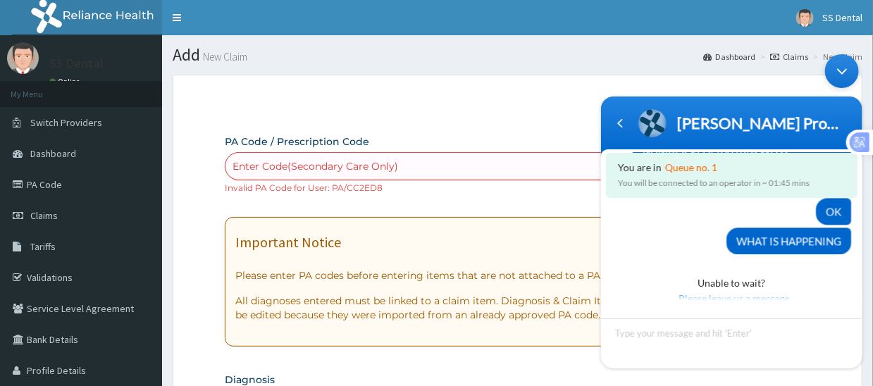
click at [426, 165] on div "Enter Code(Secondary Care Only)" at bounding box center [421, 166] width 392 height 23
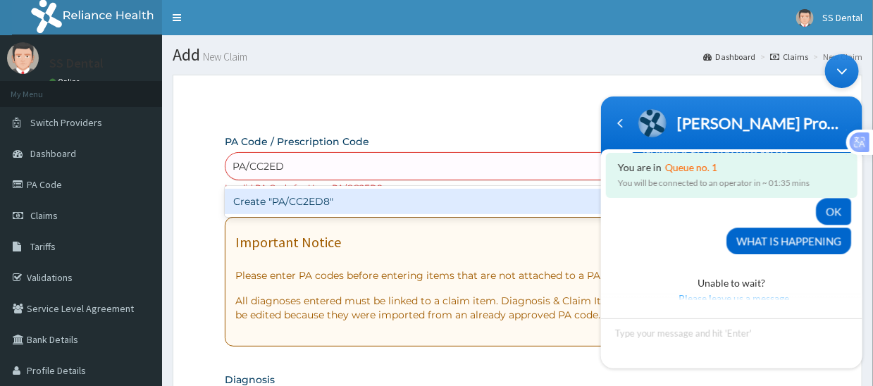
type input "PA/CC2ED8"
click at [315, 201] on div "Create "PA/CC2ED8"" at bounding box center [422, 201] width 394 height 25
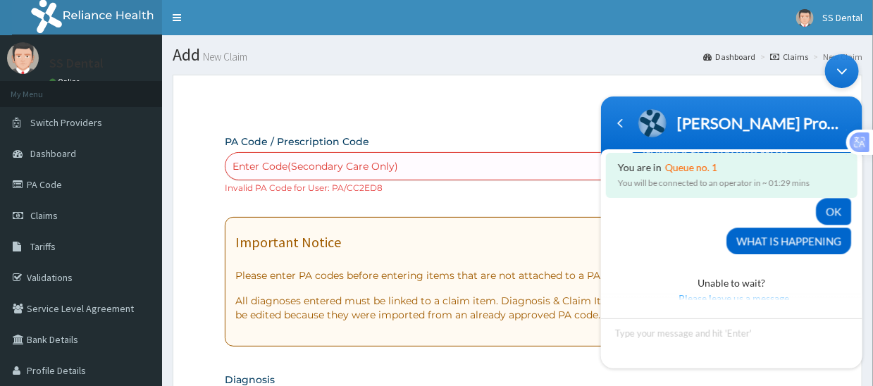
click at [838, 77] on div "Minimize live chat window" at bounding box center [841, 71] width 34 height 34
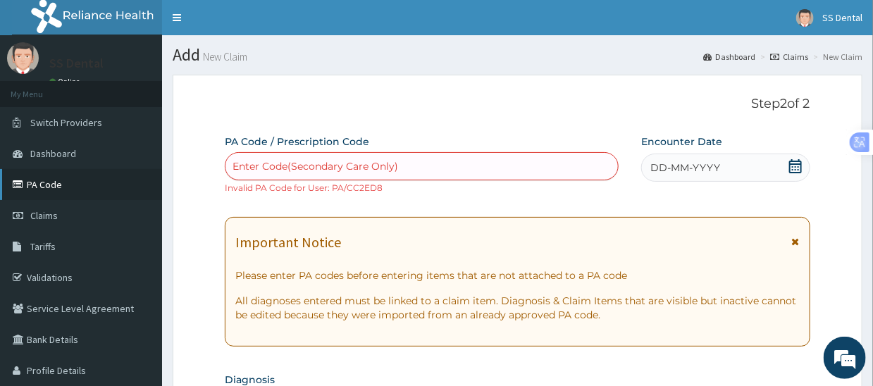
click at [50, 180] on link "PA Code" at bounding box center [81, 184] width 162 height 31
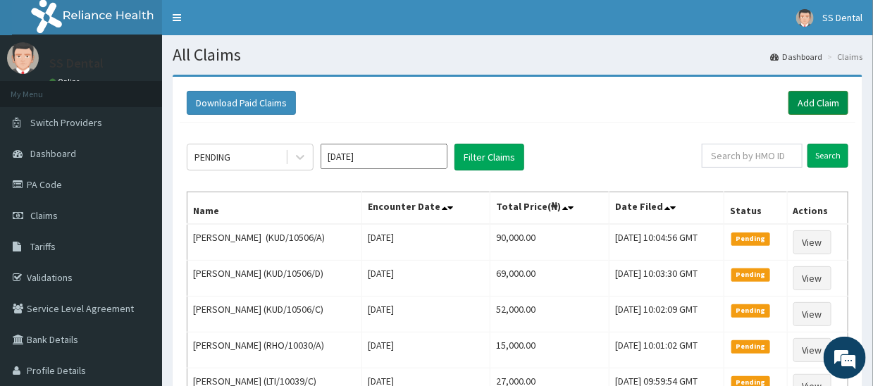
click at [817, 94] on link "Add Claim" at bounding box center [818, 103] width 60 height 24
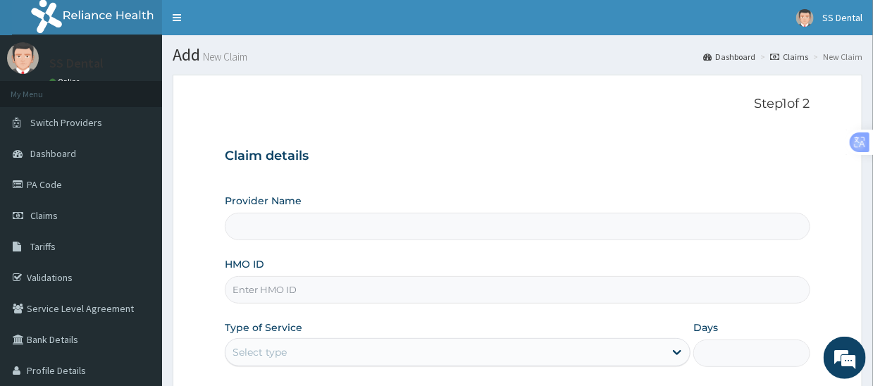
click at [385, 289] on input "HMO ID" at bounding box center [517, 289] width 585 height 27
type input "SS Dental - Lekki"
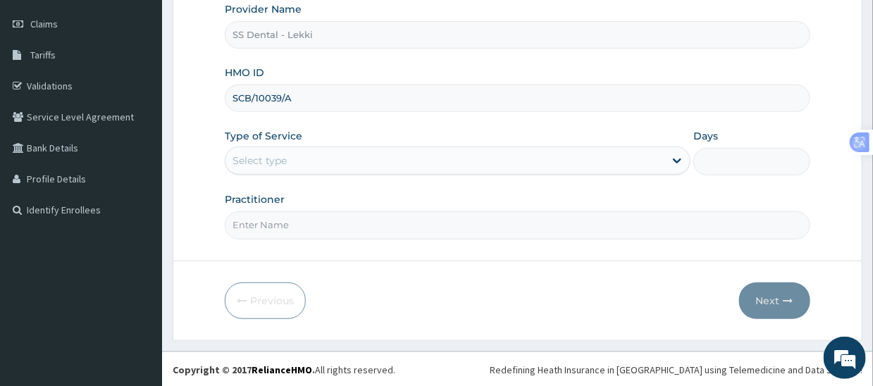
scroll to position [1328, 0]
type input "SCB/10039/A"
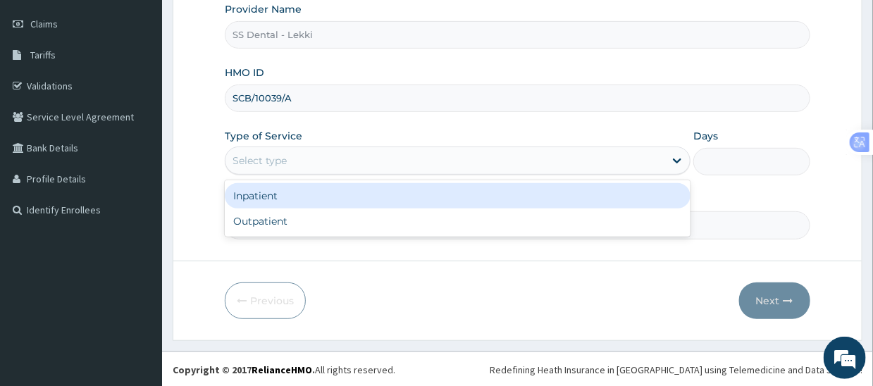
click at [361, 166] on div "Select type" at bounding box center [444, 160] width 439 height 23
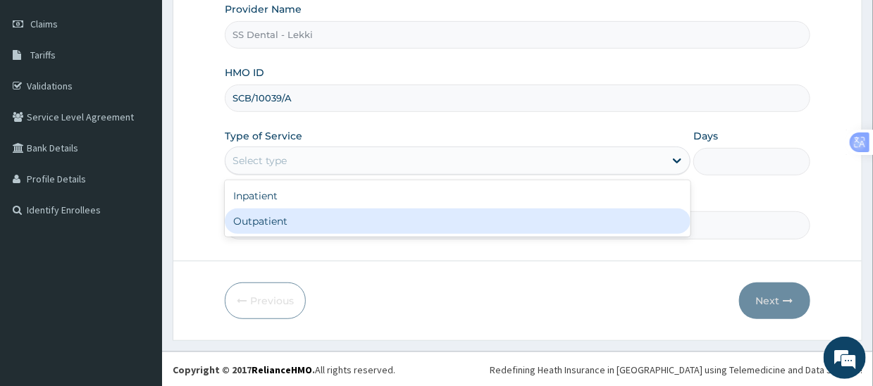
click at [340, 225] on div "Outpatient" at bounding box center [458, 221] width 466 height 25
type input "1"
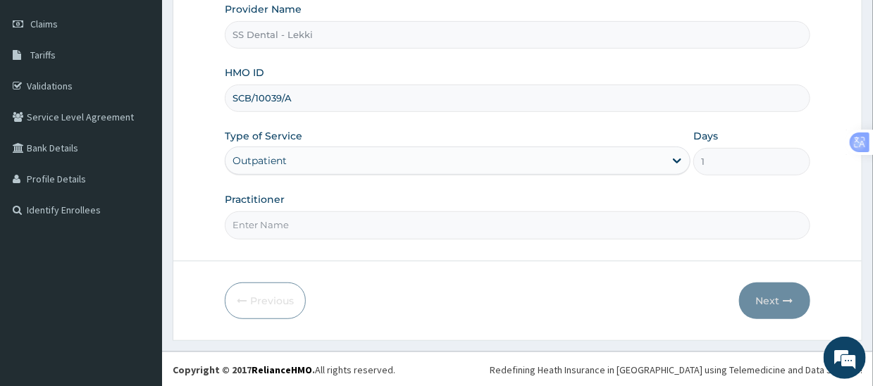
click at [334, 223] on input "Practitioner" at bounding box center [517, 224] width 585 height 27
paste input "PA/CC2ED8"
drag, startPoint x: 355, startPoint y: 228, endPoint x: 84, endPoint y: 233, distance: 271.3
click at [84, 233] on div "R EL Toggle navigation SS Dental SS Dental - accounts@ssdentalclinicltd.com Mem…" at bounding box center [436, 97] width 873 height 579
type input "SS DENTAL CLINIC LTD"
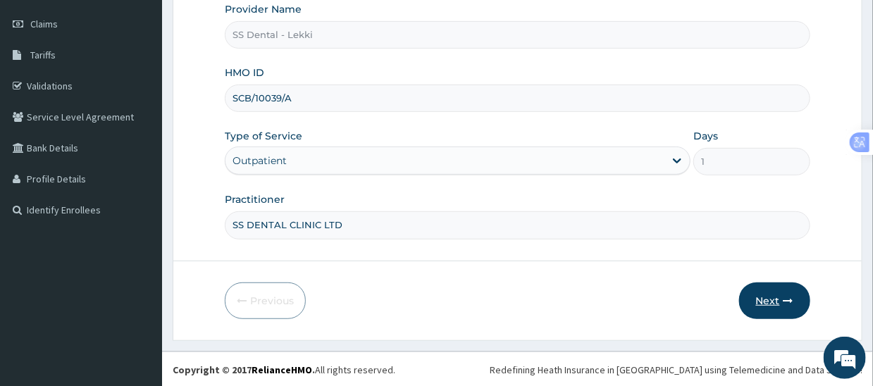
click at [771, 294] on button "Next" at bounding box center [774, 301] width 71 height 37
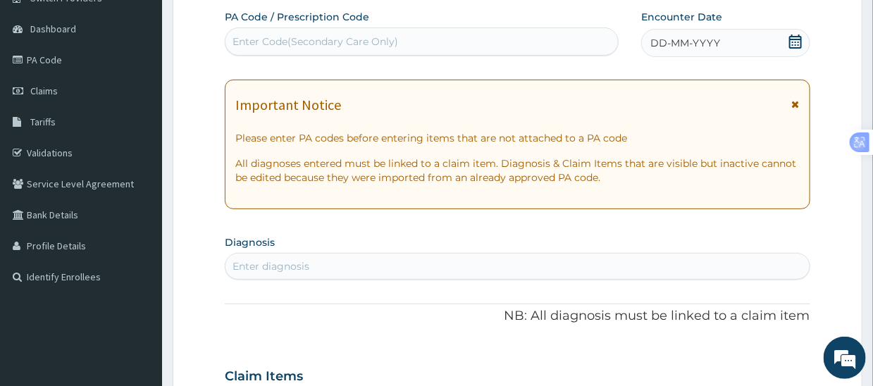
scroll to position [0, 0]
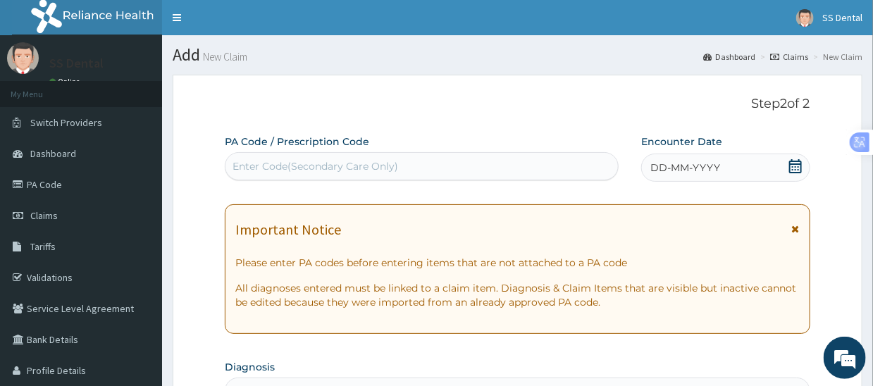
click at [414, 159] on div "Enter Code(Secondary Care Only)" at bounding box center [421, 166] width 392 height 23
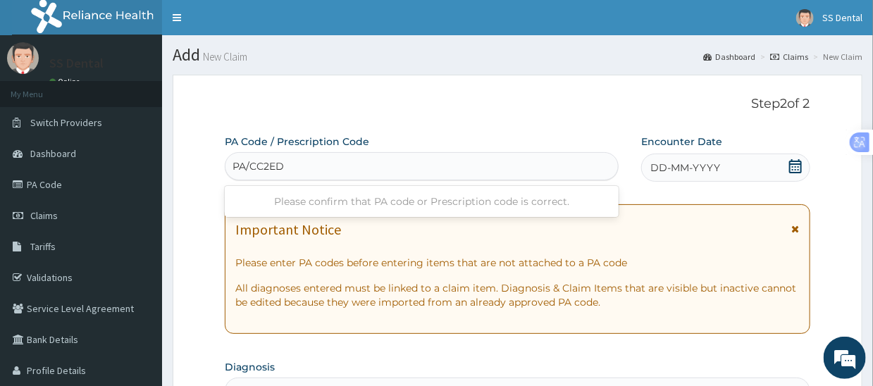
type input "PA/CC2ED8"
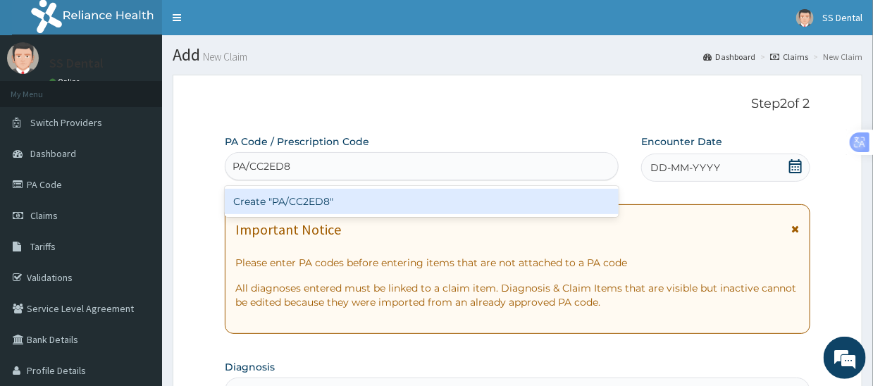
click at [394, 204] on div "Create "PA/CC2ED8"" at bounding box center [422, 201] width 394 height 25
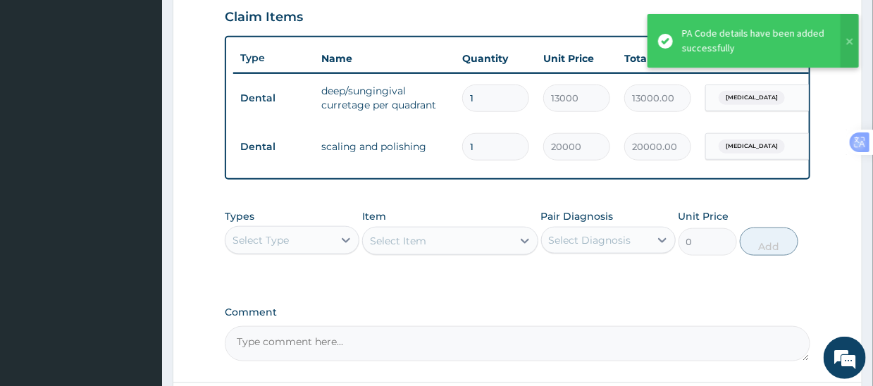
scroll to position [511, 0]
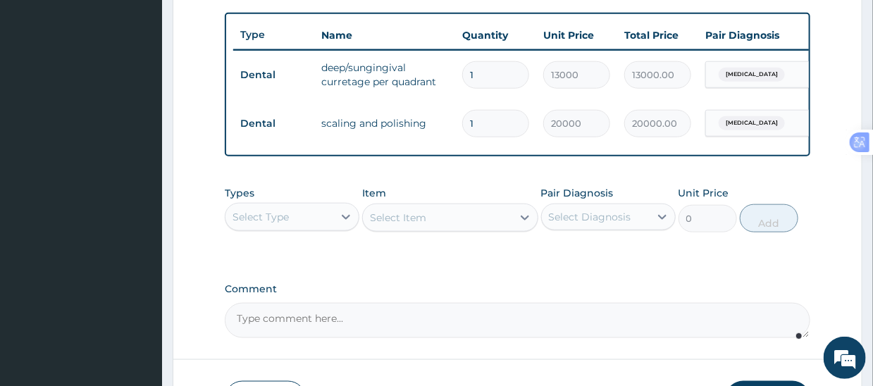
click at [410, 331] on textarea "Comment" at bounding box center [517, 320] width 585 height 35
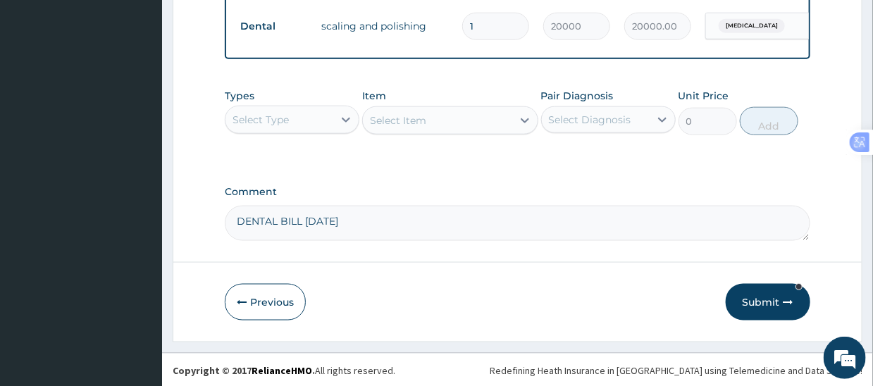
scroll to position [621, 0]
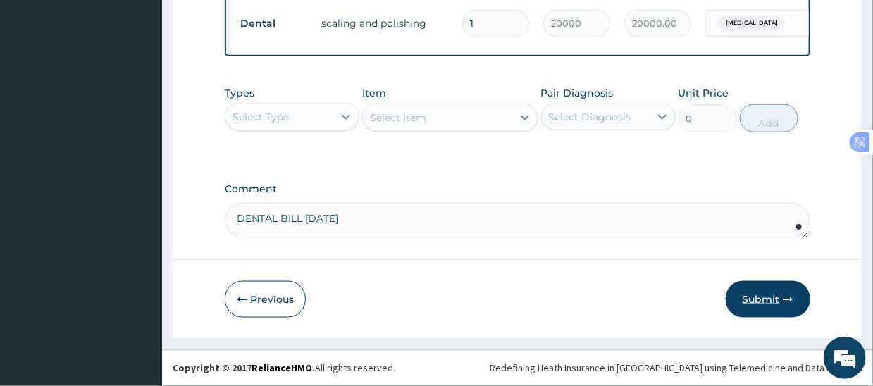
type textarea "DENTAL BILL SEPT 2025"
click at [753, 294] on button "Submit" at bounding box center [768, 299] width 85 height 37
